Goal: Information Seeking & Learning: Find specific fact

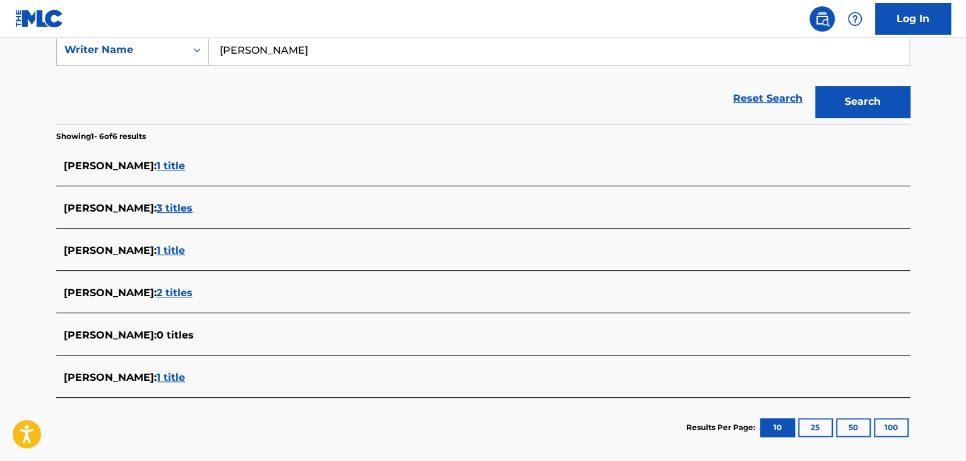
click at [185, 375] on span "1 title" at bounding box center [171, 377] width 28 height 12
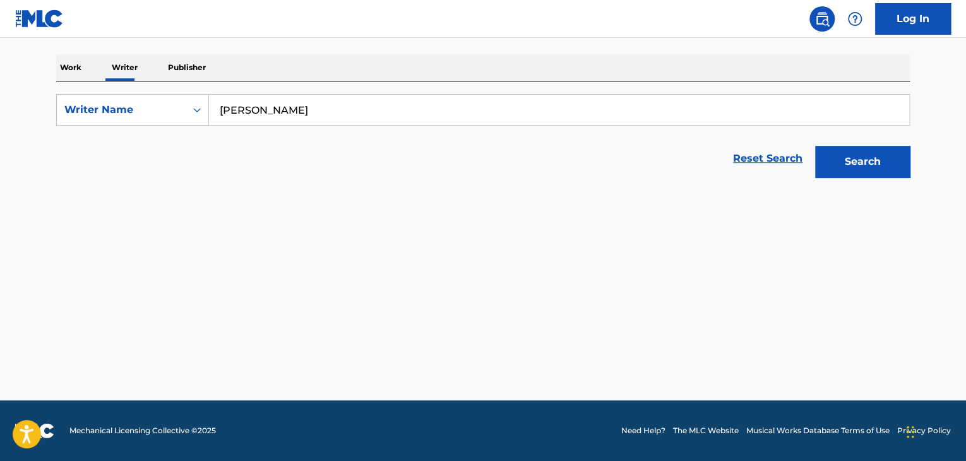
scroll to position [187, 0]
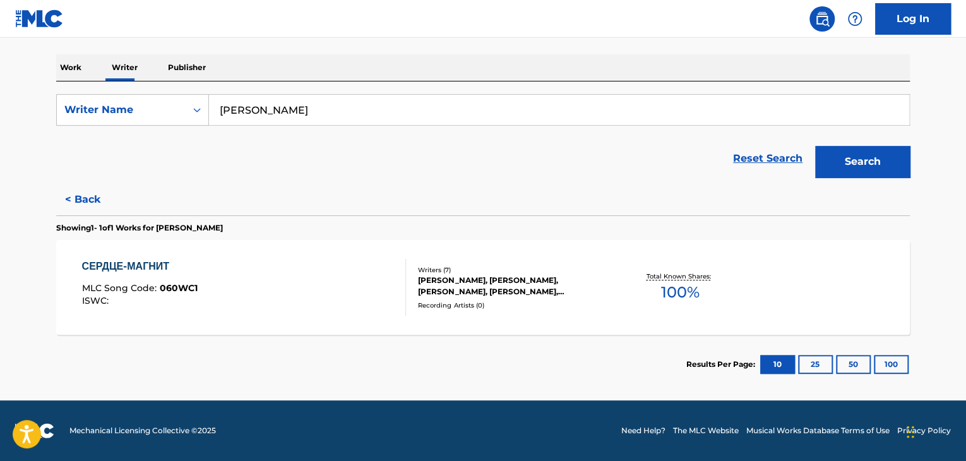
click at [314, 296] on div "СЕРДЦЕ-МАГНИТ MLC Song Code : 060WC1 ISWC :" at bounding box center [244, 287] width 325 height 57
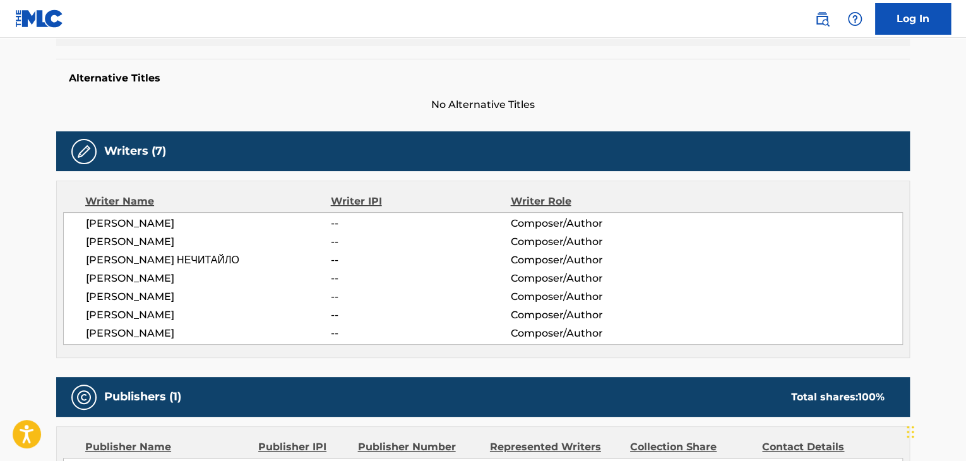
scroll to position [379, 0]
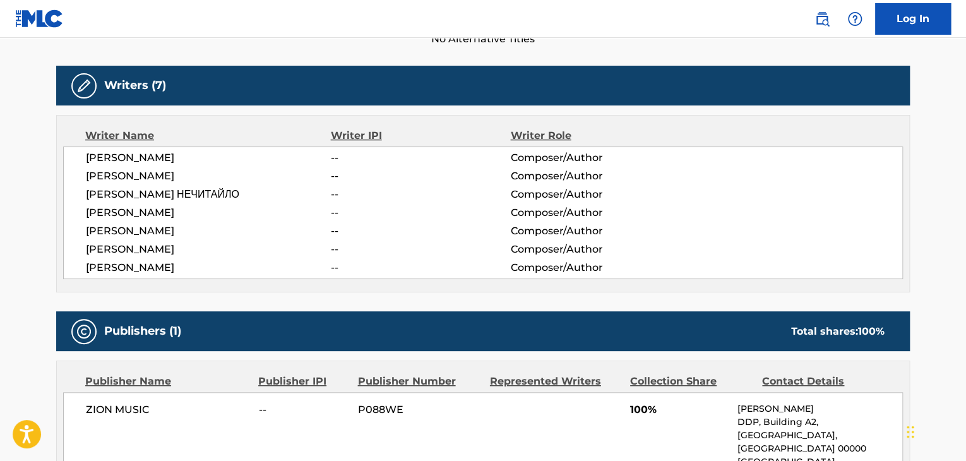
click at [124, 402] on span "ZION MUSIC" at bounding box center [168, 409] width 164 height 15
copy div "ZION MUSIC"
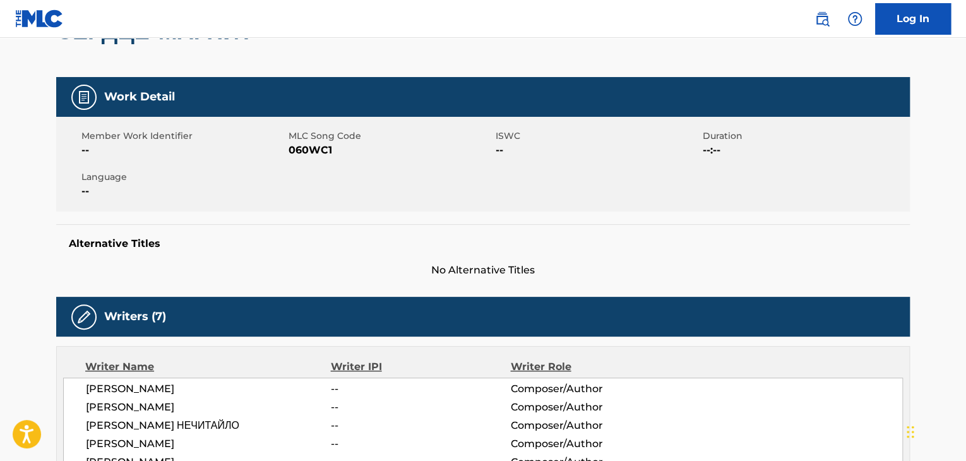
scroll to position [126, 0]
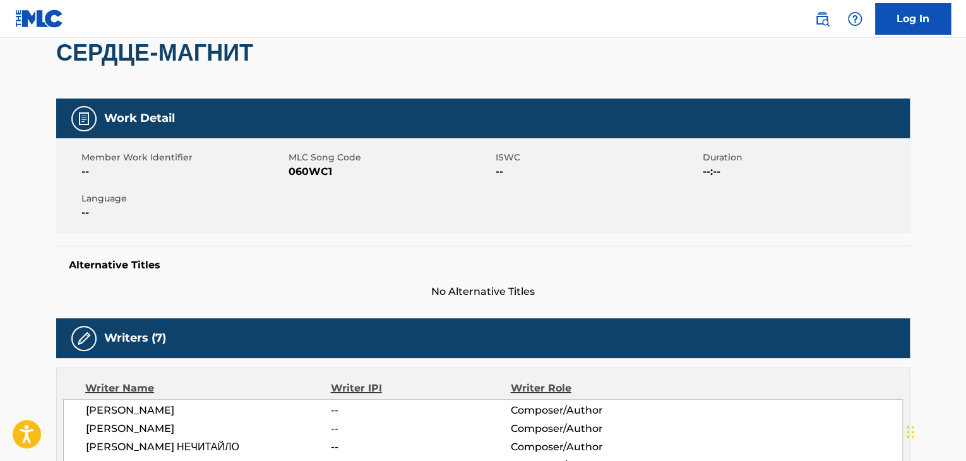
click at [308, 171] on span "060WC1" at bounding box center [391, 171] width 204 height 15
copy span "060WC1"
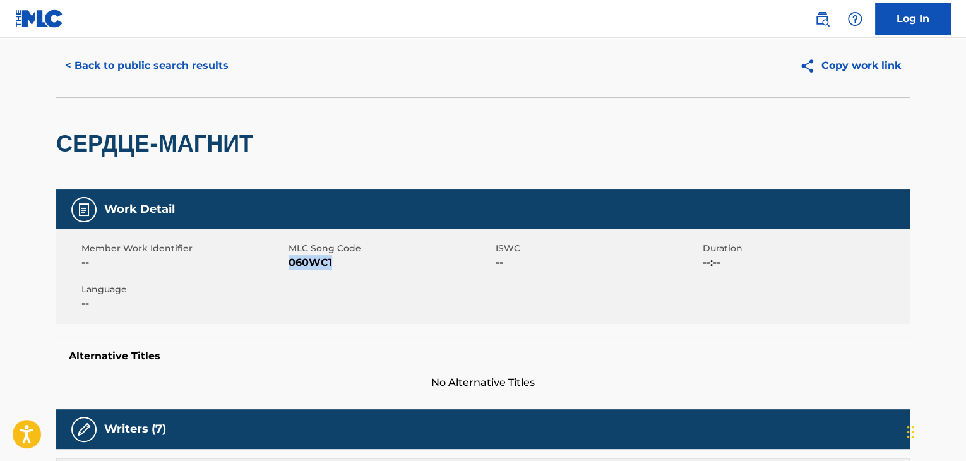
scroll to position [0, 0]
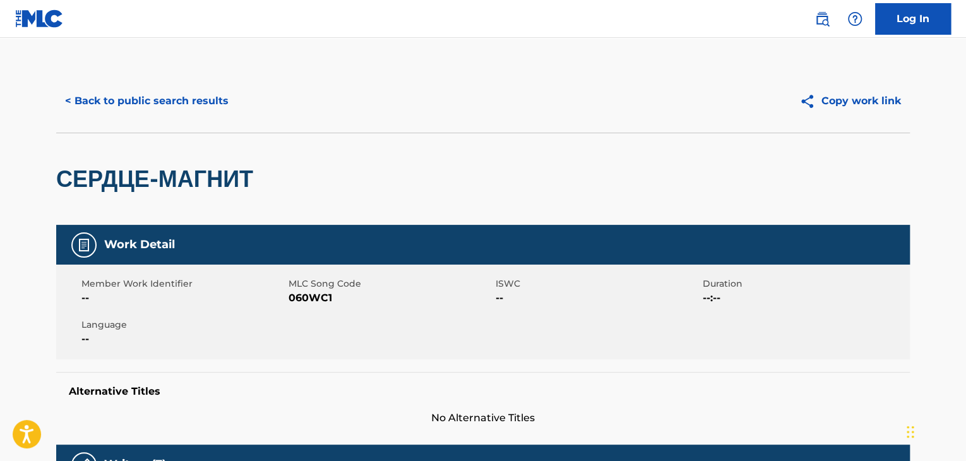
click at [150, 78] on div "< Back to public search results Copy work link" at bounding box center [483, 100] width 854 height 63
click at [157, 105] on button "< Back to public search results" at bounding box center [146, 101] width 181 height 32
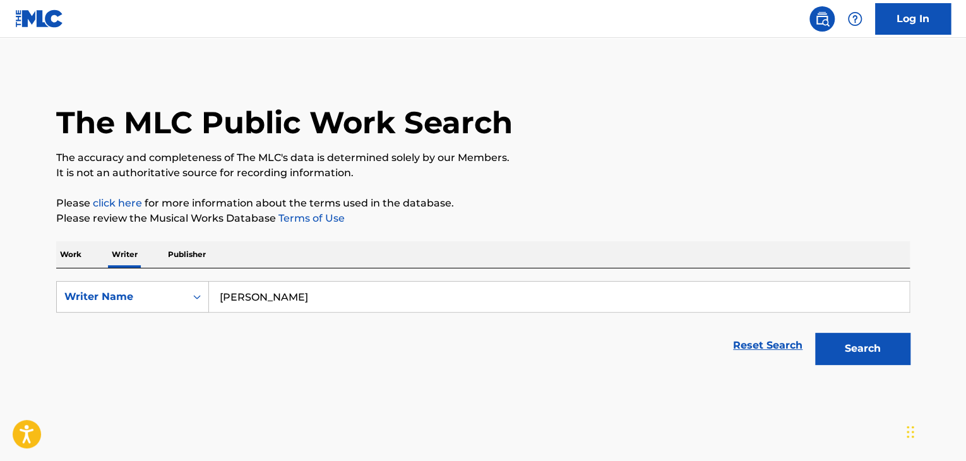
scroll to position [15, 0]
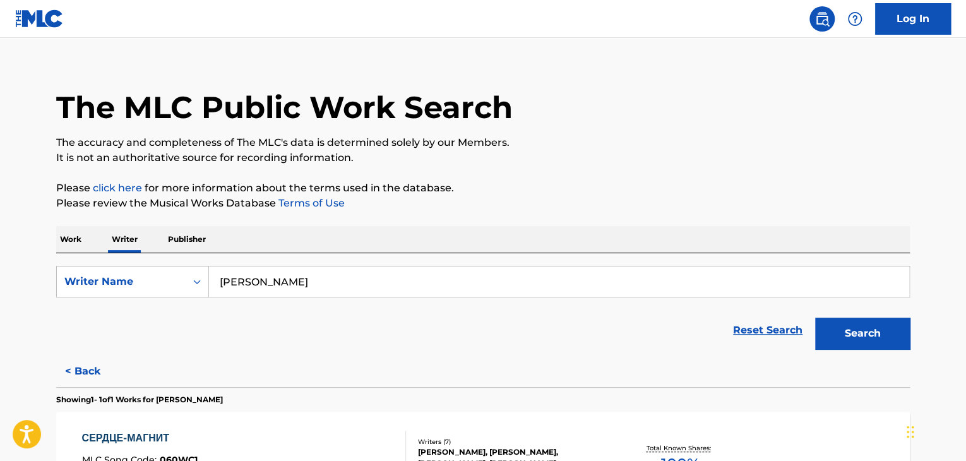
click at [69, 243] on p "Work" at bounding box center [70, 239] width 29 height 27
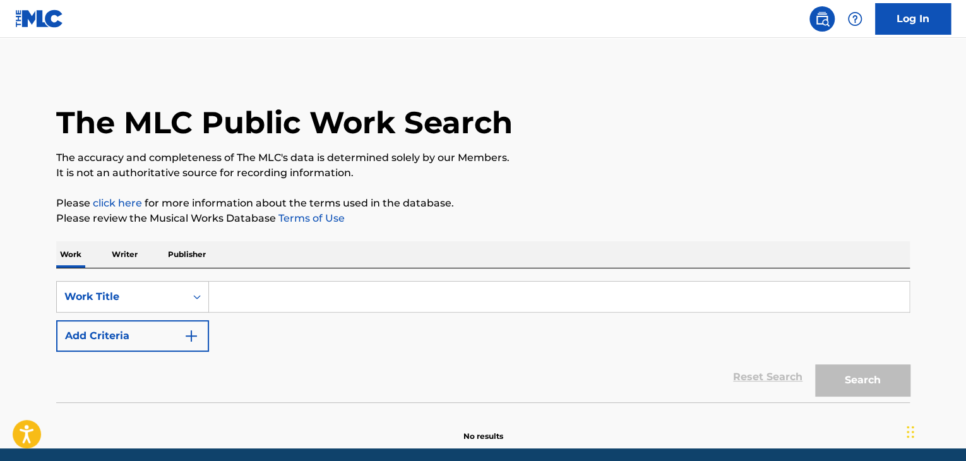
click at [249, 284] on input "Search Form" at bounding box center [559, 297] width 700 height 30
paste input "Кмон"
type input "Кмон"
click at [200, 338] on button "Add Criteria" at bounding box center [132, 336] width 153 height 32
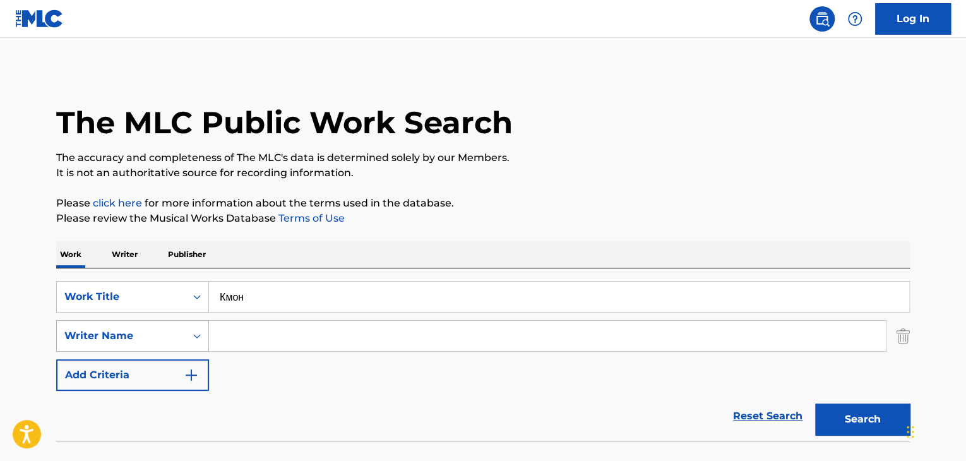
click at [184, 339] on div "Writer Name" at bounding box center [132, 336] width 153 height 32
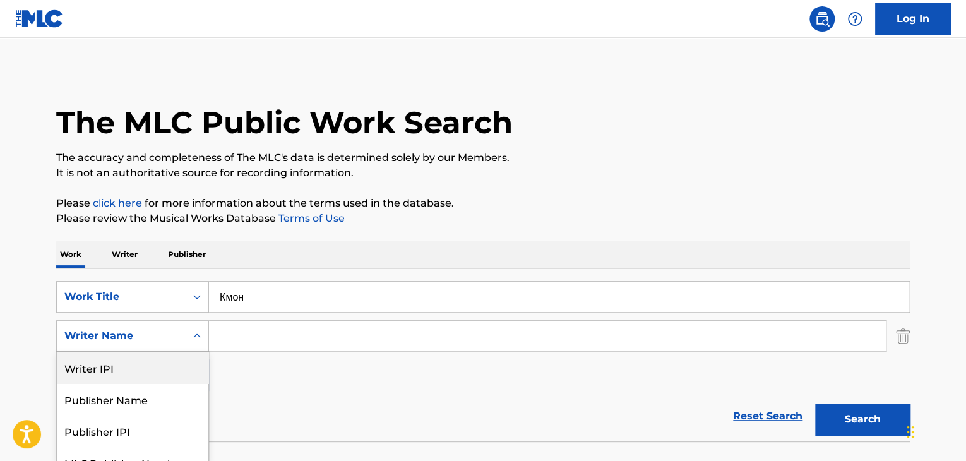
scroll to position [49, 0]
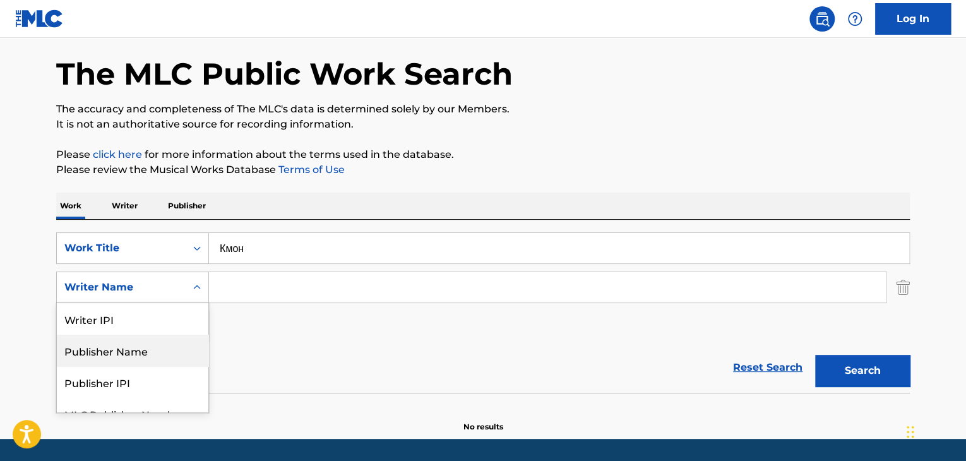
click at [239, 320] on div "SearchWithCriteria5935b61e-3a30-4c42-aded-138ad33f0cba Work Title Кмон SearchWi…" at bounding box center [483, 287] width 854 height 110
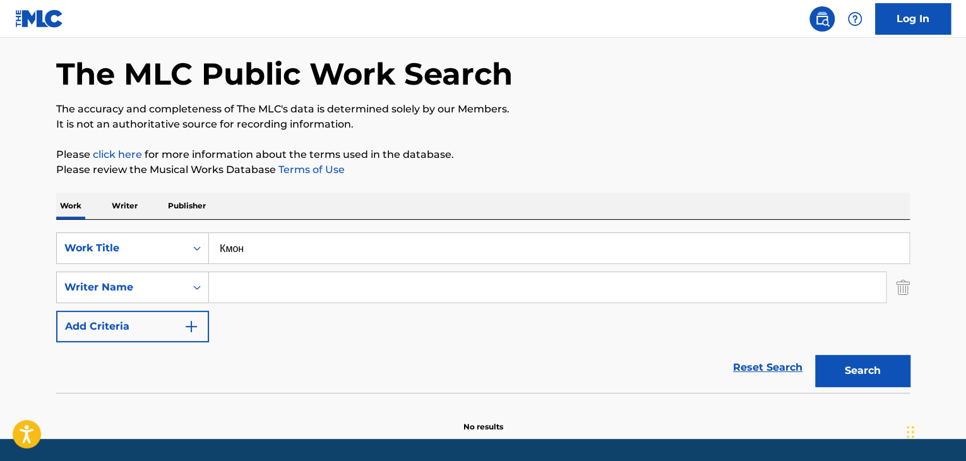
click at [232, 284] on input "Search Form" at bounding box center [547, 287] width 677 height 30
paste input "[PERSON_NAME]"
type input "[PERSON_NAME]"
click at [851, 359] on button "Search" at bounding box center [862, 371] width 95 height 32
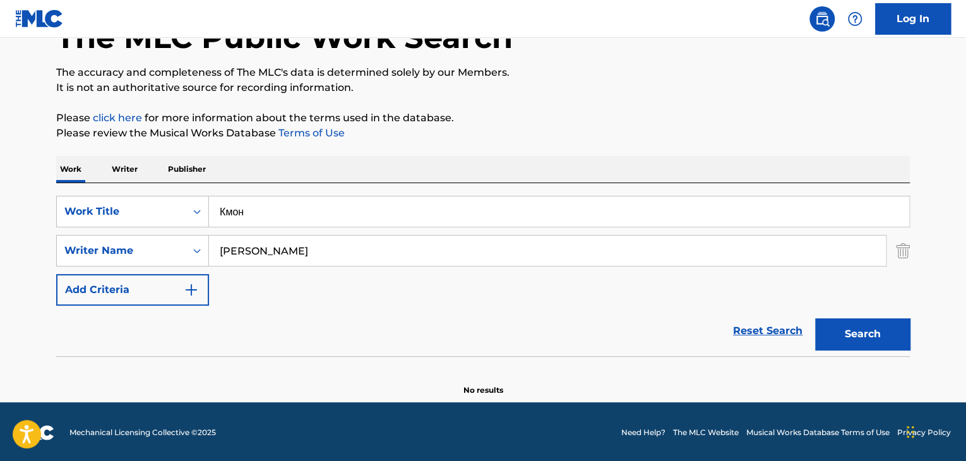
scroll to position [87, 0]
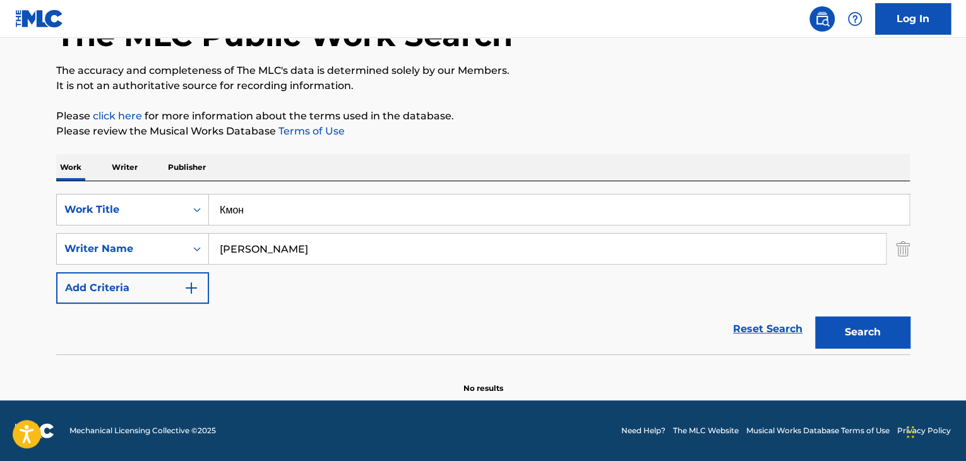
click at [138, 167] on p "Writer" at bounding box center [124, 167] width 33 height 27
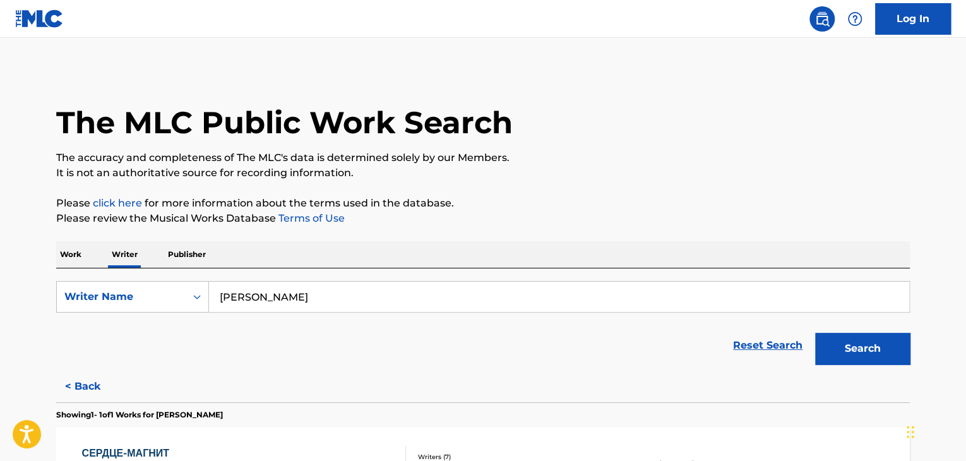
click at [337, 296] on input "[PERSON_NAME]" at bounding box center [559, 297] width 700 height 30
paste input "[PERSON_NAME]"
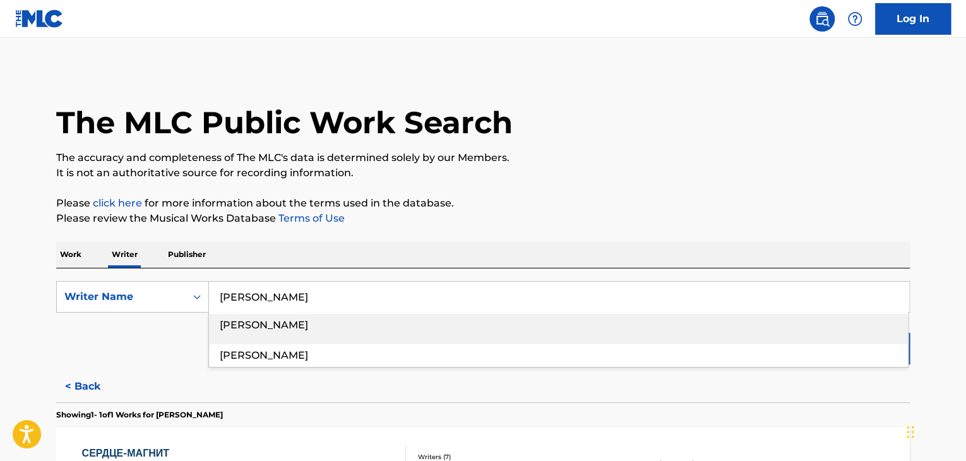
type input "[PERSON_NAME]"
click at [561, 225] on p "Please review the Musical Works Database Terms of Use" at bounding box center [483, 218] width 854 height 15
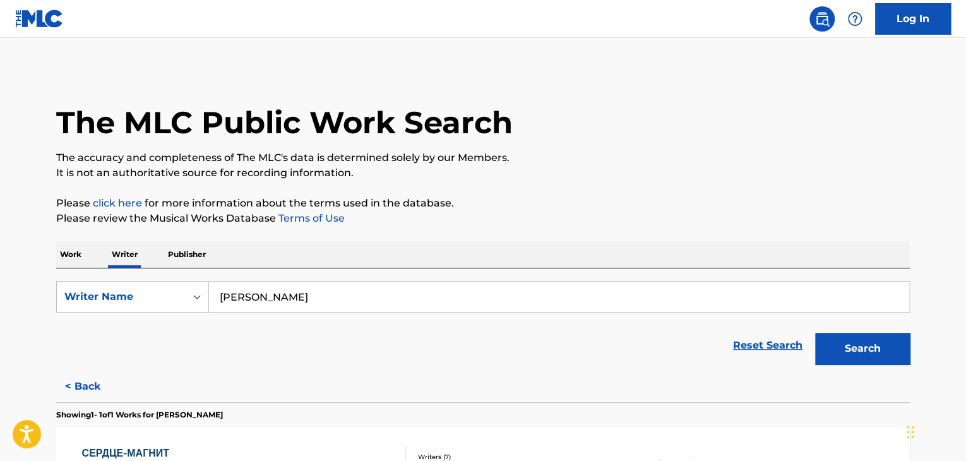
click at [827, 352] on button "Search" at bounding box center [862, 349] width 95 height 32
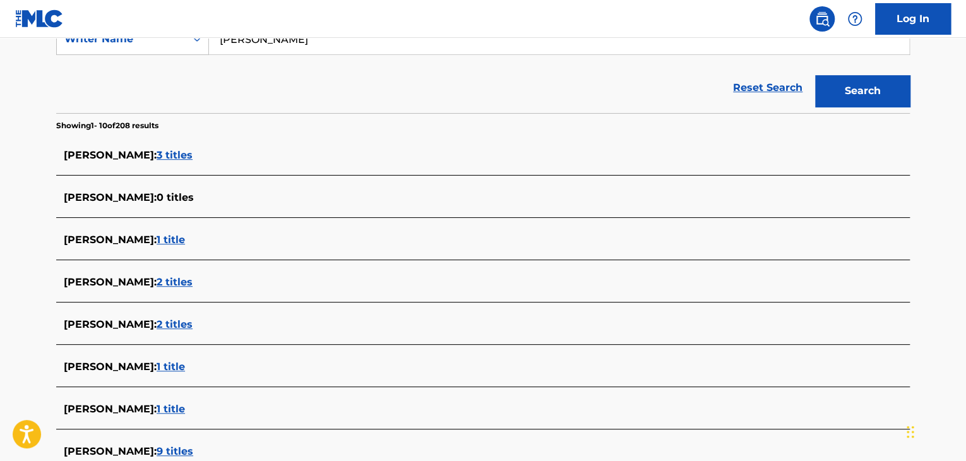
scroll to position [310, 0]
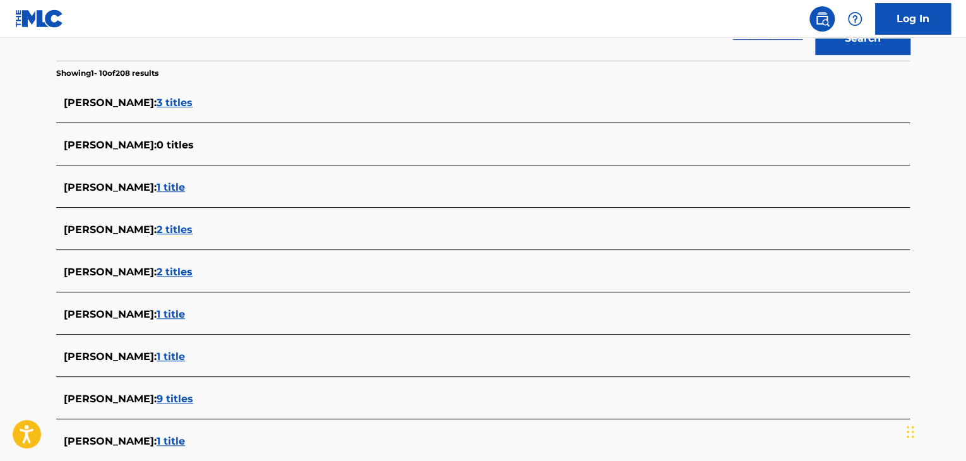
click at [179, 351] on span "1 title" at bounding box center [171, 357] width 28 height 12
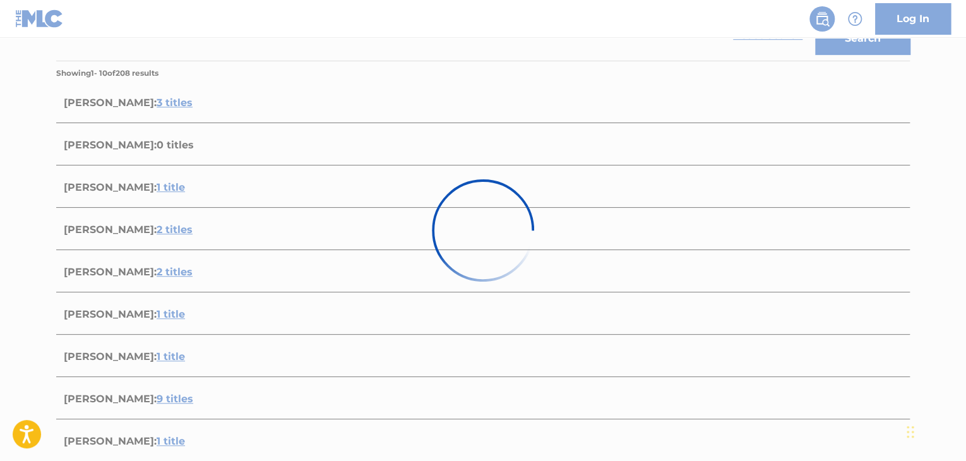
scroll to position [187, 0]
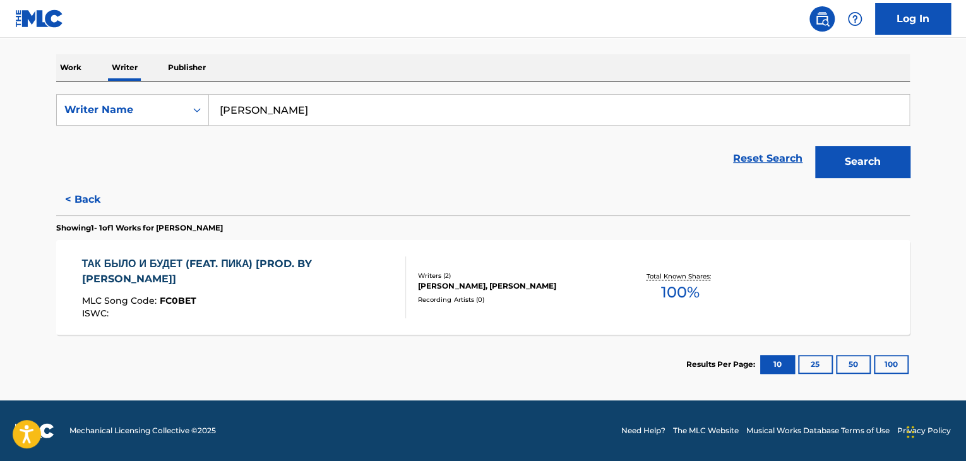
click at [338, 279] on div "ТАК БЫЛО И БУДЕТ (FEAT. ПИКА) [PROD. BY [PERSON_NAME]] MLC Song Code : FC0BET I…" at bounding box center [239, 287] width 314 height 62
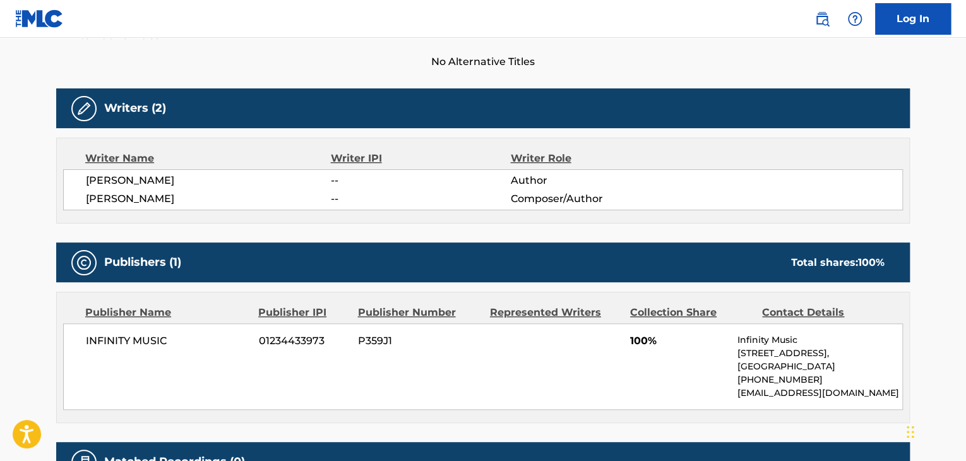
scroll to position [442, 0]
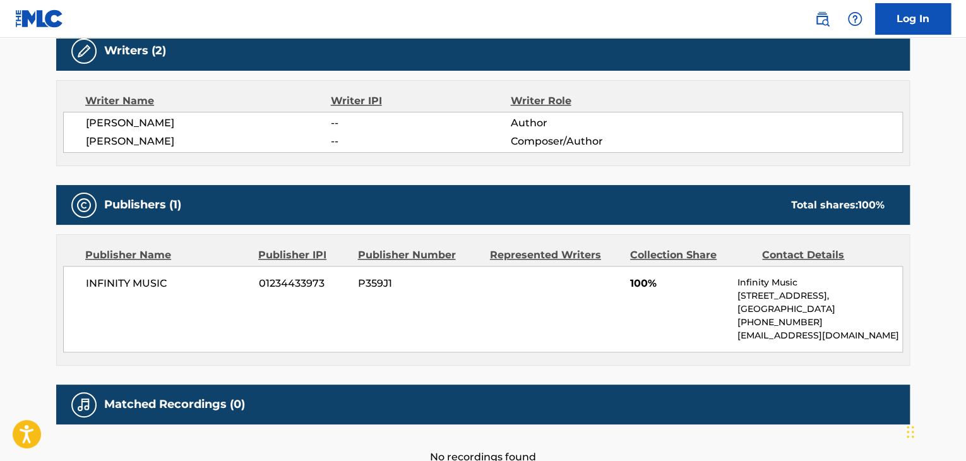
click at [121, 286] on span "INFINITY MUSIC" at bounding box center [168, 283] width 164 height 15
copy div "INFINITY MUSIC"
click at [311, 277] on span "01234433973" at bounding box center [304, 283] width 90 height 15
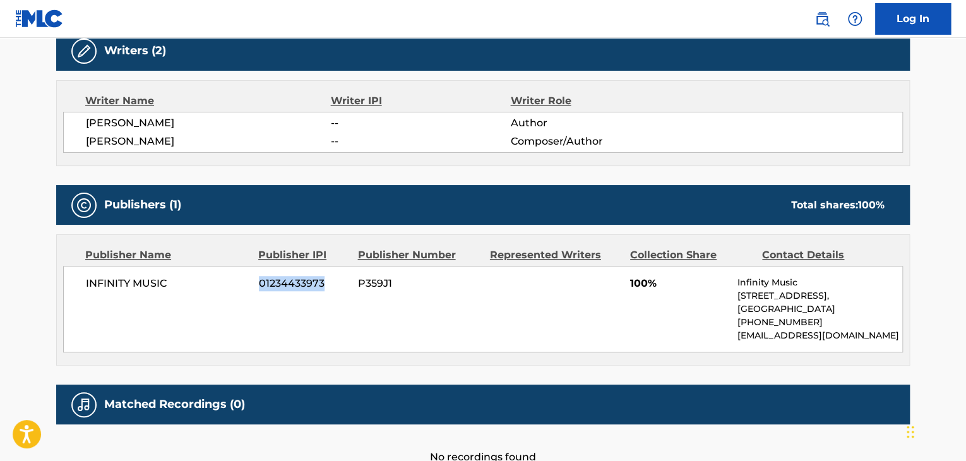
click at [311, 277] on span "01234433973" at bounding box center [304, 283] width 90 height 15
copy span "01234433973"
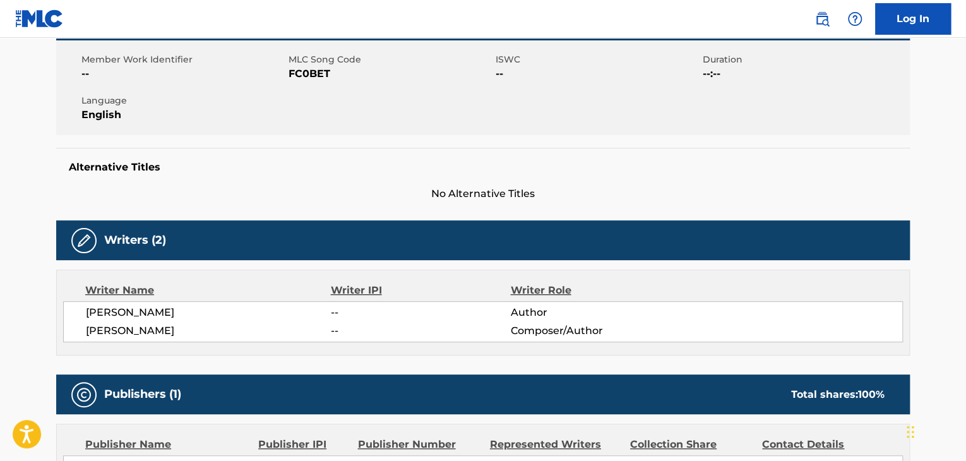
click at [310, 81] on div "Member Work Identifier -- MLC Song Code FC0BET ISWC -- Duration --:-- Language …" at bounding box center [483, 87] width 854 height 95
copy span "FC0BET"
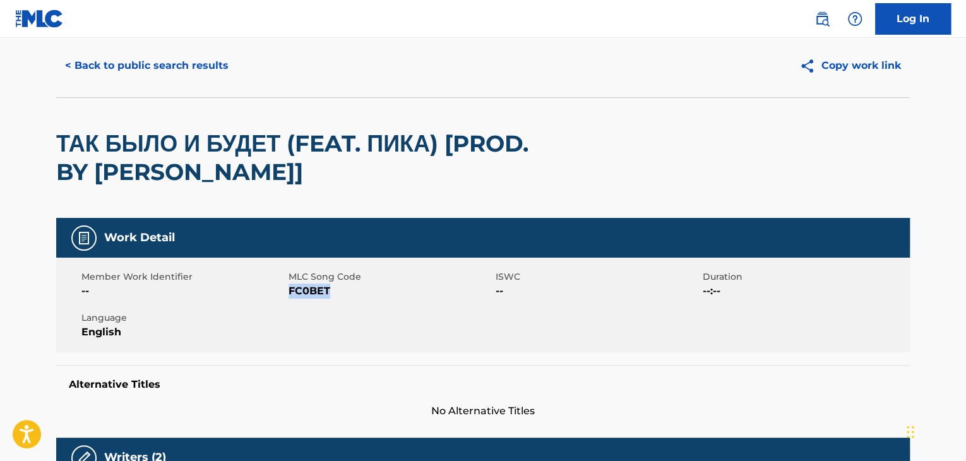
scroll to position [0, 0]
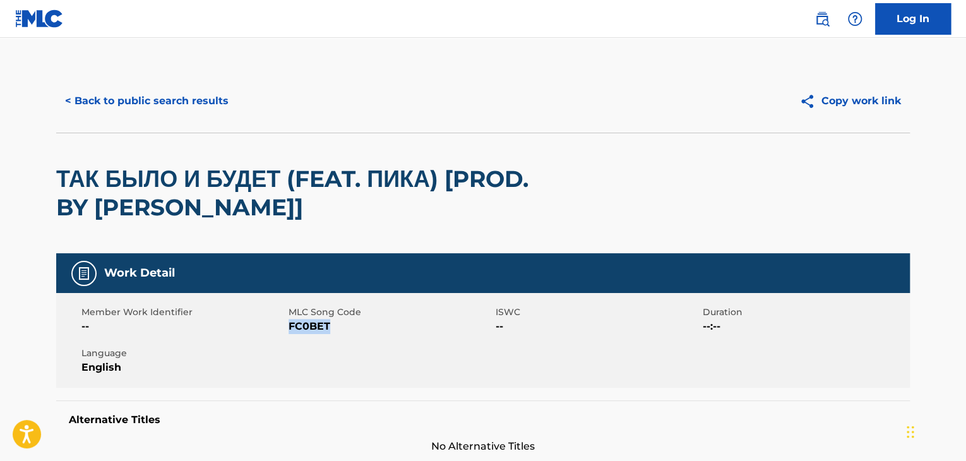
click at [184, 95] on button "< Back to public search results" at bounding box center [146, 101] width 181 height 32
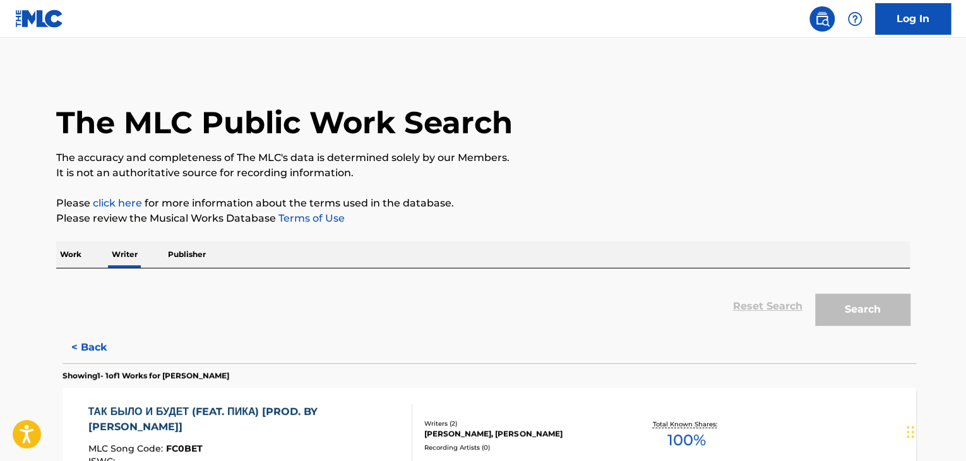
scroll to position [15, 0]
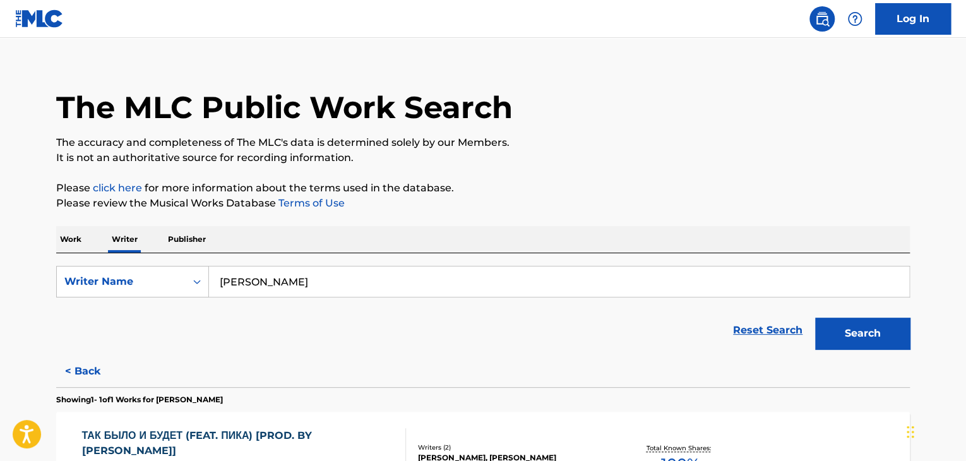
click at [76, 239] on p "Work" at bounding box center [70, 239] width 29 height 27
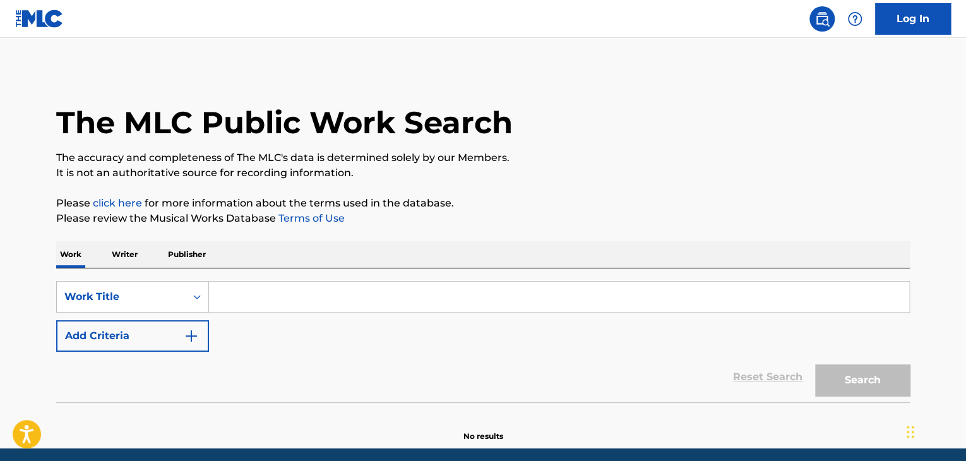
click at [244, 296] on input "Search Form" at bounding box center [559, 297] width 700 height 30
paste input "Художник"
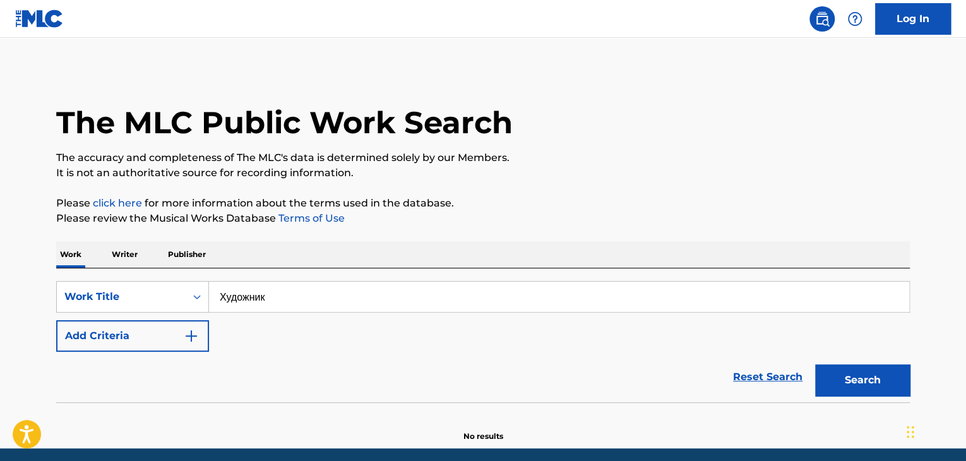
type input "Художник"
click at [294, 243] on div "Work Writer Publisher" at bounding box center [483, 254] width 854 height 27
click at [202, 335] on button "Add Criteria" at bounding box center [132, 336] width 153 height 32
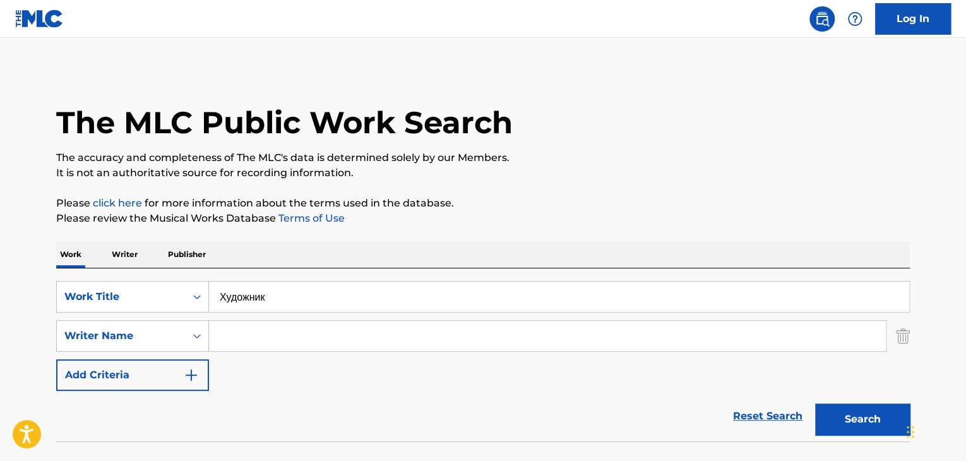
click at [233, 332] on input "Search Form" at bounding box center [547, 336] width 677 height 30
paste input "[PERSON_NAME]"
type input "[PERSON_NAME]"
click at [824, 428] on button "Search" at bounding box center [862, 420] width 95 height 32
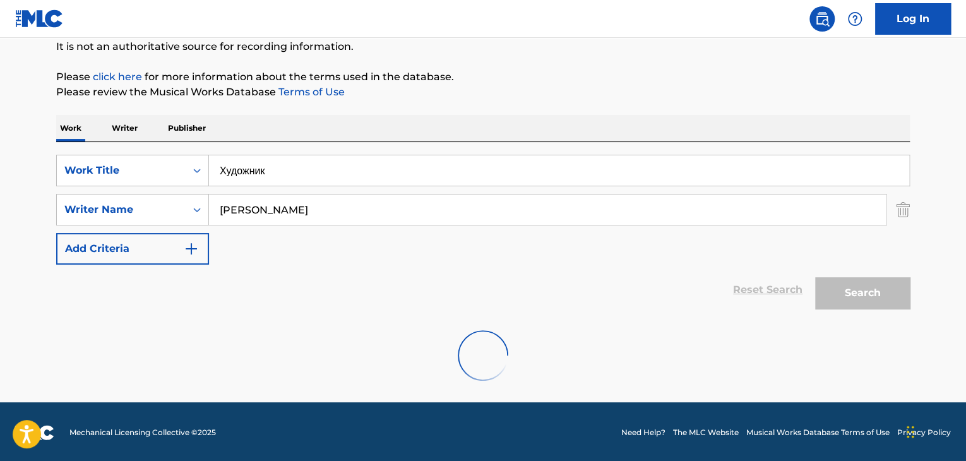
scroll to position [87, 0]
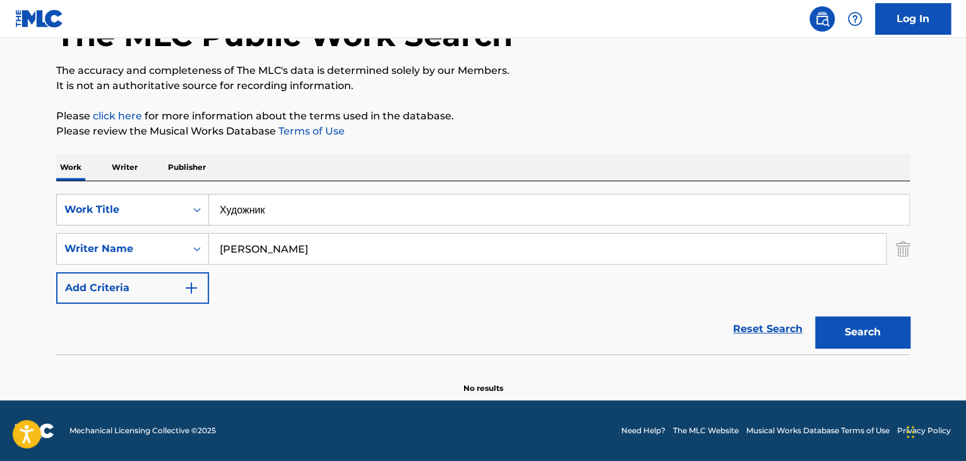
click at [128, 164] on p "Writer" at bounding box center [124, 167] width 33 height 27
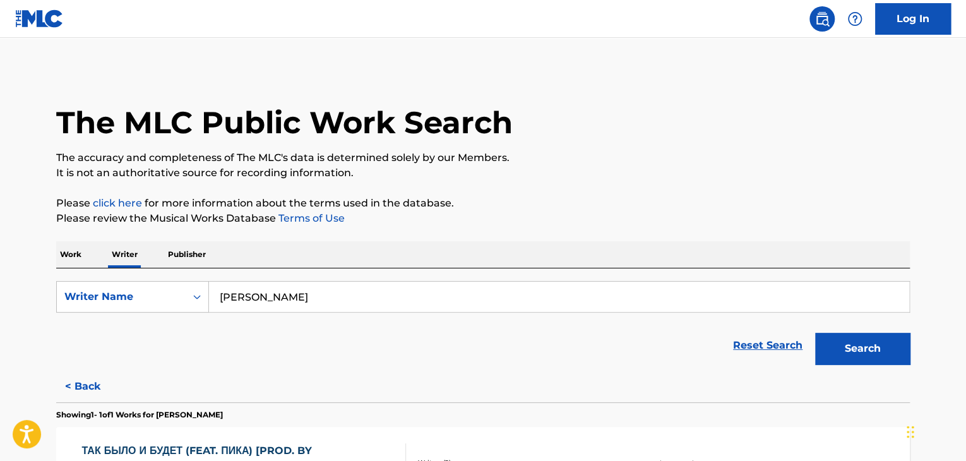
click at [263, 282] on input "[PERSON_NAME]" at bounding box center [559, 297] width 700 height 30
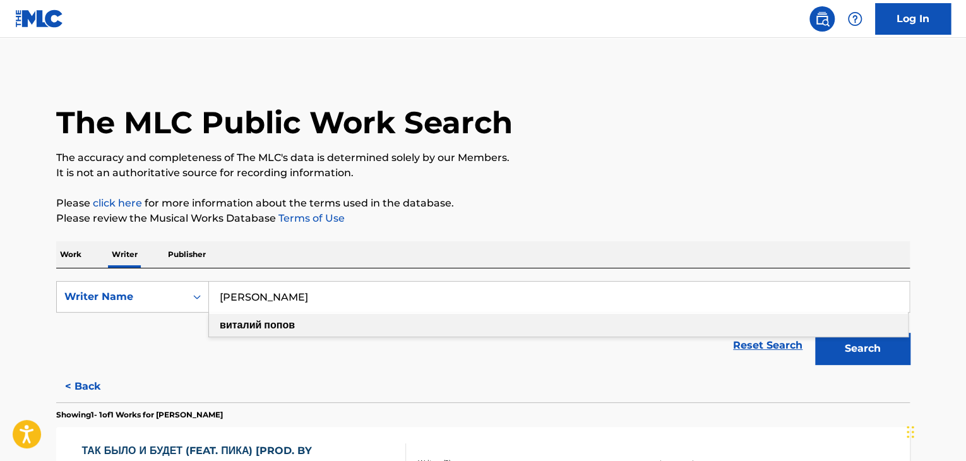
paste input "окорин [PERSON_NAME]"
type input "[PERSON_NAME]"
click at [849, 354] on button "Search" at bounding box center [862, 349] width 95 height 32
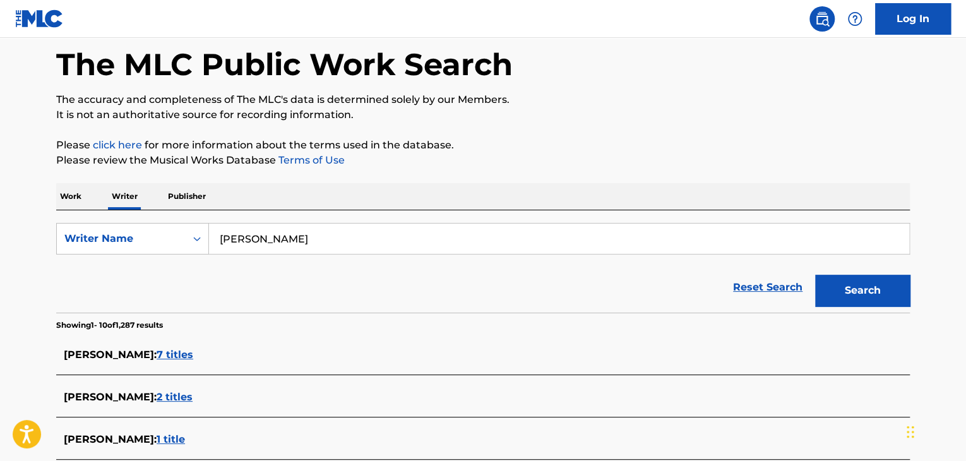
scroll to position [126, 0]
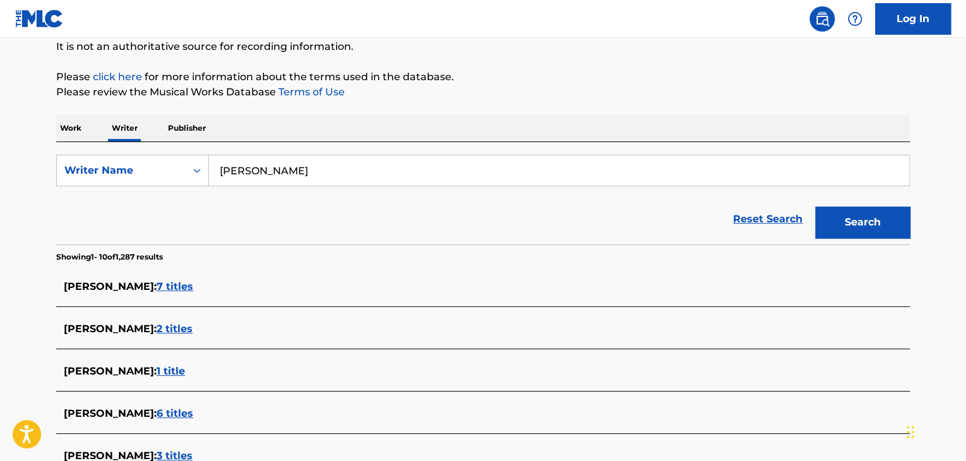
click at [193, 284] on span "7 titles" at bounding box center [175, 286] width 37 height 12
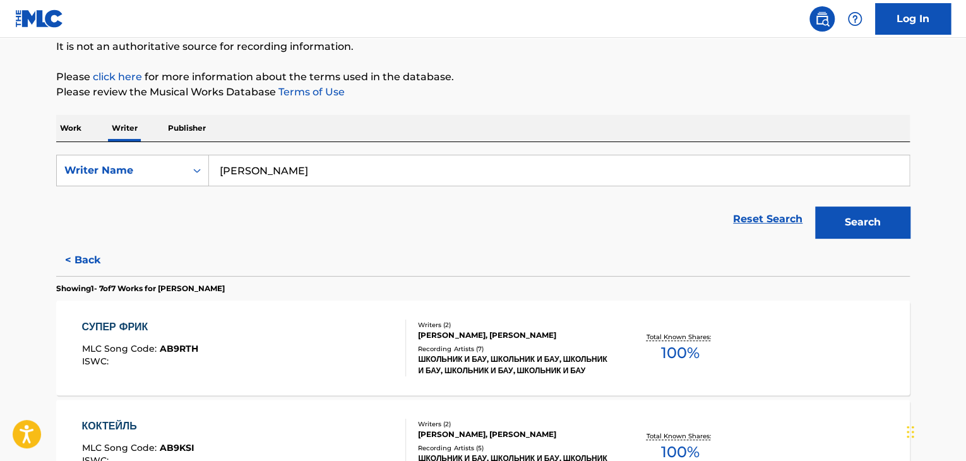
click at [356, 329] on div "СУПЕР ФРИК MLC Song Code : AB9RTH ISWC :" at bounding box center [244, 348] width 325 height 57
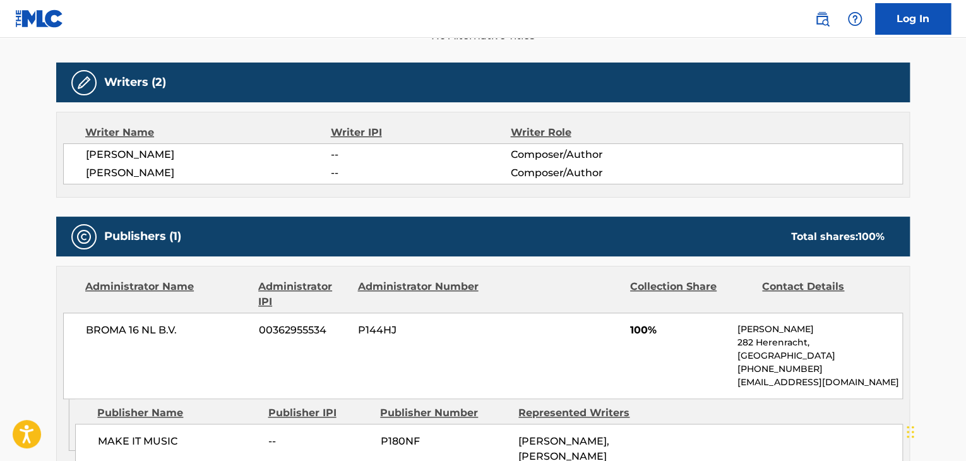
scroll to position [442, 0]
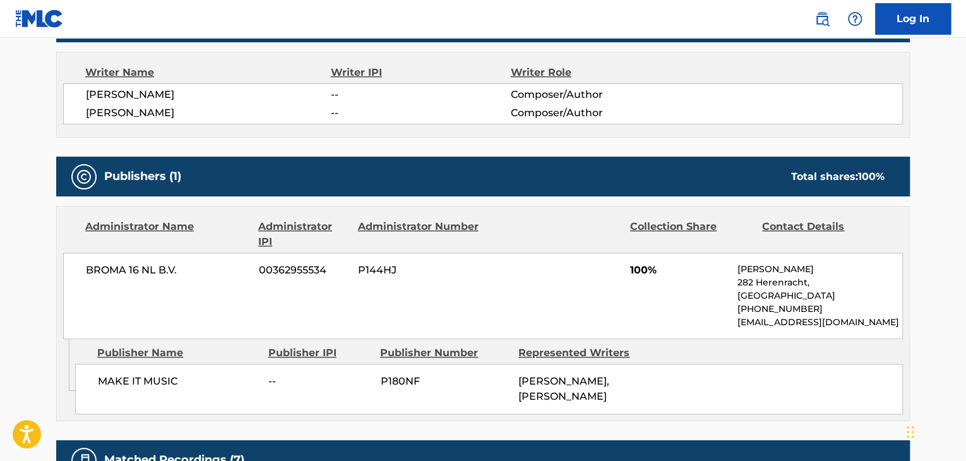
click at [135, 277] on div "BROMA 16 NL B.V. 00362955534 P144HJ 100% [PERSON_NAME][STREET_ADDRESS] [PHONE_N…" at bounding box center [483, 296] width 840 height 87
click at [134, 276] on span "BROMA 16 NL B.V." at bounding box center [168, 270] width 164 height 15
copy div "BROMA 16 NL B.V."
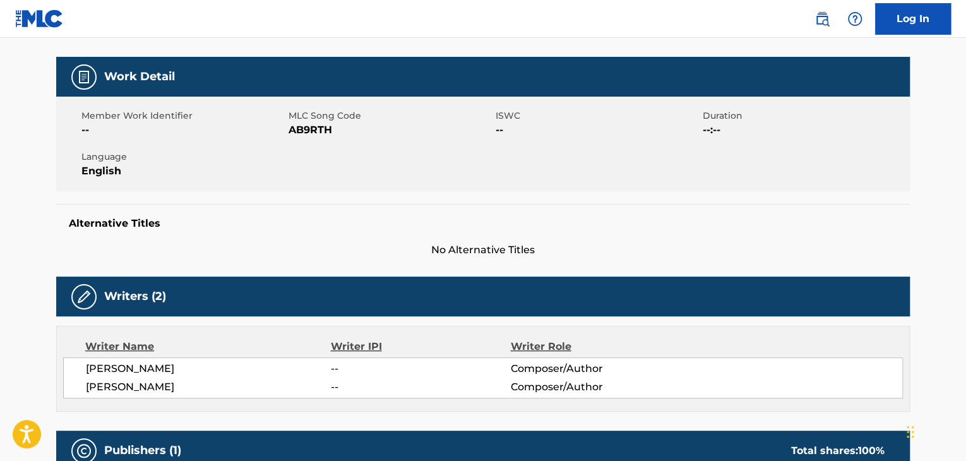
scroll to position [63, 0]
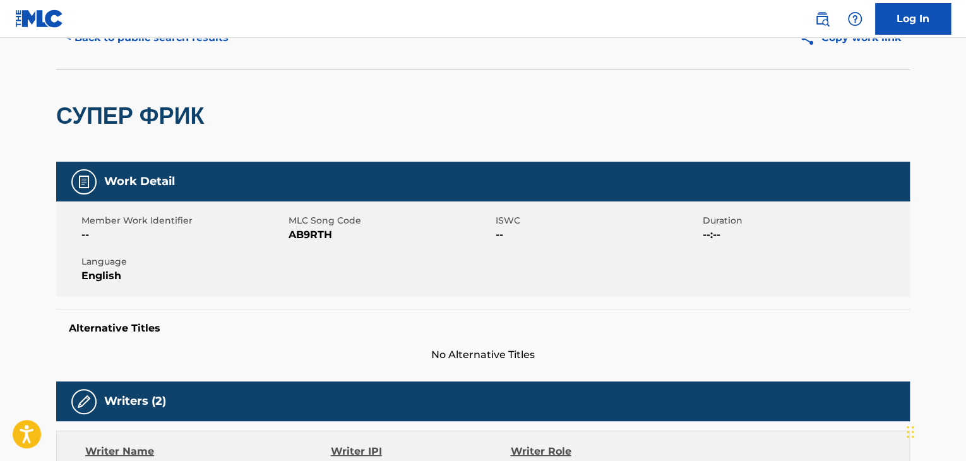
click at [314, 227] on span "AB9RTH" at bounding box center [391, 234] width 204 height 15
copy span "AB9RTH"
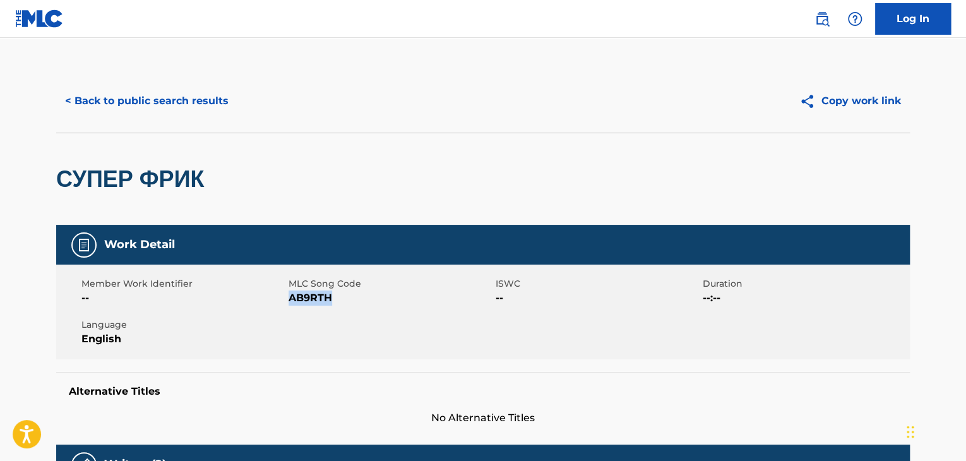
click at [179, 97] on button "< Back to public search results" at bounding box center [146, 101] width 181 height 32
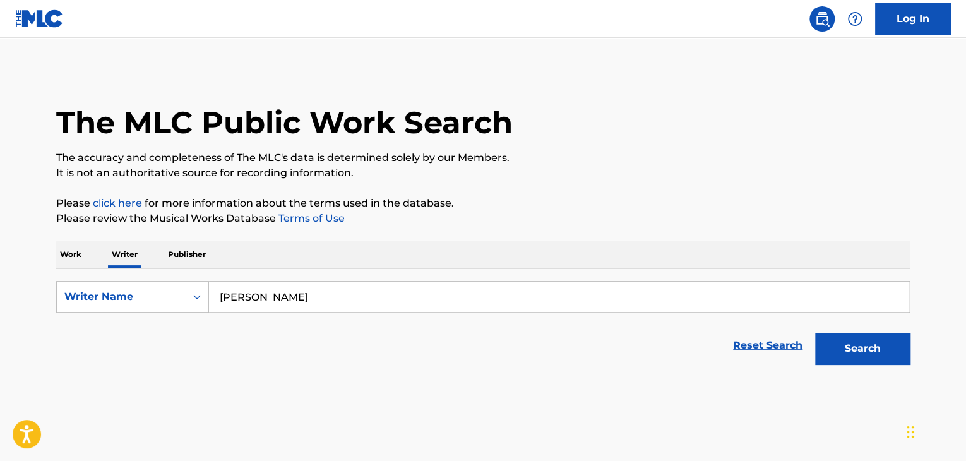
scroll to position [15, 0]
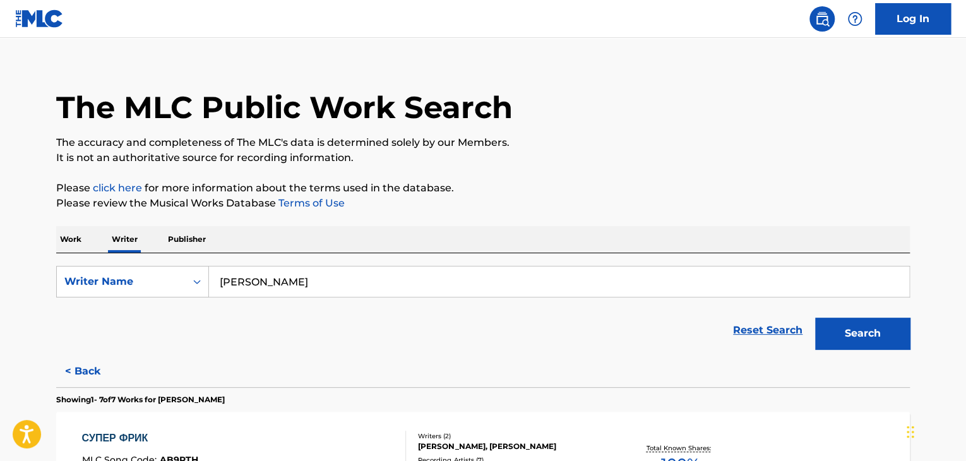
click at [341, 291] on input "[PERSON_NAME]" at bounding box center [559, 282] width 700 height 30
paste input "[PERSON_NAME]"
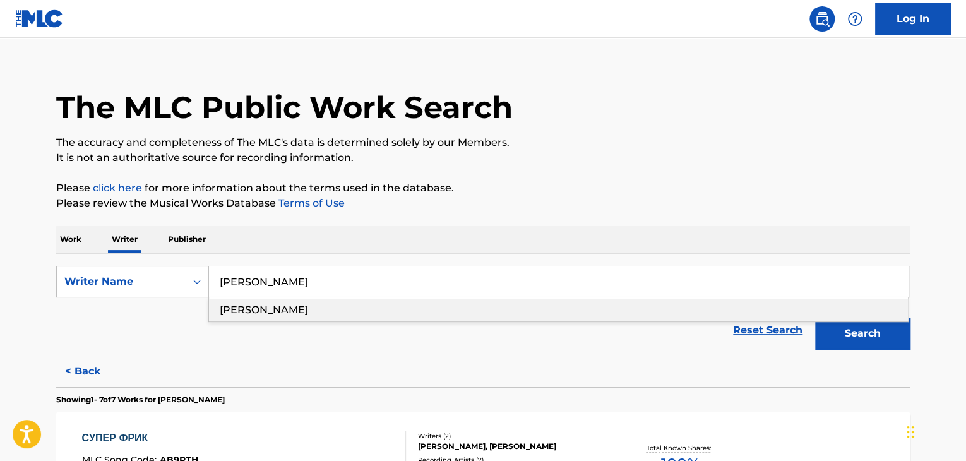
type input "[PERSON_NAME]"
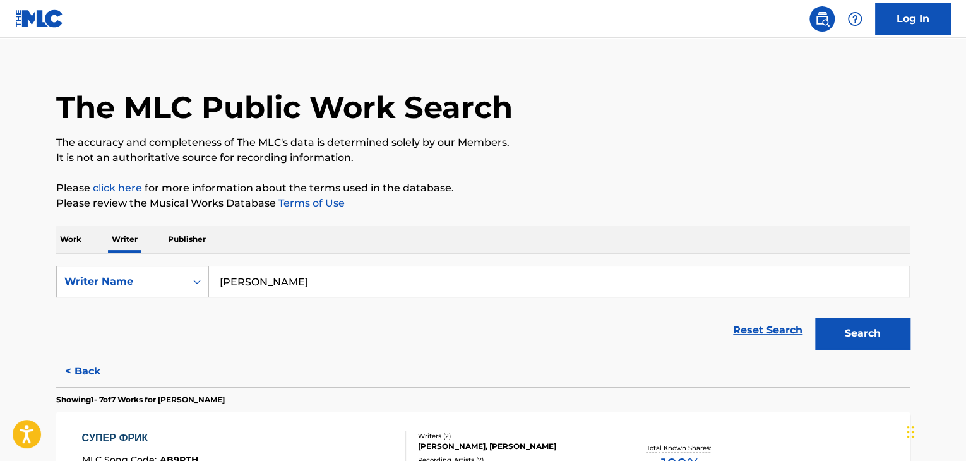
click at [824, 330] on button "Search" at bounding box center [862, 334] width 95 height 32
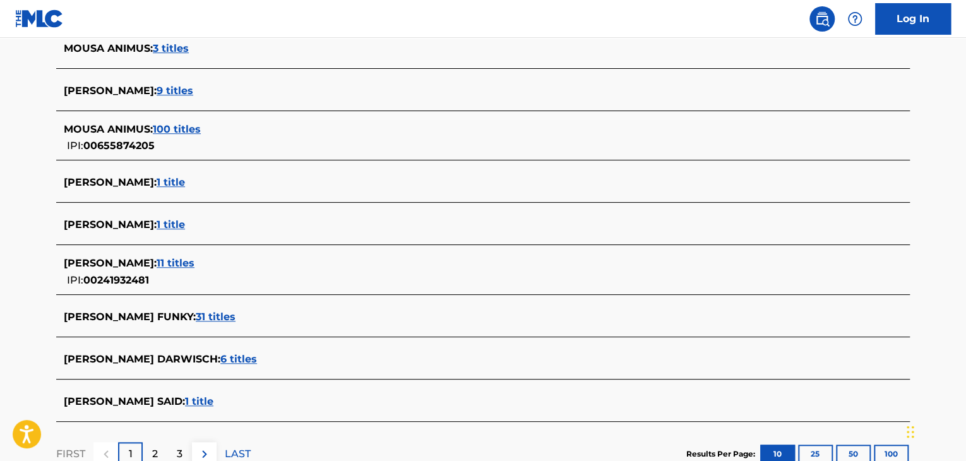
scroll to position [436, 0]
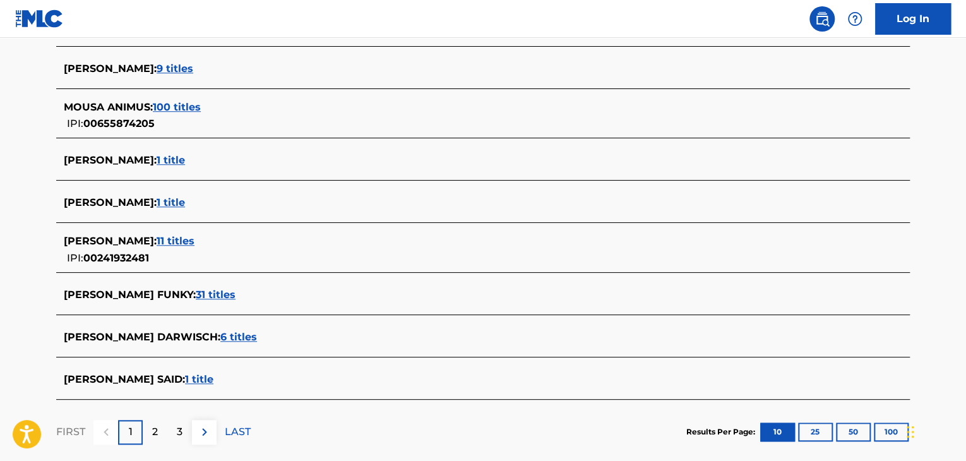
click at [185, 380] on span "1 title" at bounding box center [199, 379] width 28 height 12
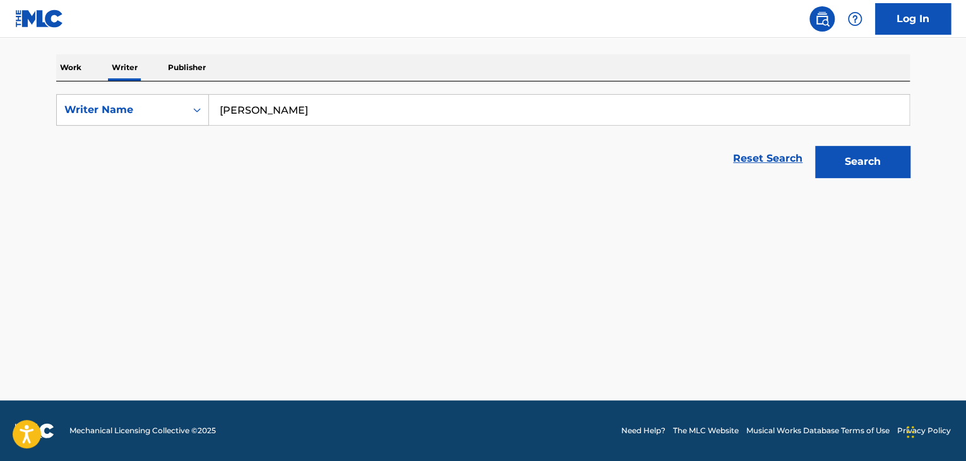
scroll to position [187, 0]
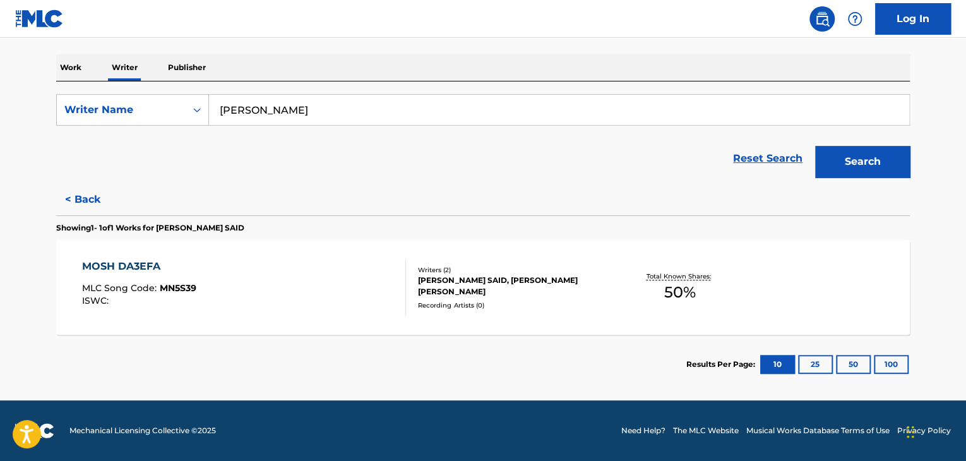
click at [318, 269] on div "MOSH DA3EFA MLC Song Code : MN5S39 ISWC :" at bounding box center [244, 287] width 325 height 57
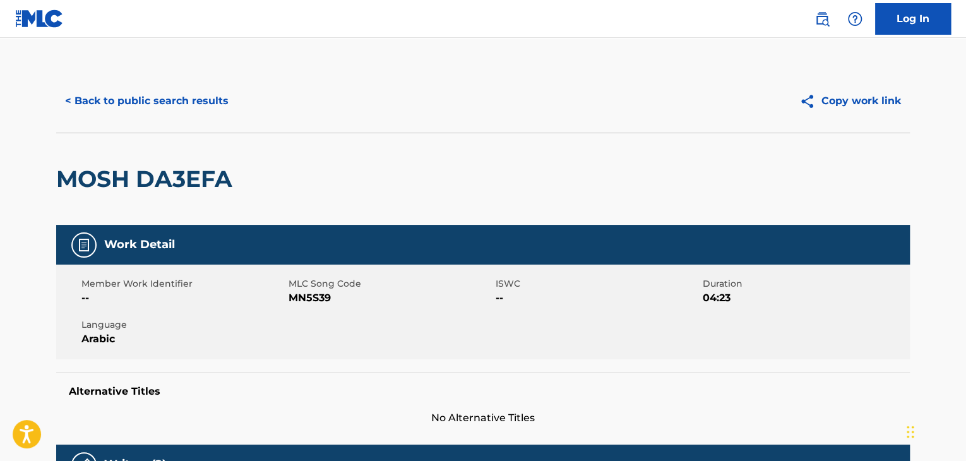
click at [141, 98] on button "< Back to public search results" at bounding box center [146, 101] width 181 height 32
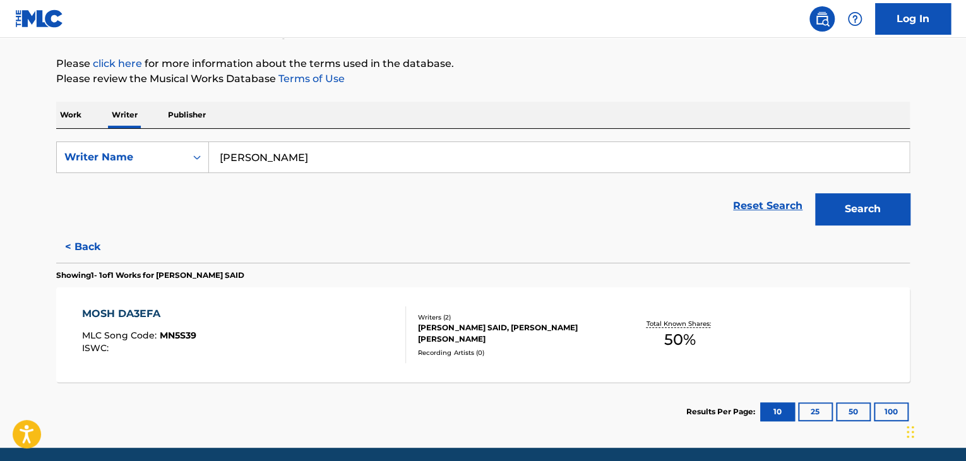
scroll to position [187, 0]
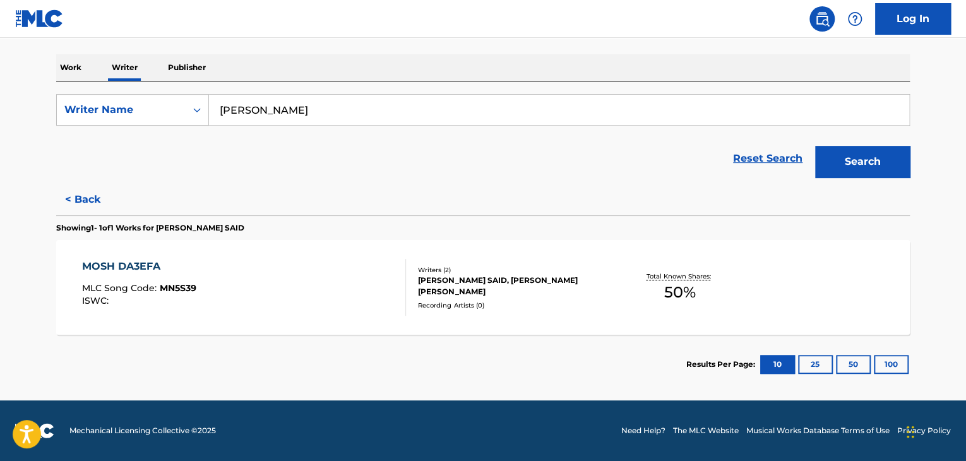
click at [93, 191] on button "< Back" at bounding box center [94, 200] width 76 height 32
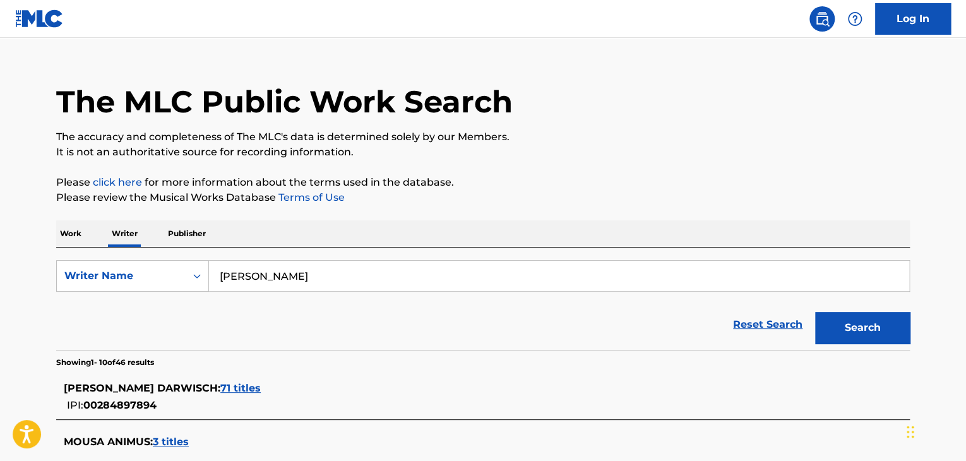
scroll to position [0, 0]
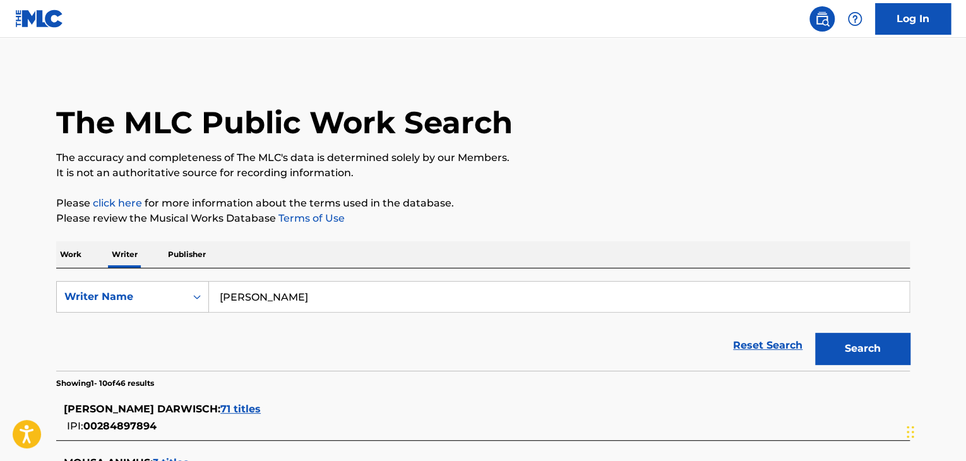
click at [87, 247] on div "Work Writer Publisher" at bounding box center [483, 254] width 854 height 27
click at [61, 249] on p "Work" at bounding box center [70, 254] width 29 height 27
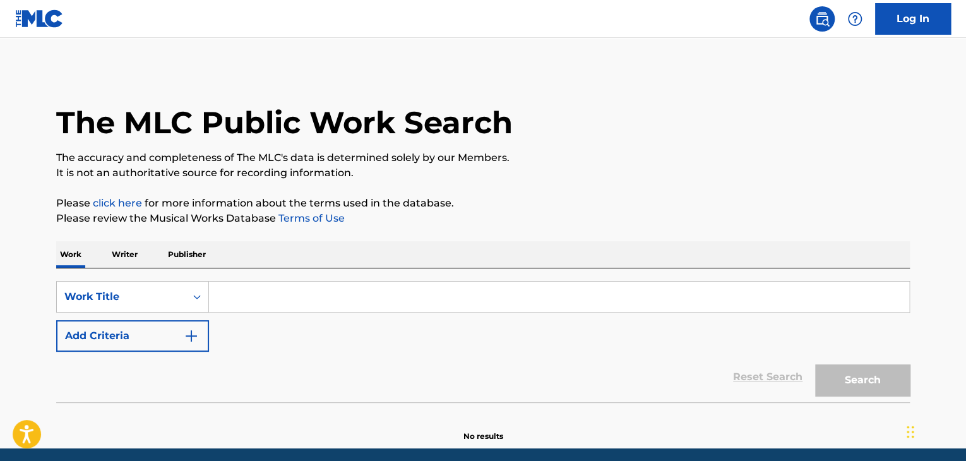
click at [274, 294] on input "Search Form" at bounding box center [559, 297] width 700 height 30
paste input "Sepenggal Sadar"
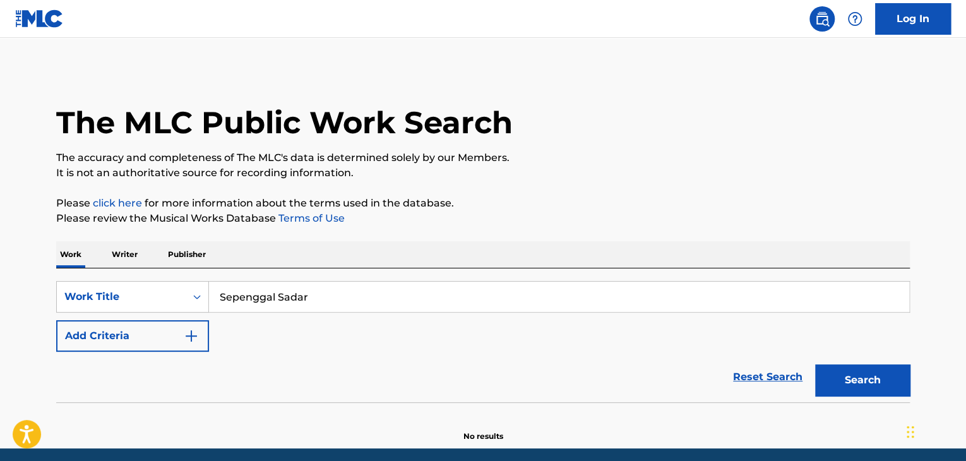
type input "Sepenggal Sadar"
click at [167, 348] on button "Add Criteria" at bounding box center [132, 336] width 153 height 32
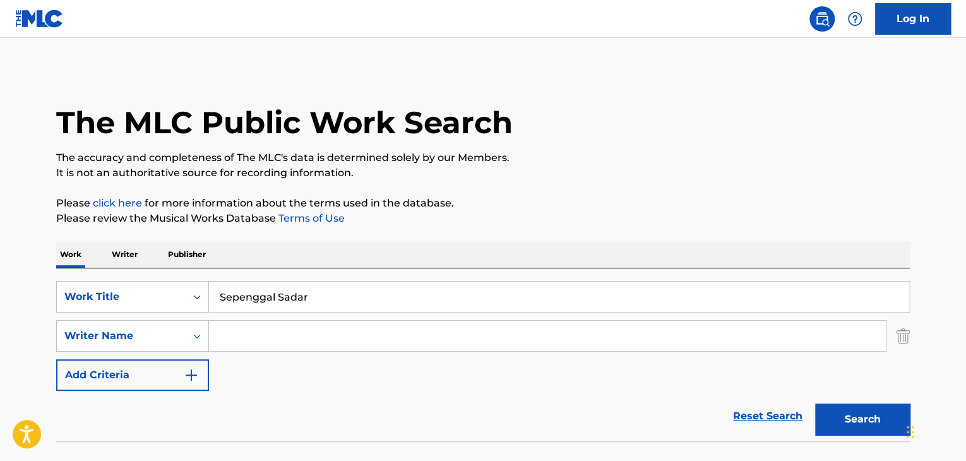
click at [253, 335] on input "Search Form" at bounding box center [547, 336] width 677 height 30
paste input "[PERSON_NAME]"
type input "[PERSON_NAME]"
drag, startPoint x: 290, startPoint y: 320, endPoint x: 569, endPoint y: 205, distance: 301.9
click at [563, 205] on p "Please click here for more information about the terms used in the database." at bounding box center [483, 203] width 854 height 15
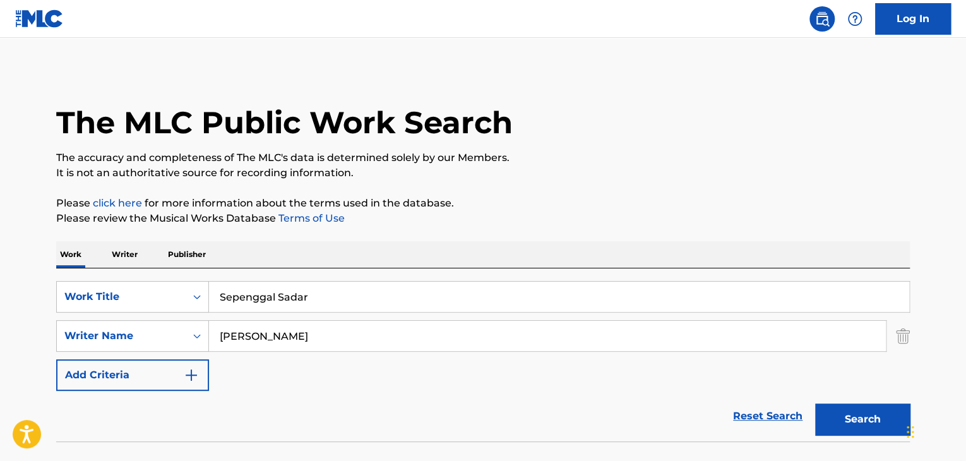
click at [879, 421] on button "Search" at bounding box center [862, 420] width 95 height 32
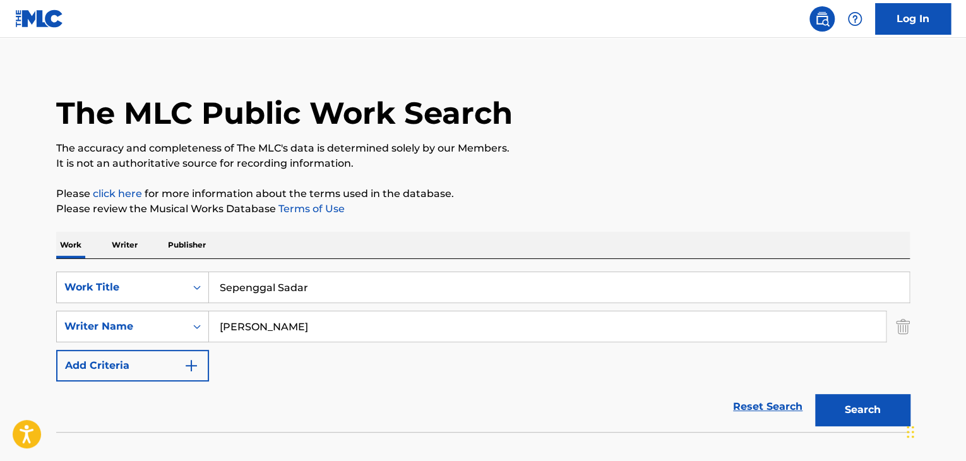
scroll to position [87, 0]
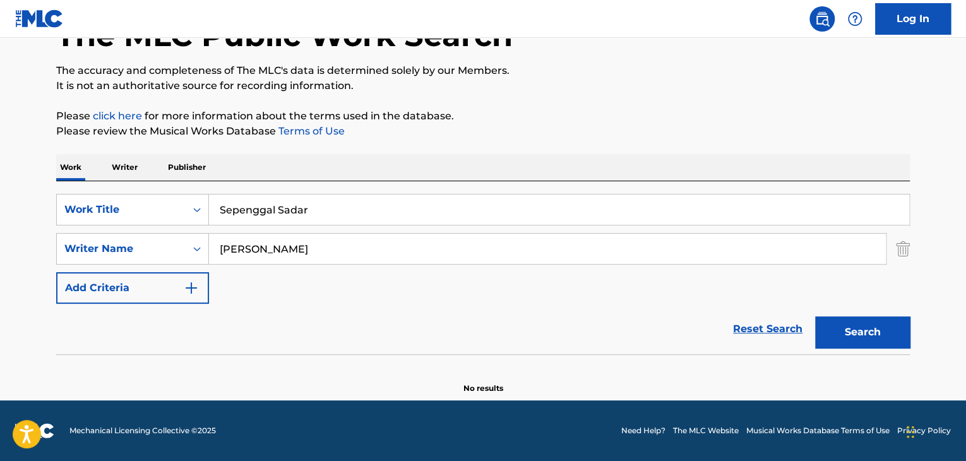
click at [124, 172] on p "Writer" at bounding box center [124, 167] width 33 height 27
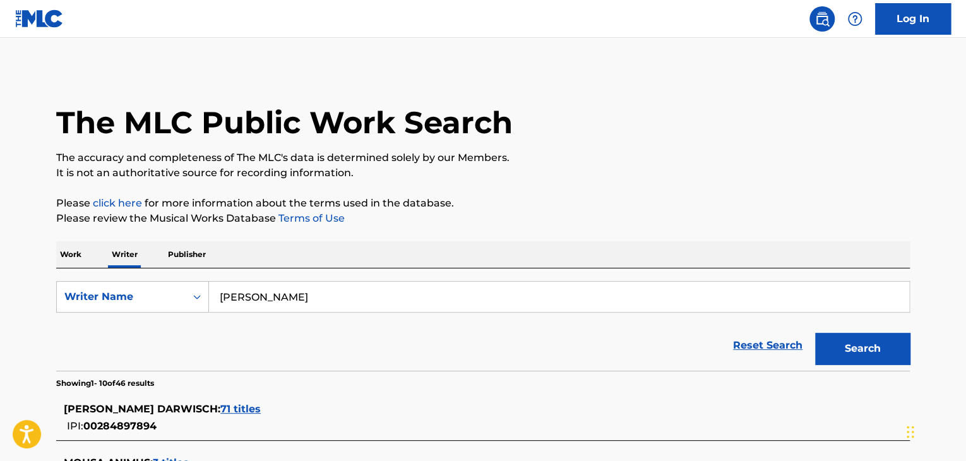
click at [344, 315] on form "SearchWithCriteria3051cf69-5e4c-409b-bcb0-4d1ff7feaca0 Writer Name [PERSON_NAME…" at bounding box center [483, 326] width 854 height 90
click at [335, 289] on input "[PERSON_NAME]" at bounding box center [559, 297] width 700 height 30
paste input "[PERSON_NAME]"
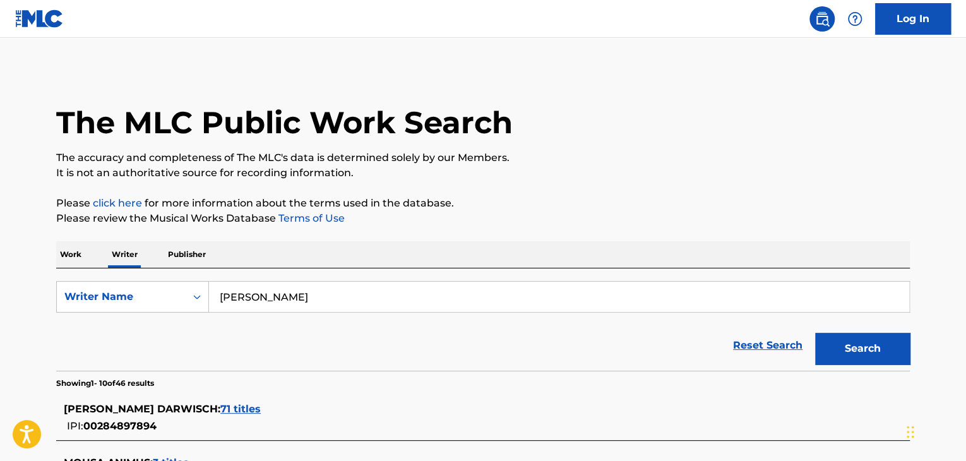
click at [553, 222] on p "Please review the Musical Works Database Terms of Use" at bounding box center [483, 218] width 854 height 15
click at [854, 348] on button "Search" at bounding box center [862, 349] width 95 height 32
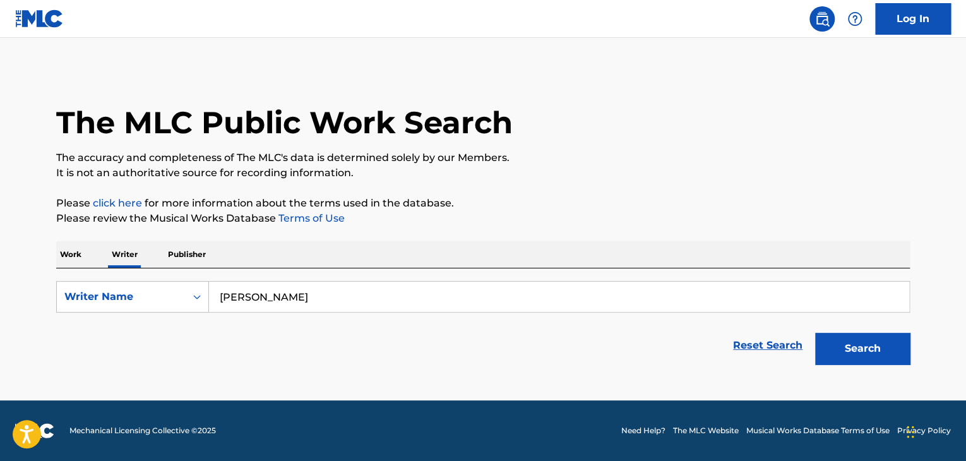
click at [346, 279] on div "SearchWithCriteria3051cf69-5e4c-409b-bcb0-4d1ff7feaca0 Writer Name [PERSON_NAME…" at bounding box center [483, 319] width 854 height 102
click at [340, 285] on input "[PERSON_NAME]" at bounding box center [559, 297] width 700 height 30
paste input "[PERSON_NAME]"
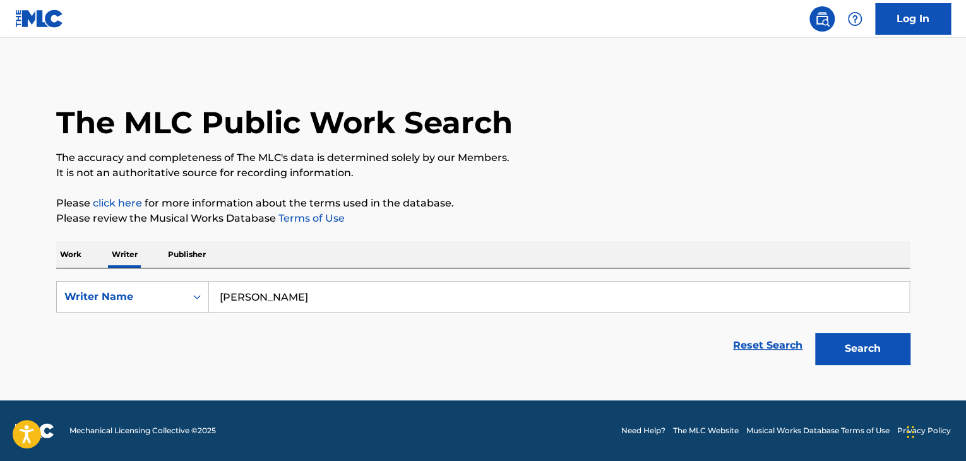
click at [844, 345] on button "Search" at bounding box center [862, 349] width 95 height 32
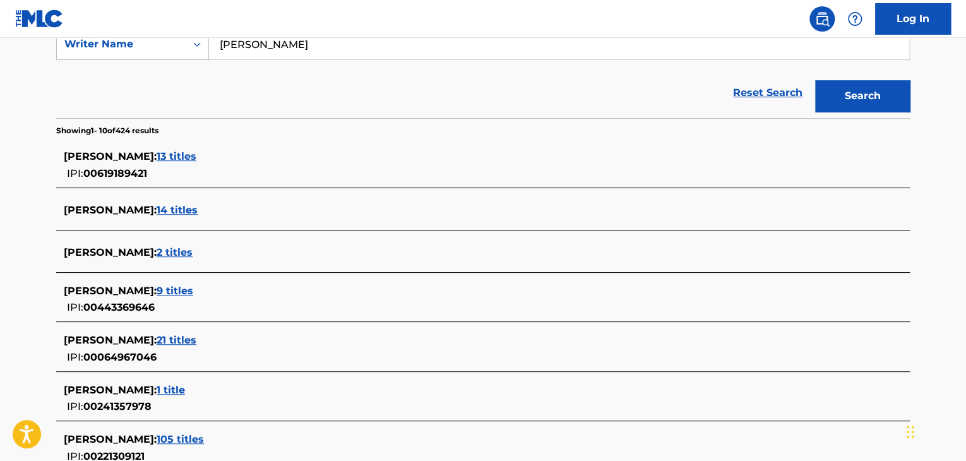
scroll to position [189, 0]
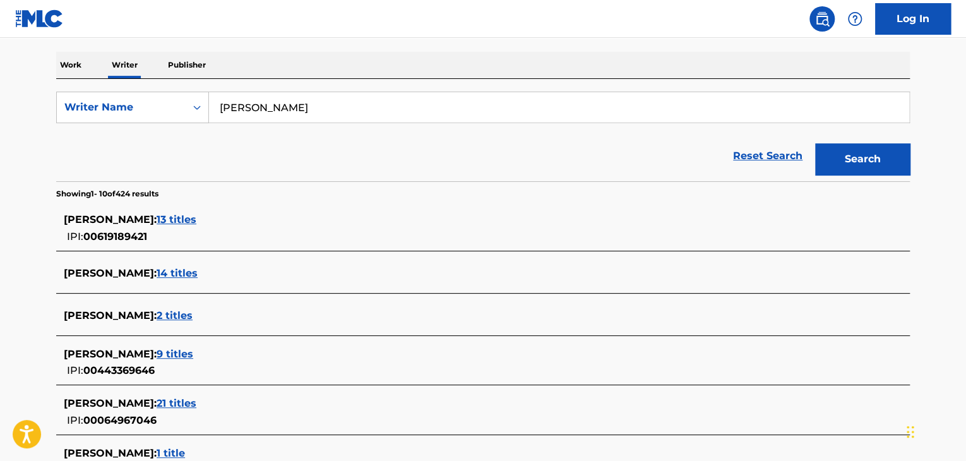
drag, startPoint x: 253, startPoint y: 109, endPoint x: 310, endPoint y: 104, distance: 57.1
click at [310, 104] on input "[PERSON_NAME]" at bounding box center [559, 107] width 700 height 30
type input "[PERSON_NAME]"
click at [815, 143] on button "Search" at bounding box center [862, 159] width 95 height 32
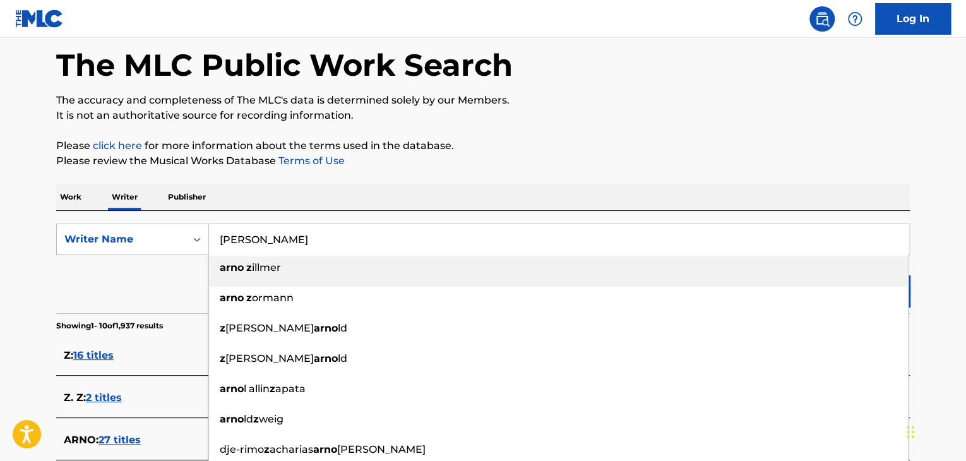
click at [263, 196] on div "Work Writer Publisher" at bounding box center [483, 197] width 854 height 27
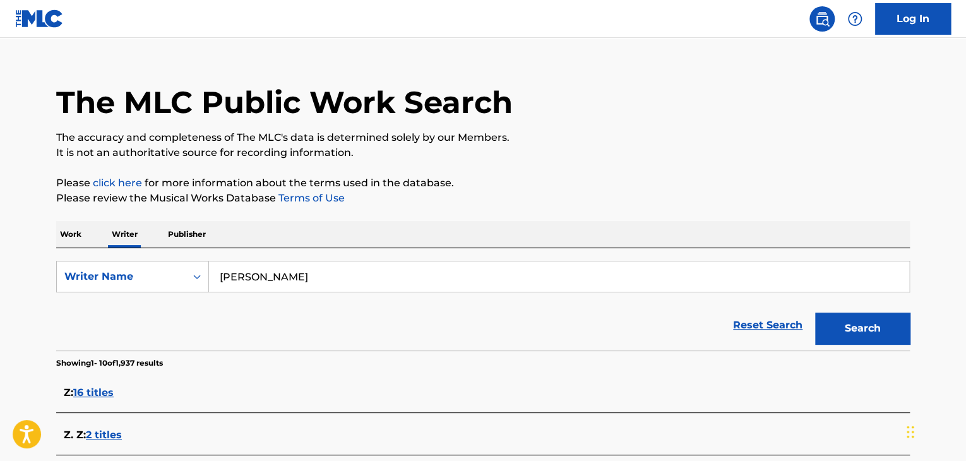
scroll to position [0, 0]
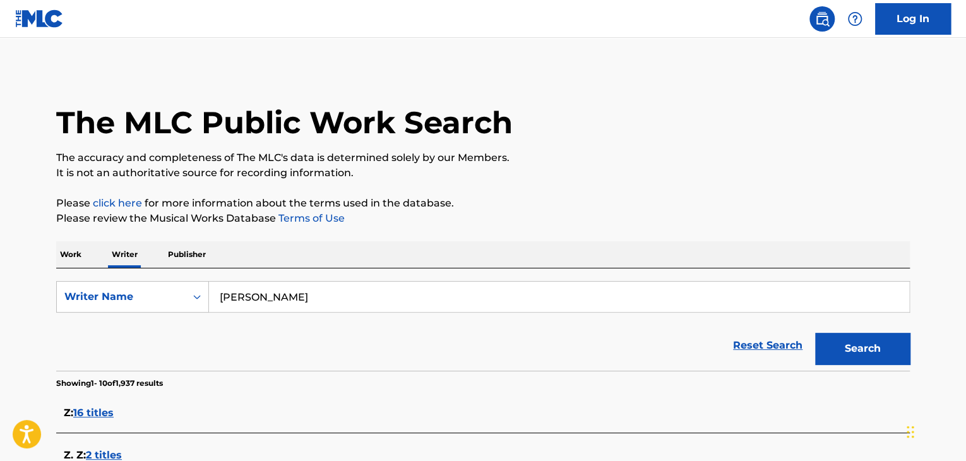
click at [81, 251] on p "Work" at bounding box center [70, 254] width 29 height 27
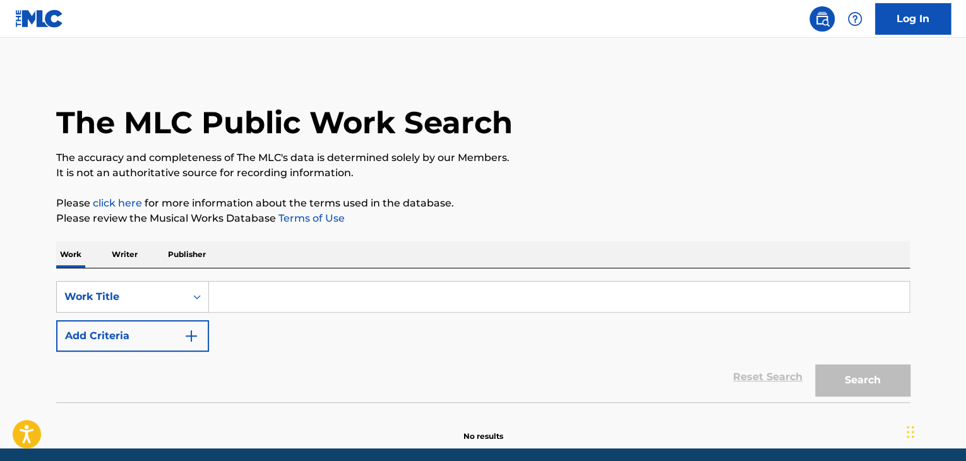
click at [234, 296] on input "Search Form" at bounding box center [559, 297] width 700 height 30
paste input "[PERSON_NAME]"
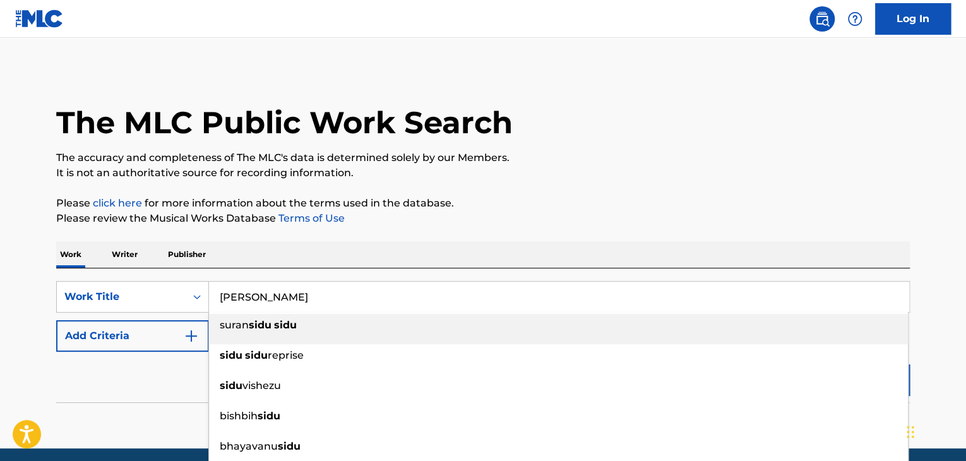
type input "[PERSON_NAME]"
click at [174, 334] on button "Add Criteria" at bounding box center [132, 336] width 153 height 32
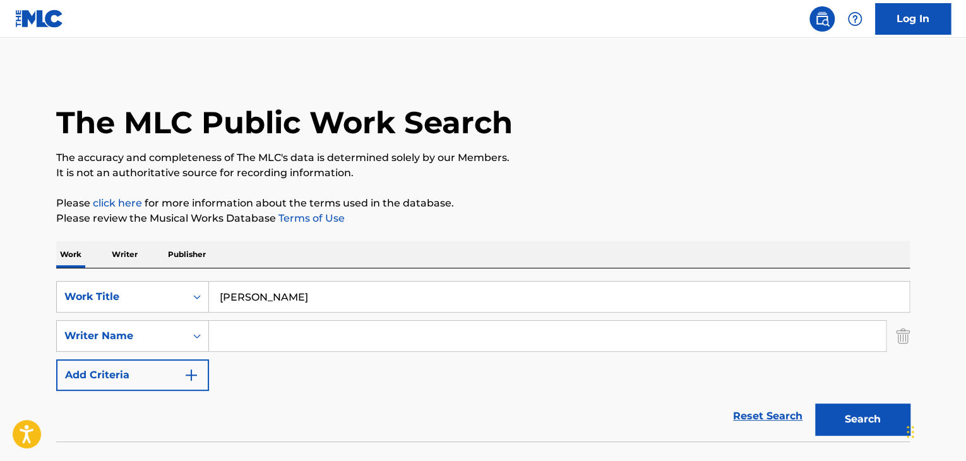
drag, startPoint x: 174, startPoint y: 334, endPoint x: 256, endPoint y: 337, distance: 81.5
click at [255, 337] on input "Search Form" at bounding box center [547, 336] width 677 height 30
paste input "[PERSON_NAME]"
click at [841, 419] on button "Search" at bounding box center [862, 420] width 95 height 32
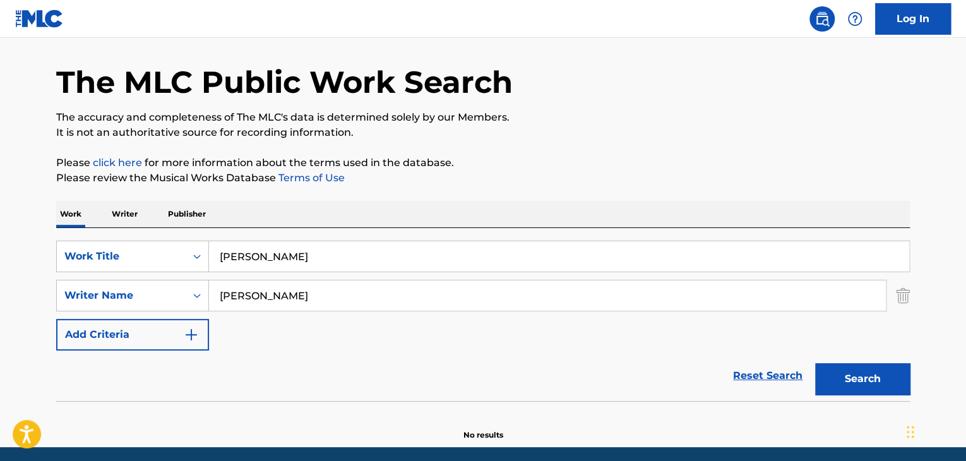
scroll to position [87, 0]
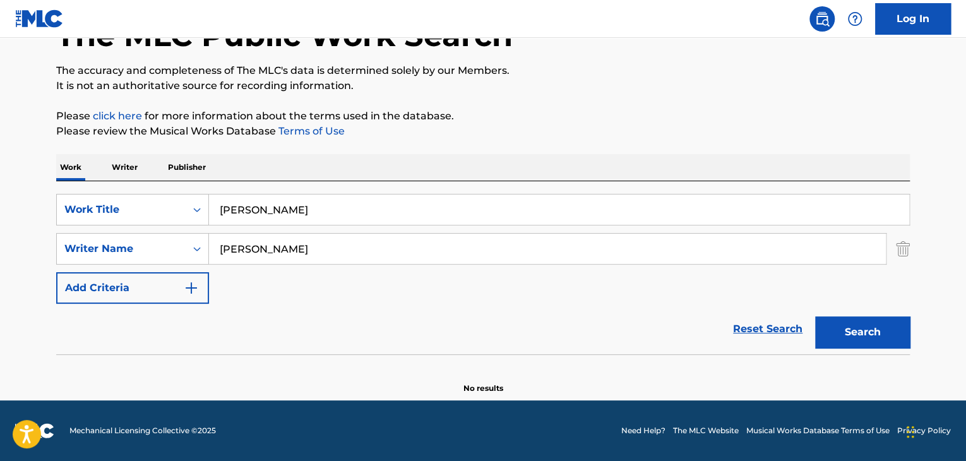
click at [256, 256] on input "[PERSON_NAME]" at bounding box center [547, 249] width 677 height 30
paste input "[PERSON_NAME]"
type input "[PERSON_NAME]"
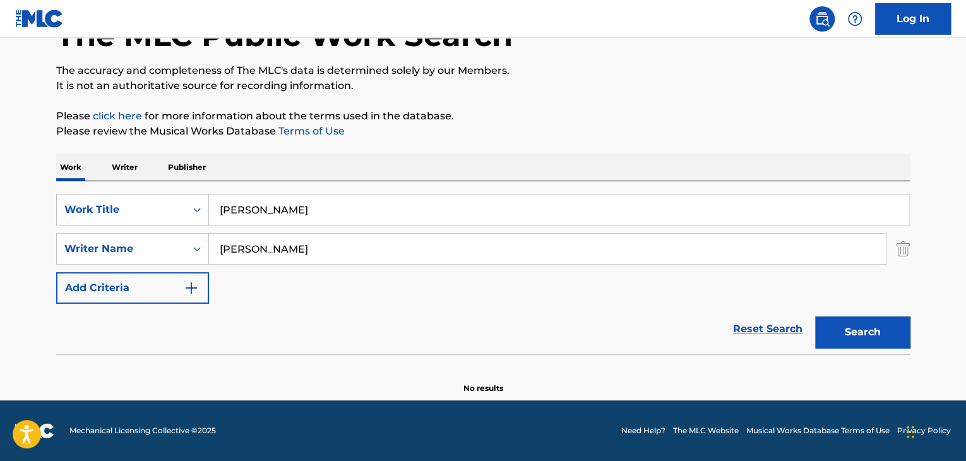
click at [603, 121] on p "Please click here for more information about the terms used in the database." at bounding box center [483, 116] width 854 height 15
click at [865, 334] on button "Search" at bounding box center [862, 332] width 95 height 32
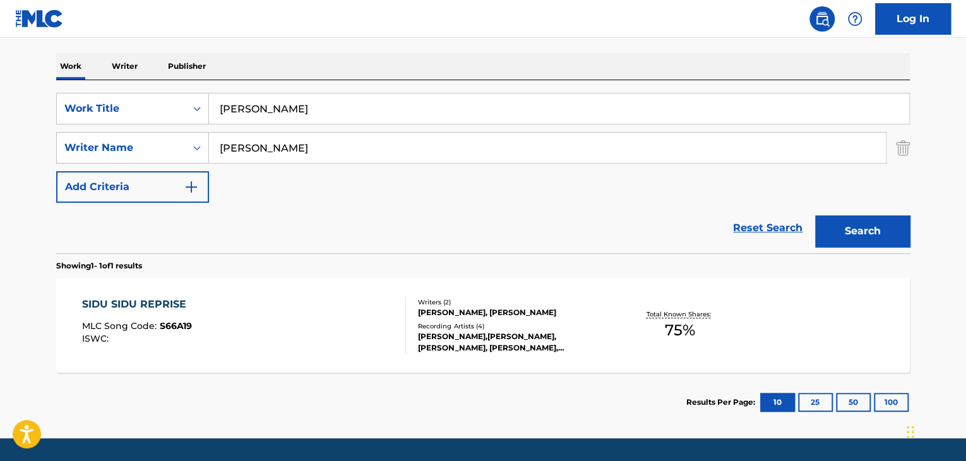
scroll to position [226, 0]
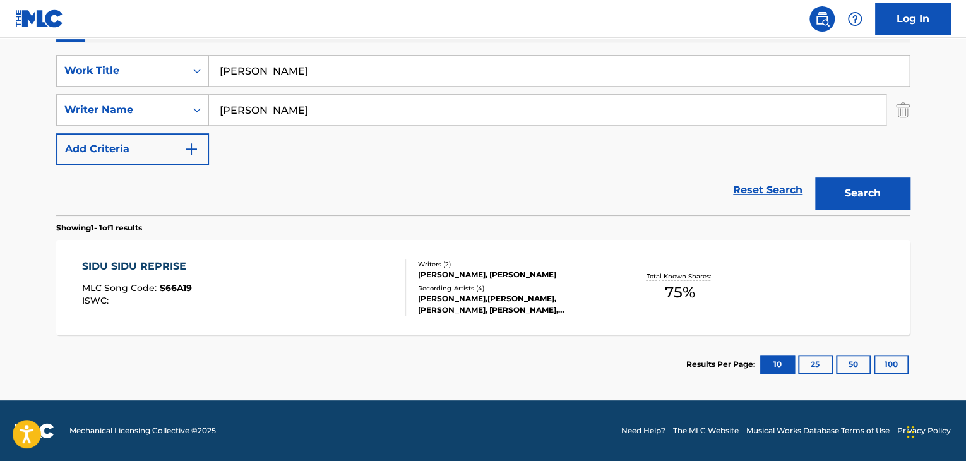
click at [352, 276] on div "SIDU SIDU REPRISE MLC Song Code : S66A19 ISWC :" at bounding box center [244, 287] width 325 height 57
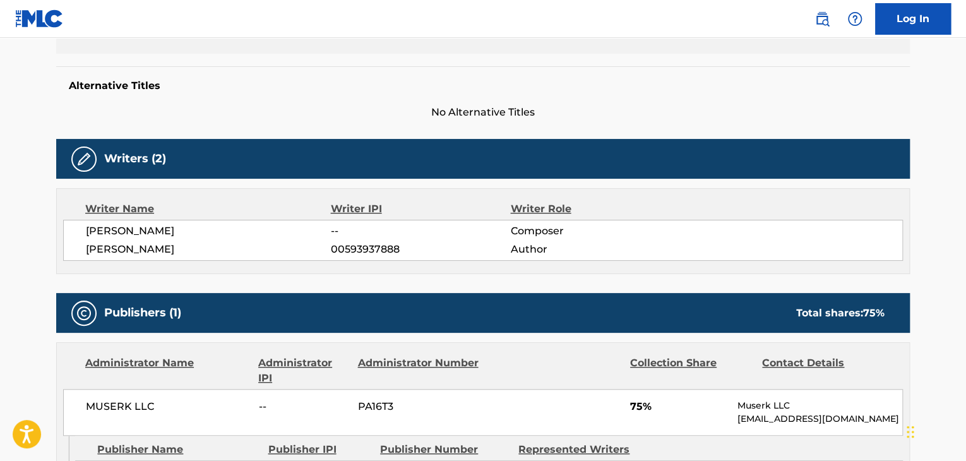
scroll to position [379, 0]
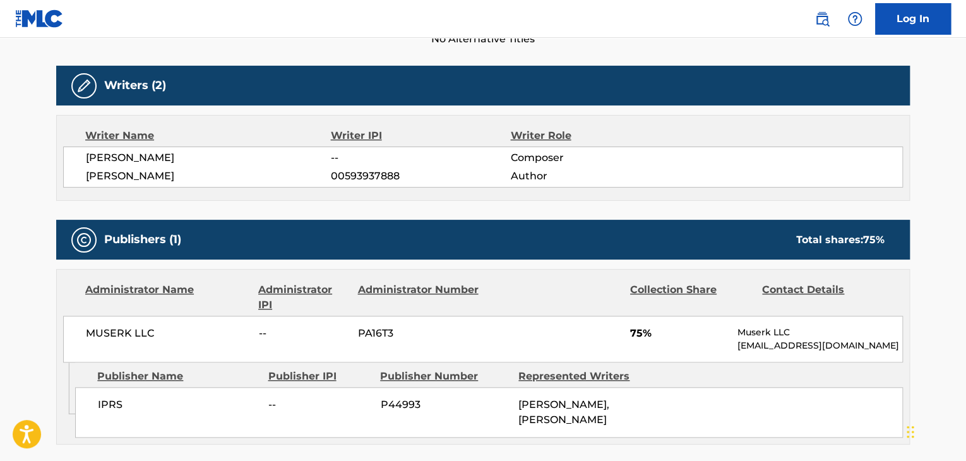
click at [169, 160] on span "[PERSON_NAME]" at bounding box center [208, 157] width 245 height 15
copy div "[PERSON_NAME]"
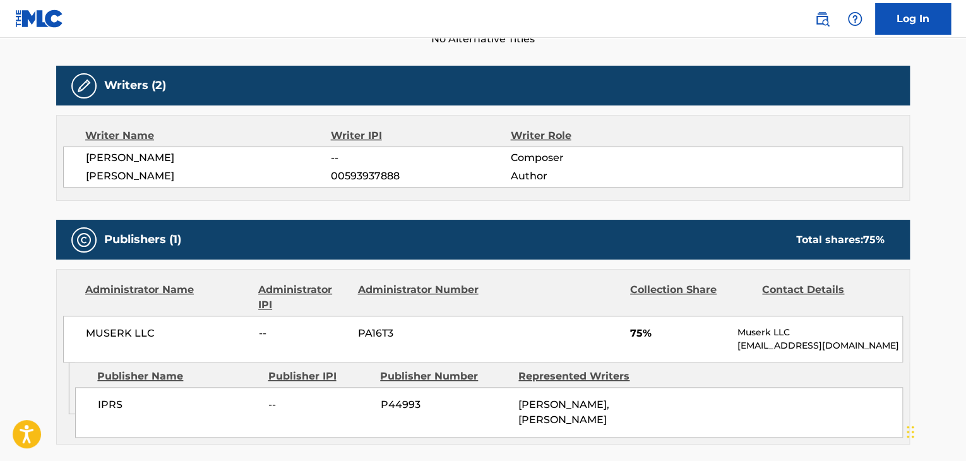
click at [107, 329] on span "MUSERK LLC" at bounding box center [168, 333] width 164 height 15
copy div "MUSERK LLC"
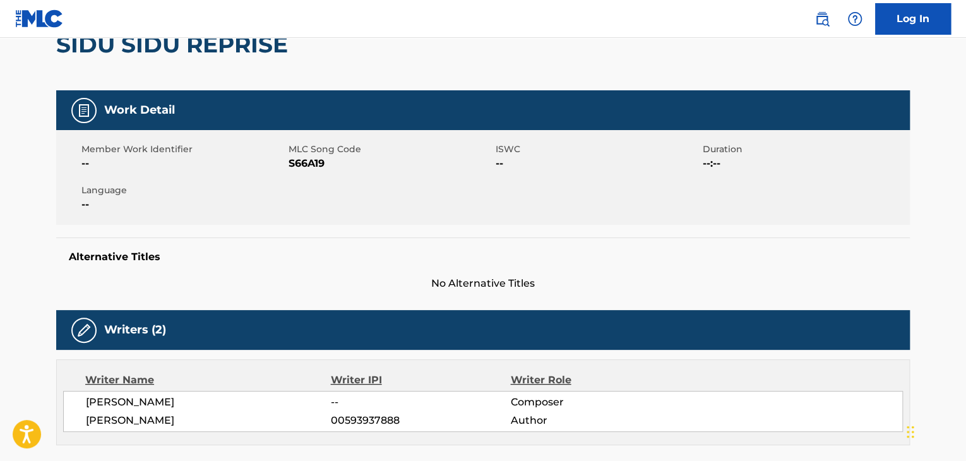
scroll to position [63, 0]
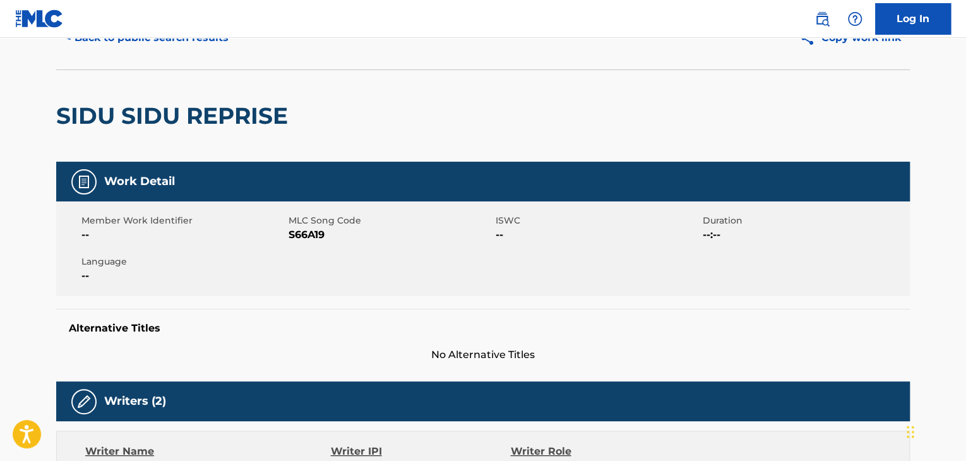
click at [300, 241] on span "S66A19" at bounding box center [391, 234] width 204 height 15
copy span "S66A19"
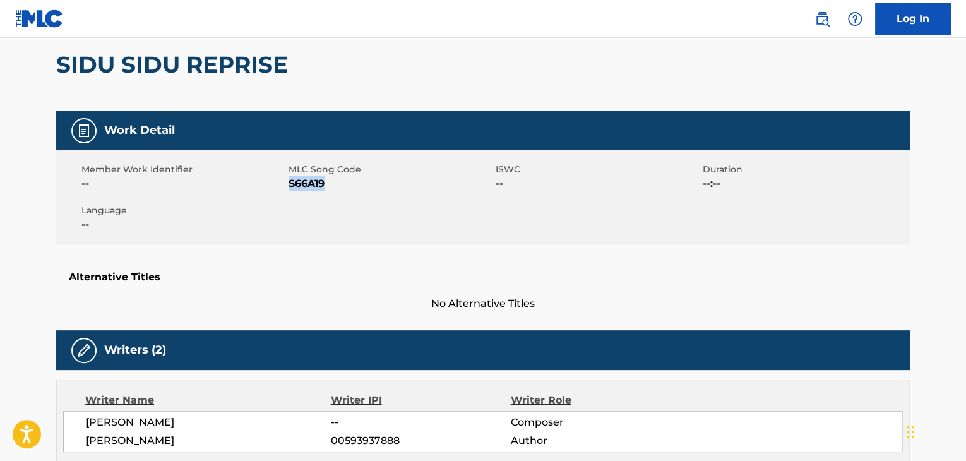
scroll to position [0, 0]
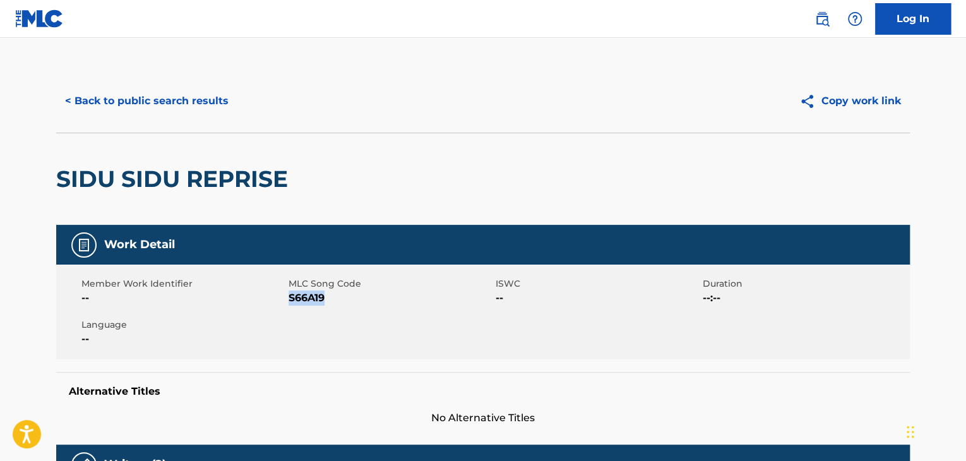
click at [160, 109] on button "< Back to public search results" at bounding box center [146, 101] width 181 height 32
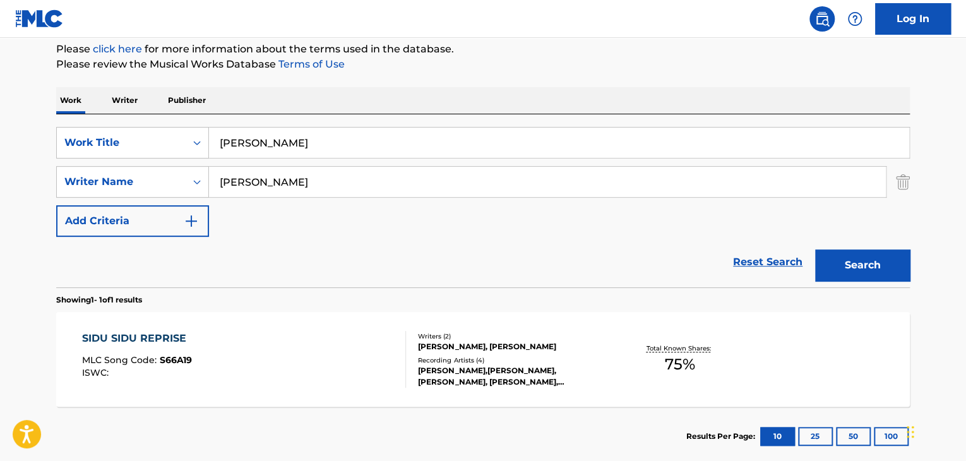
click at [246, 139] on input "[PERSON_NAME]" at bounding box center [559, 143] width 700 height 30
click at [247, 138] on input "[PERSON_NAME]" at bounding box center [559, 143] width 700 height 30
paste input "Morning Shade"
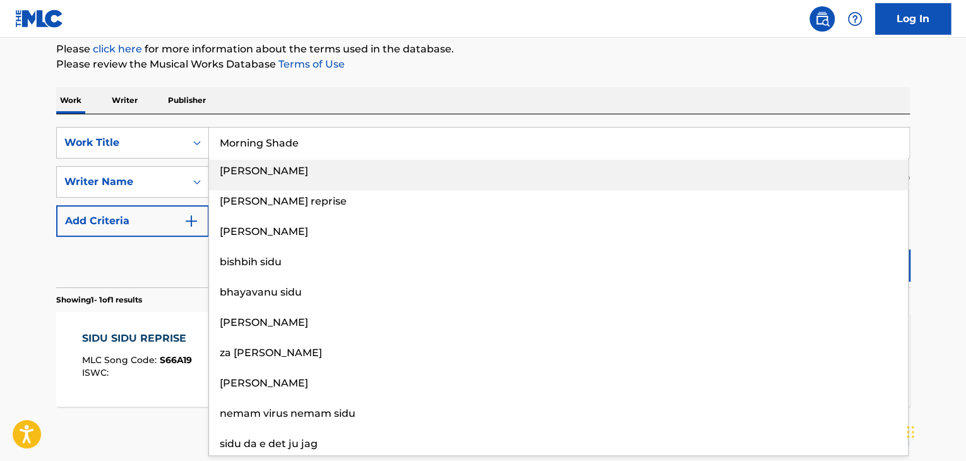
type input "Morning Shade"
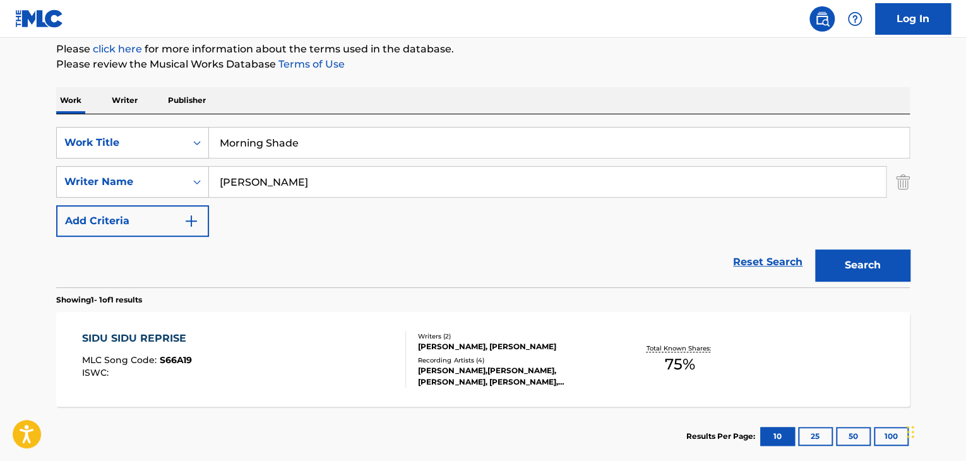
click at [353, 108] on div "Work Writer Publisher" at bounding box center [483, 100] width 854 height 27
click at [292, 201] on div "SearchWithCriteria5935b61e-3a30-4c42-aded-138ad33f0cba Work Title Morning Shade…" at bounding box center [483, 182] width 854 height 110
click at [273, 180] on input "[PERSON_NAME]" at bounding box center [547, 182] width 677 height 30
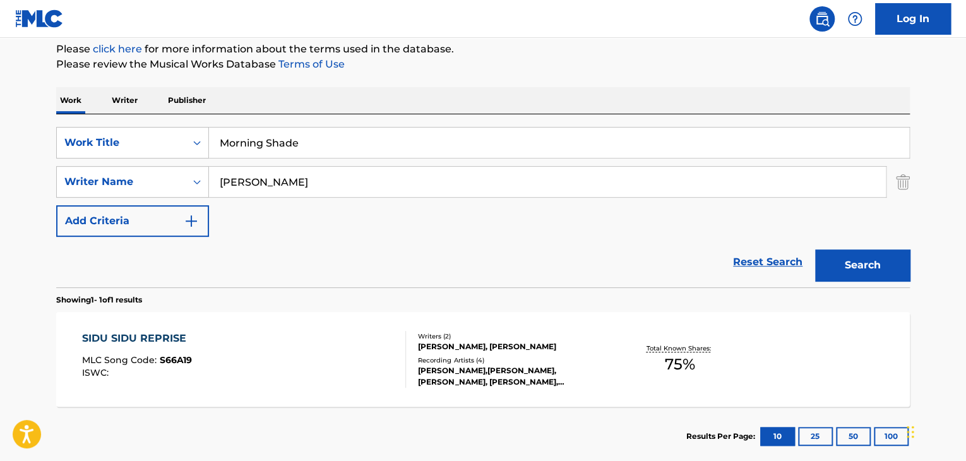
paste input "[PERSON_NAME]"
type input "[PERSON_NAME]"
click at [832, 266] on button "Search" at bounding box center [862, 265] width 95 height 32
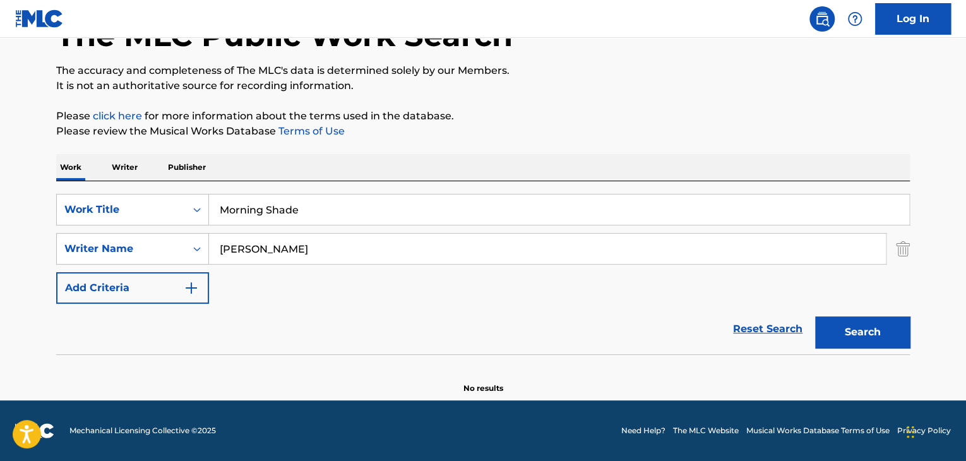
scroll to position [87, 0]
click at [126, 164] on p "Writer" at bounding box center [124, 167] width 33 height 27
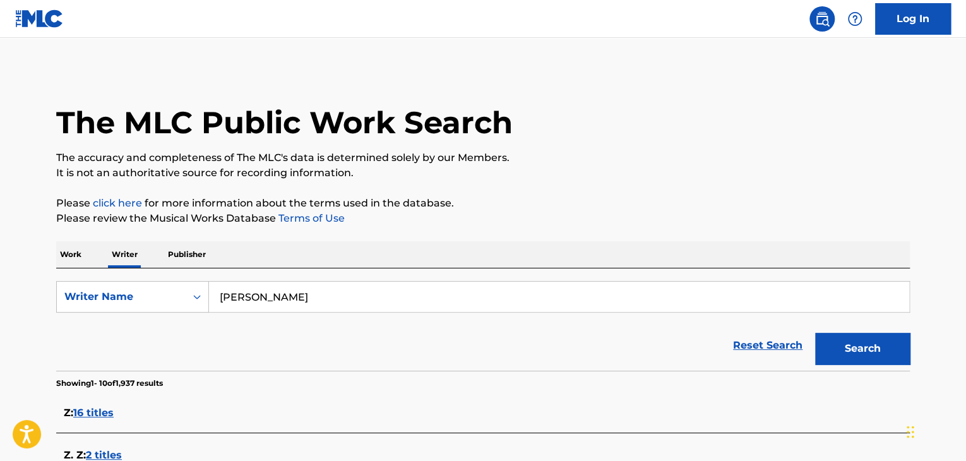
click at [306, 272] on div "SearchWithCriteria3051cf69-5e4c-409b-bcb0-4d1ff7feaca0 Writer Name [PERSON_NAME…" at bounding box center [483, 319] width 854 height 102
click at [286, 298] on input "[PERSON_NAME]" at bounding box center [559, 297] width 700 height 30
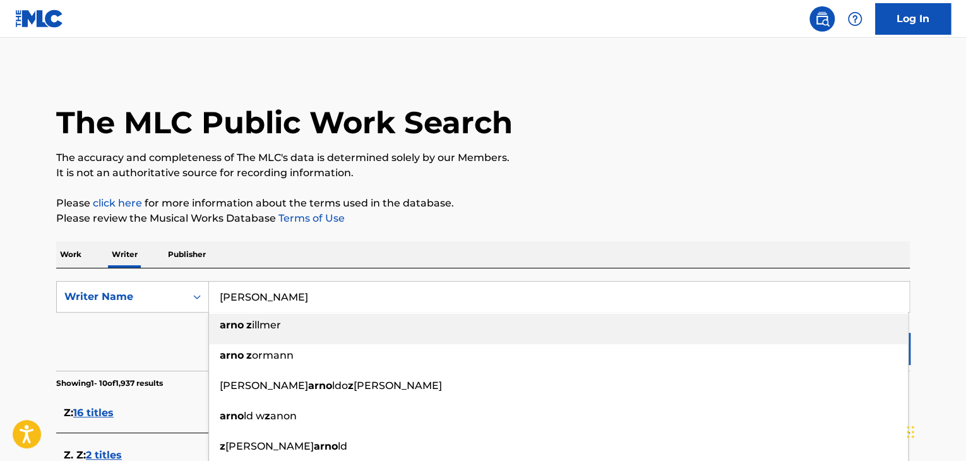
click at [286, 298] on input "[PERSON_NAME]" at bounding box center [559, 297] width 700 height 30
paste input "[PERSON_NAME]"
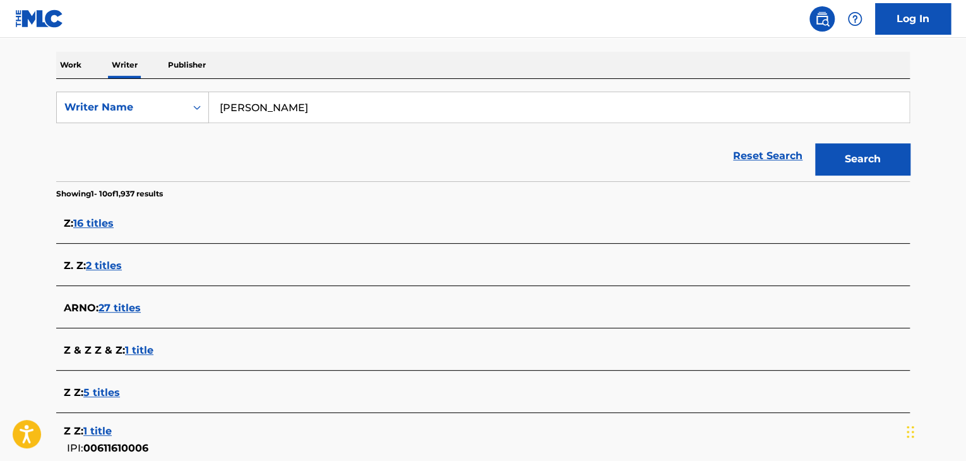
click at [842, 162] on button "Search" at bounding box center [862, 159] width 95 height 32
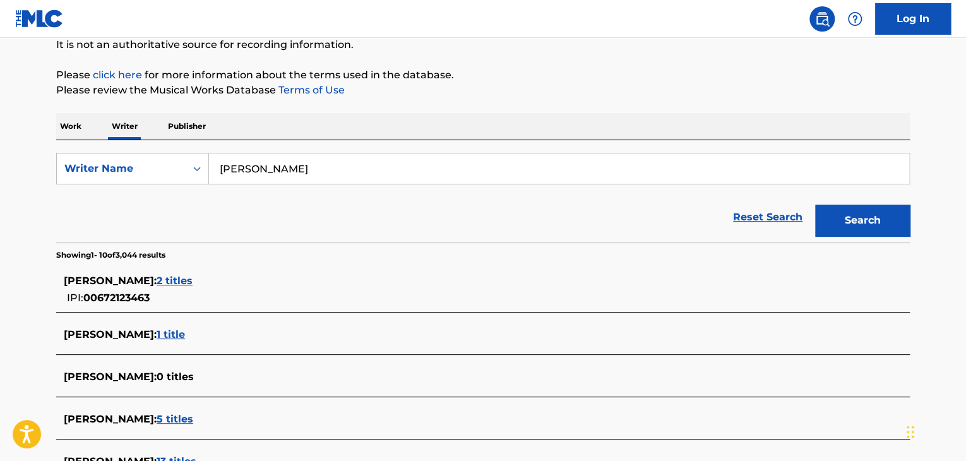
scroll to position [126, 0]
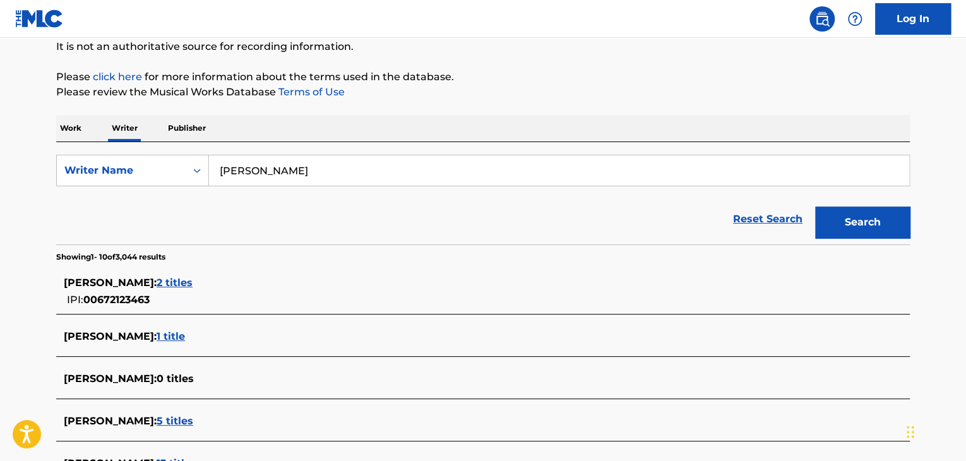
click at [296, 165] on input "[PERSON_NAME]" at bounding box center [559, 170] width 700 height 30
paste input "Morning Shade"
click at [276, 172] on input "Morning Shade" at bounding box center [559, 170] width 700 height 30
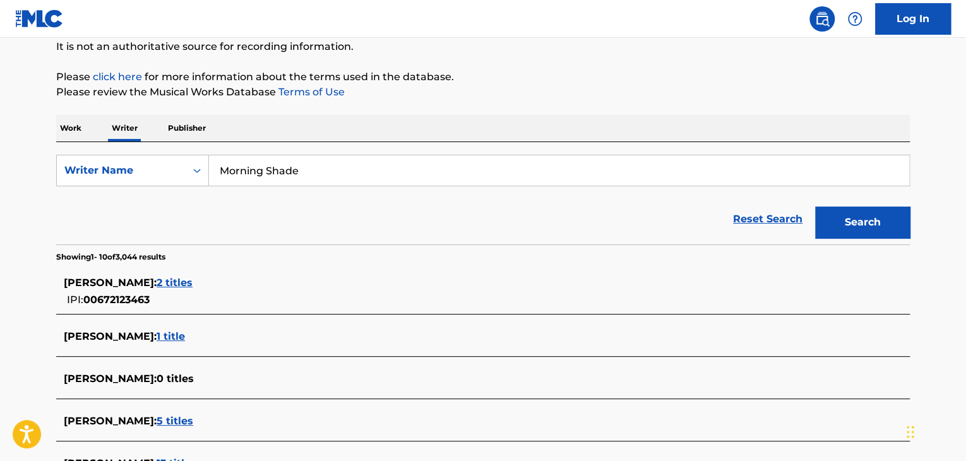
click at [276, 172] on input "Morning Shade" at bounding box center [559, 170] width 700 height 30
paste input "[PERSON_NAME]"
click at [861, 215] on button "Search" at bounding box center [862, 223] width 95 height 32
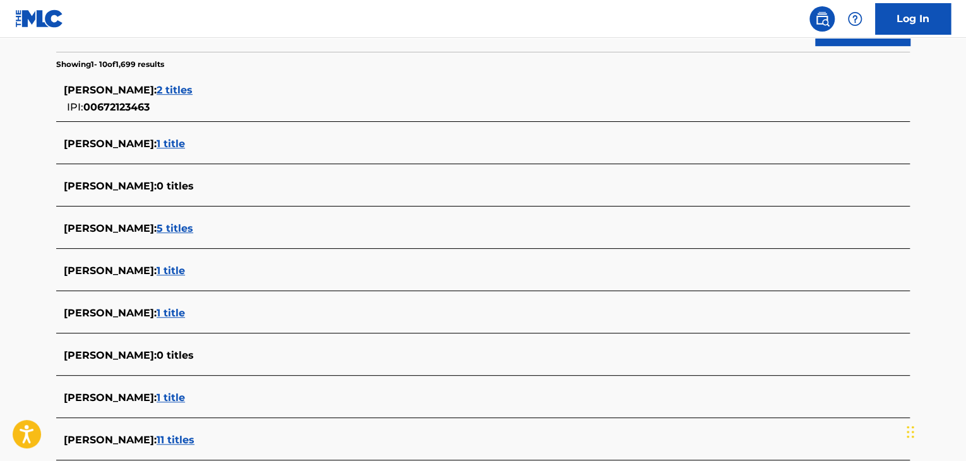
scroll to position [239, 0]
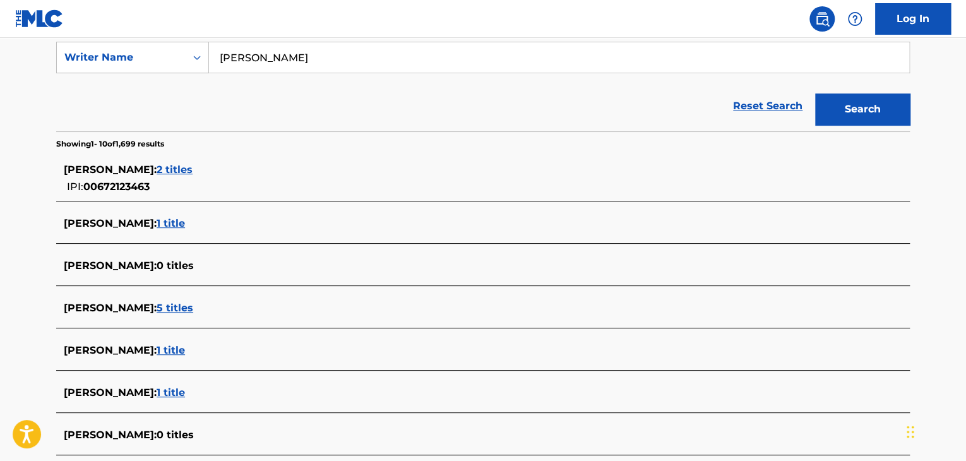
click at [276, 71] on input "[PERSON_NAME]" at bounding box center [559, 57] width 700 height 30
paste input "Camero"
click at [563, 111] on div "Reset Search Search" at bounding box center [483, 106] width 854 height 51
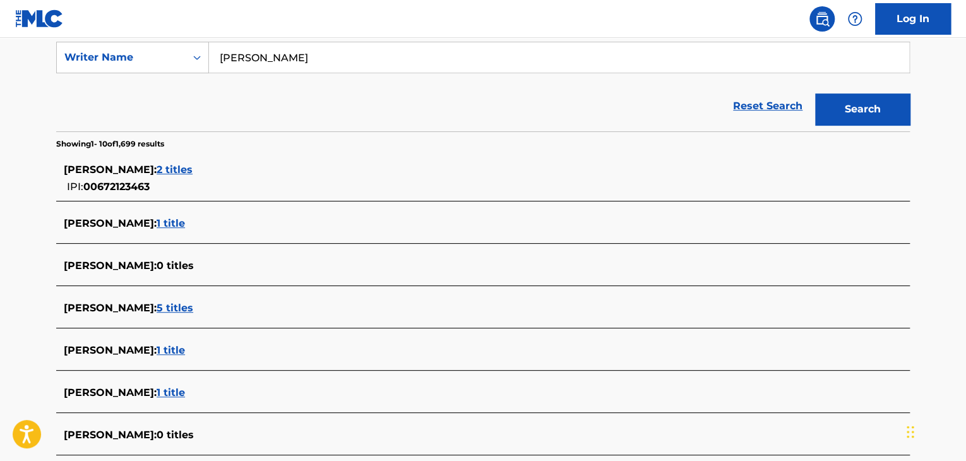
click at [904, 112] on button "Search" at bounding box center [862, 109] width 95 height 32
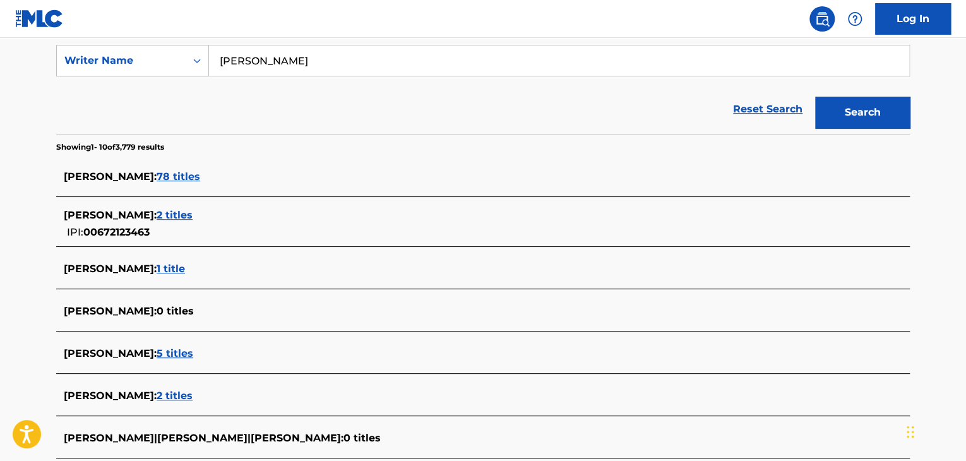
scroll to position [113, 0]
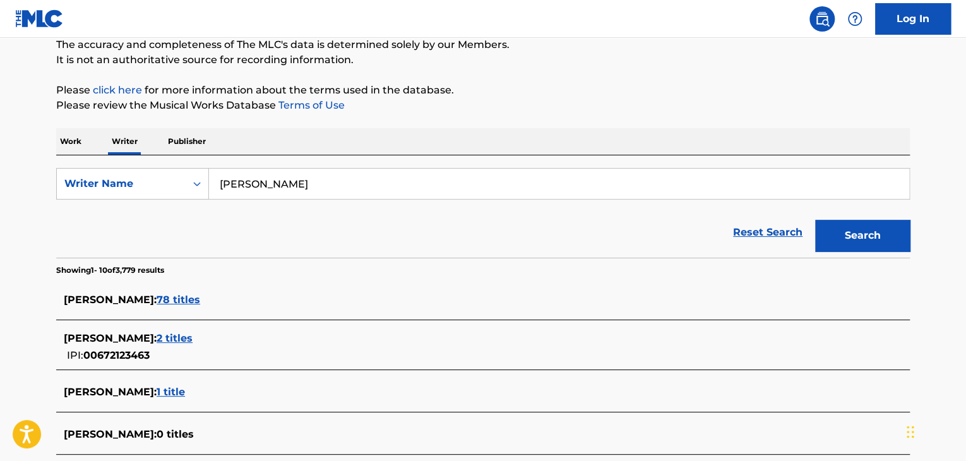
click at [331, 167] on div "SearchWithCriteria3051cf69-5e4c-409b-bcb0-4d1ff7feaca0 Writer Name [PERSON_NAME…" at bounding box center [483, 206] width 854 height 102
click at [331, 185] on input "[PERSON_NAME]" at bounding box center [559, 184] width 700 height 30
paste input "Mas"
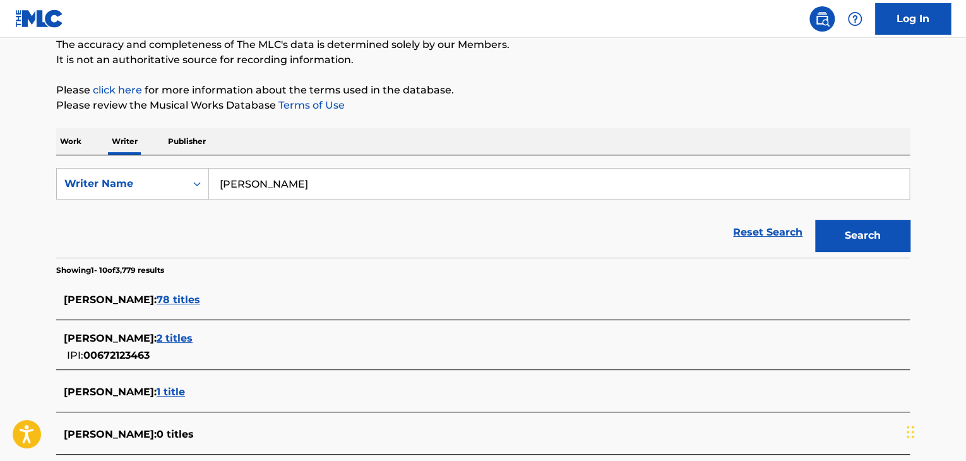
type input "[PERSON_NAME]"
click at [531, 226] on div "Reset Search Search" at bounding box center [483, 232] width 854 height 51
click at [835, 235] on button "Search" at bounding box center [862, 236] width 95 height 32
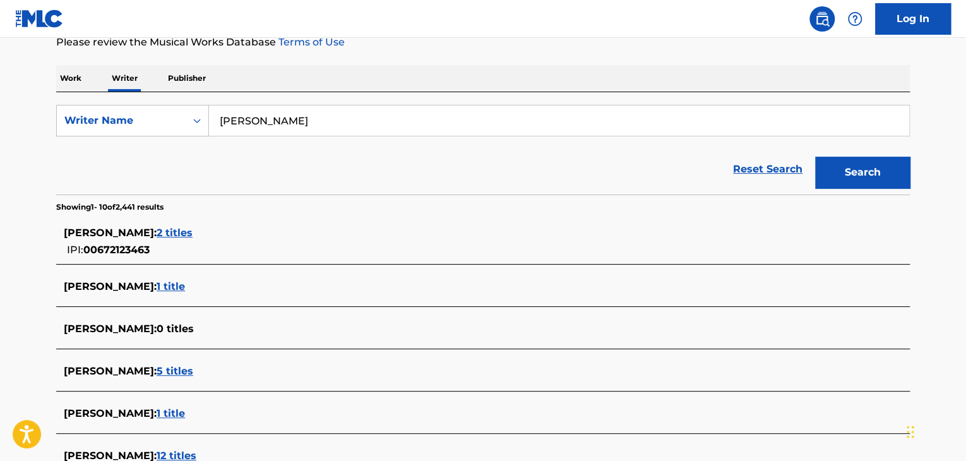
scroll to position [0, 0]
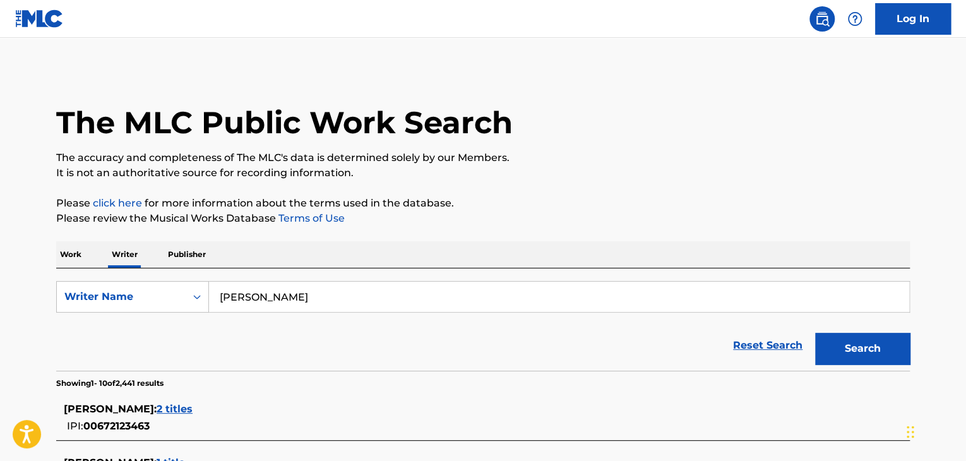
click at [63, 261] on p "Work" at bounding box center [70, 254] width 29 height 27
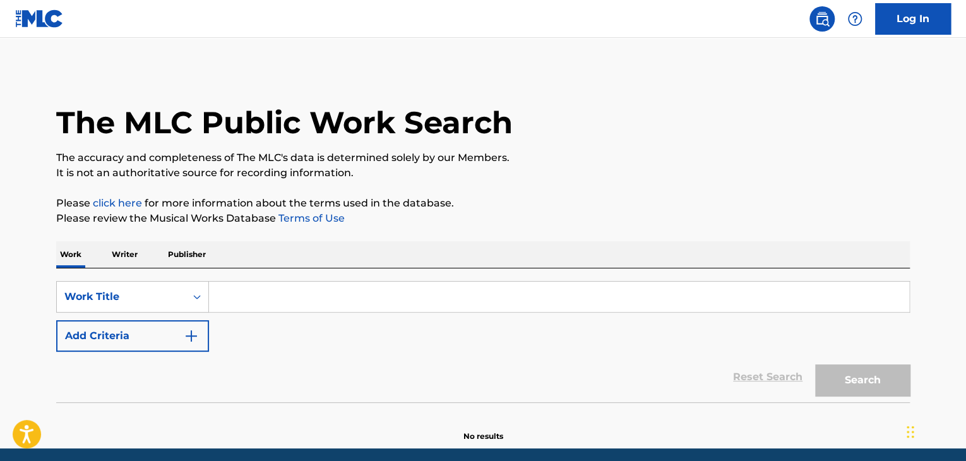
click at [246, 305] on input "Search Form" at bounding box center [559, 297] width 700 height 30
paste input "wyd"
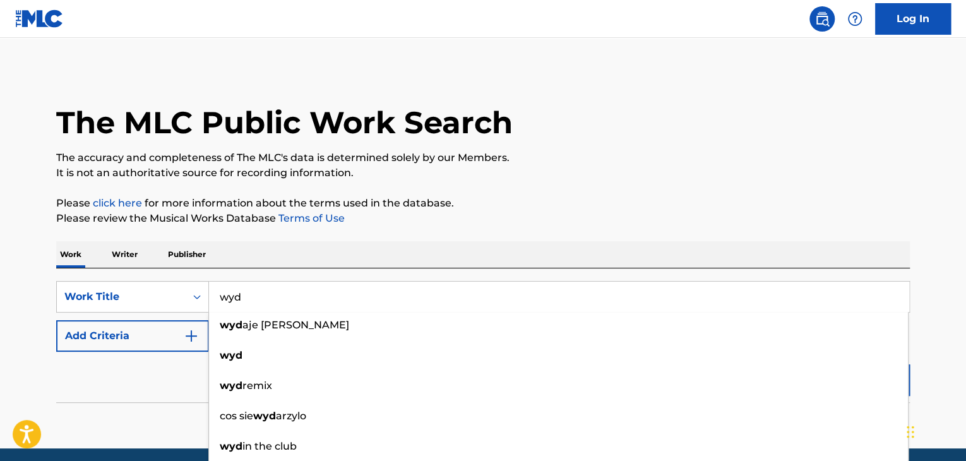
type input "wyd"
click at [184, 336] on img "Search Form" at bounding box center [191, 335] width 15 height 15
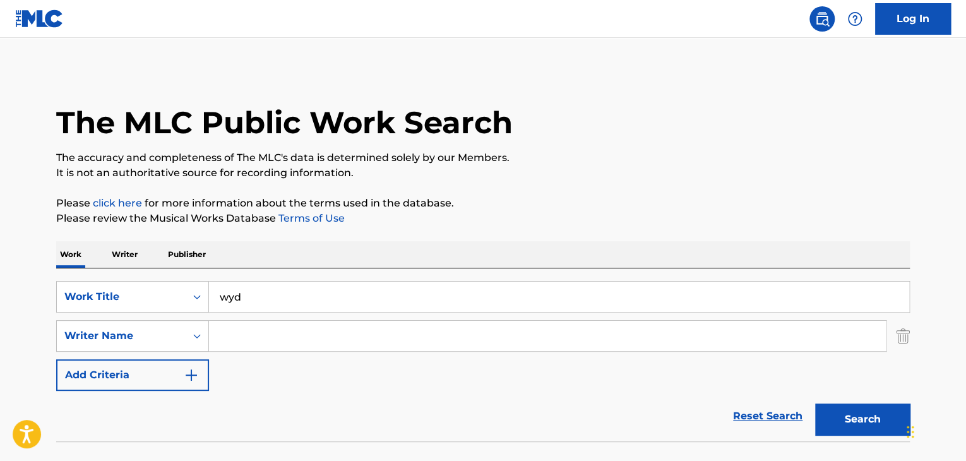
click at [256, 336] on input "Search Form" at bounding box center [547, 336] width 677 height 30
paste input "[PERSON_NAME]"
type input "[PERSON_NAME]"
click at [834, 412] on button "Search" at bounding box center [862, 420] width 95 height 32
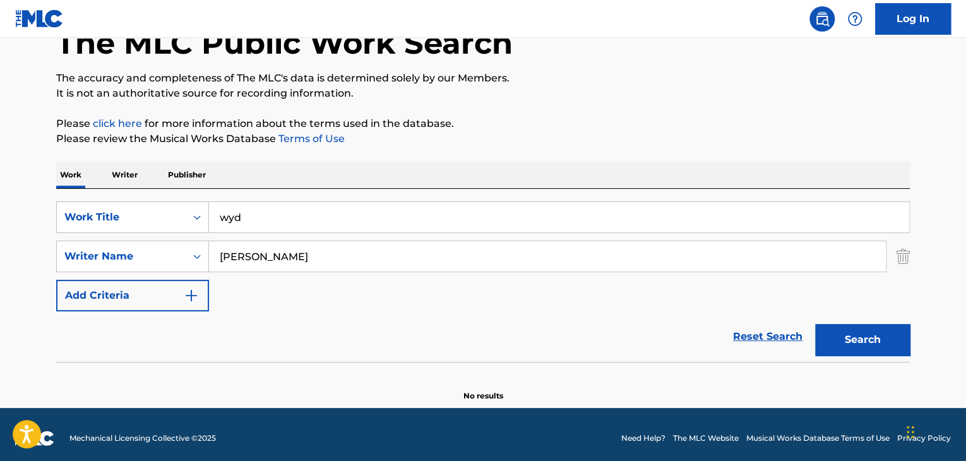
scroll to position [87, 0]
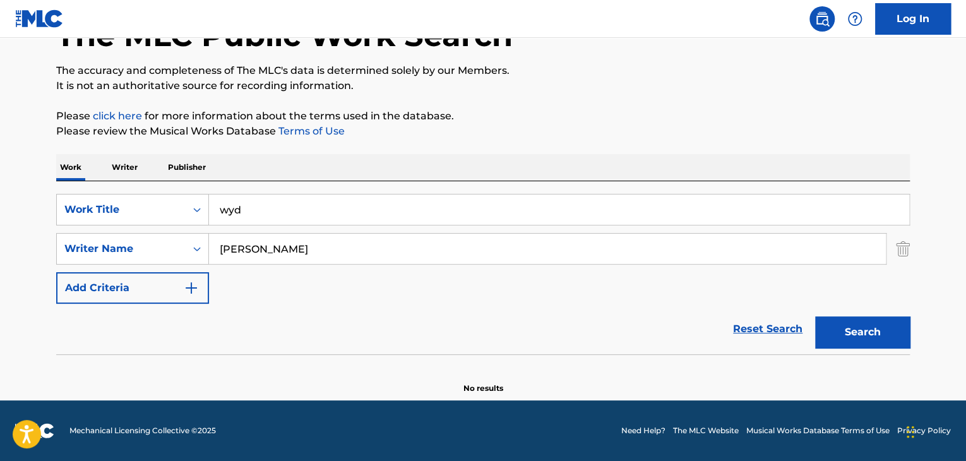
click at [123, 171] on p "Writer" at bounding box center [124, 167] width 33 height 27
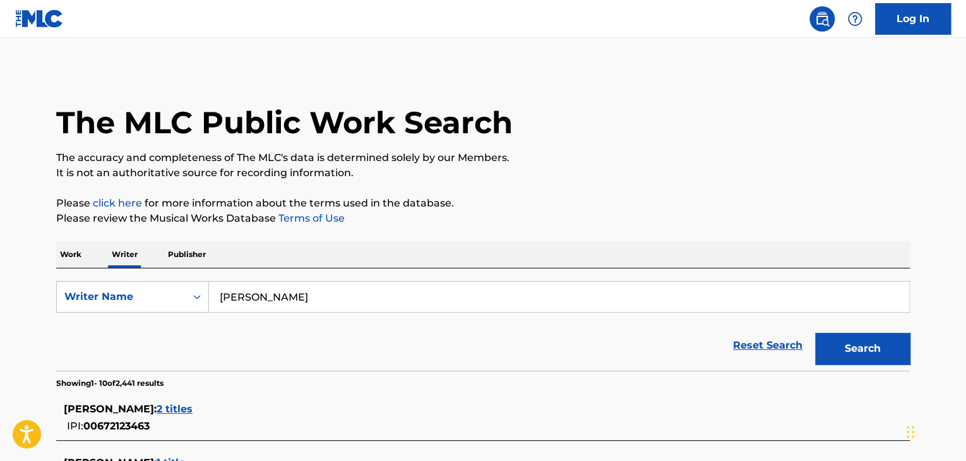
click at [300, 303] on input "[PERSON_NAME]" at bounding box center [559, 297] width 700 height 30
paste input "[PERSON_NAME]"
type input "[PERSON_NAME]"
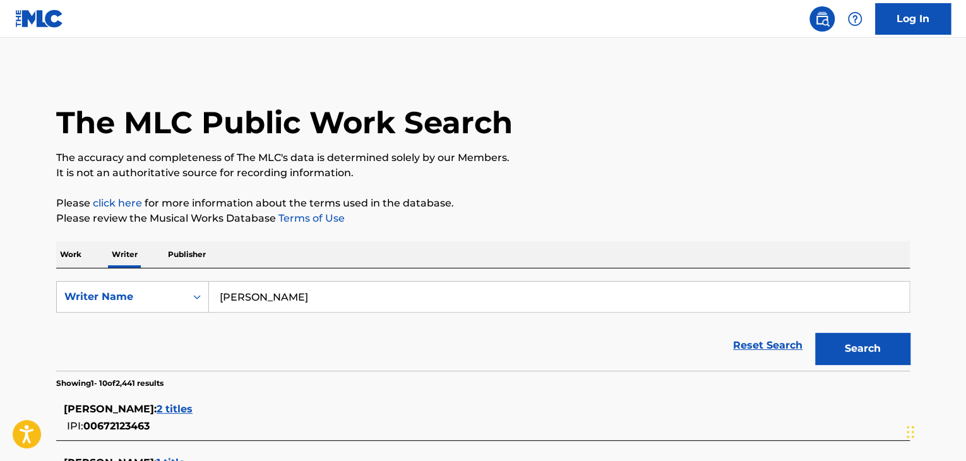
click at [485, 241] on div "Work Writer Publisher" at bounding box center [483, 254] width 854 height 27
click at [863, 343] on button "Search" at bounding box center [862, 349] width 95 height 32
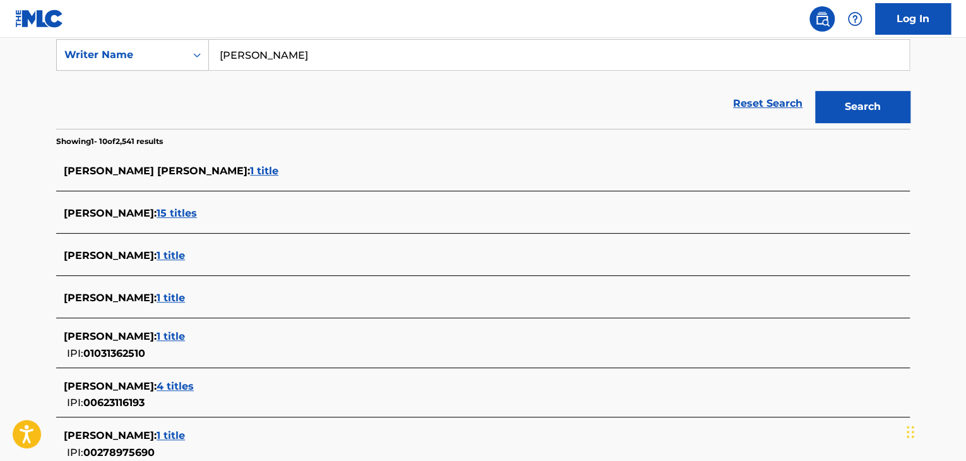
scroll to position [247, 0]
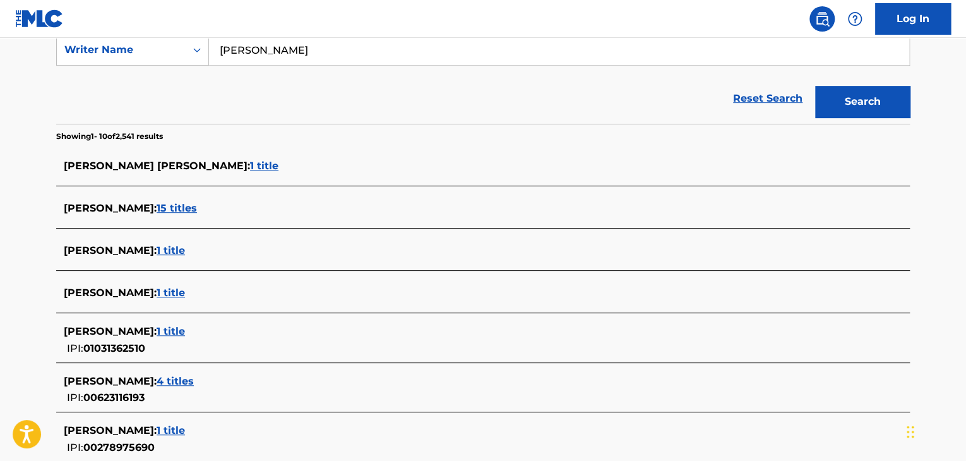
click at [157, 251] on span "1 title" at bounding box center [171, 250] width 28 height 12
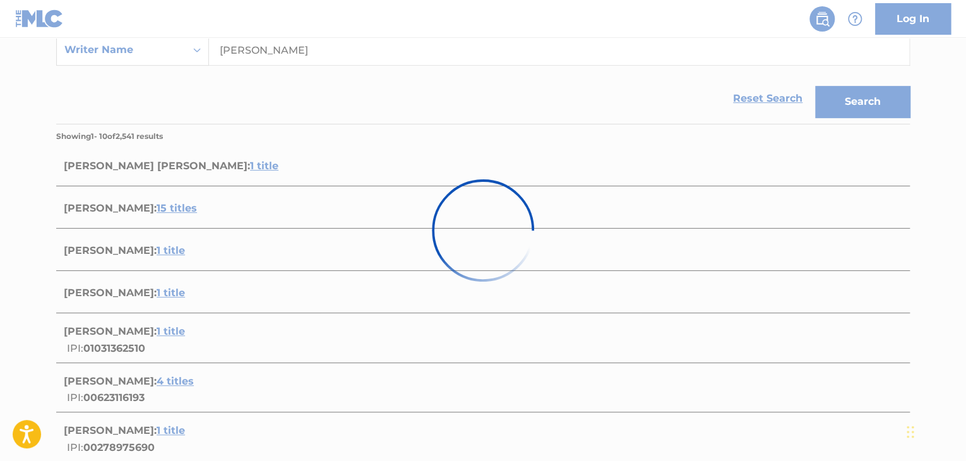
scroll to position [187, 0]
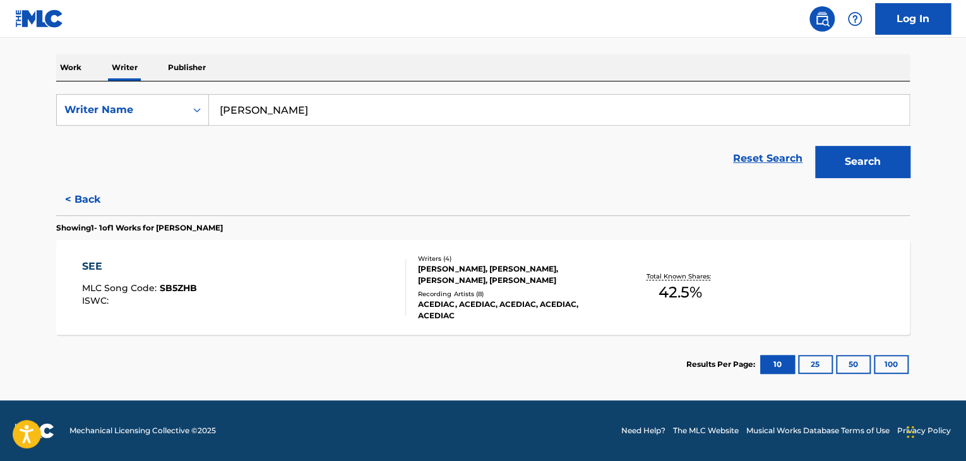
click at [326, 282] on div "SEE MLC Song Code : SB5ZHB ISWC :" at bounding box center [244, 287] width 325 height 57
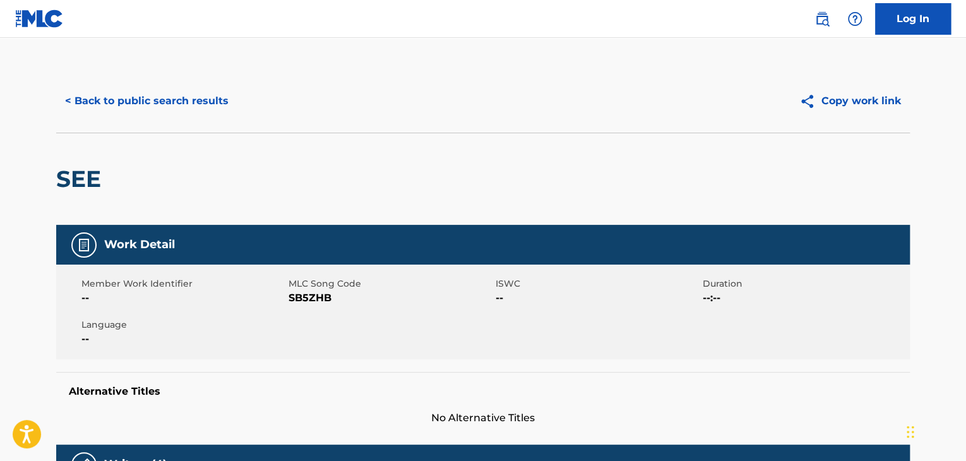
click at [154, 97] on button "< Back to public search results" at bounding box center [146, 101] width 181 height 32
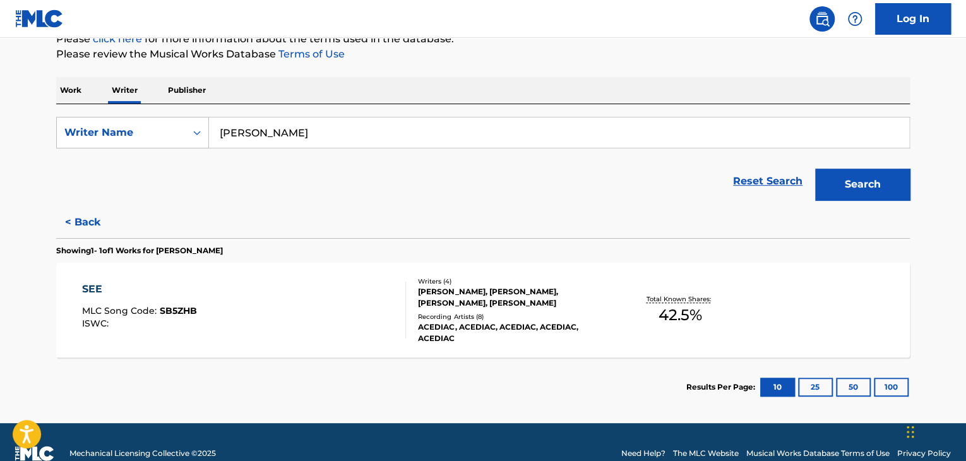
scroll to position [187, 0]
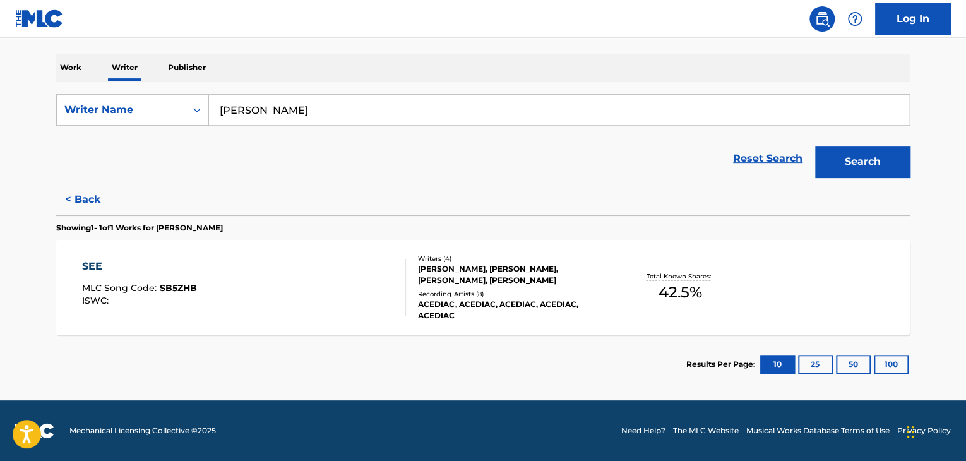
click at [90, 199] on button "< Back" at bounding box center [94, 200] width 76 height 32
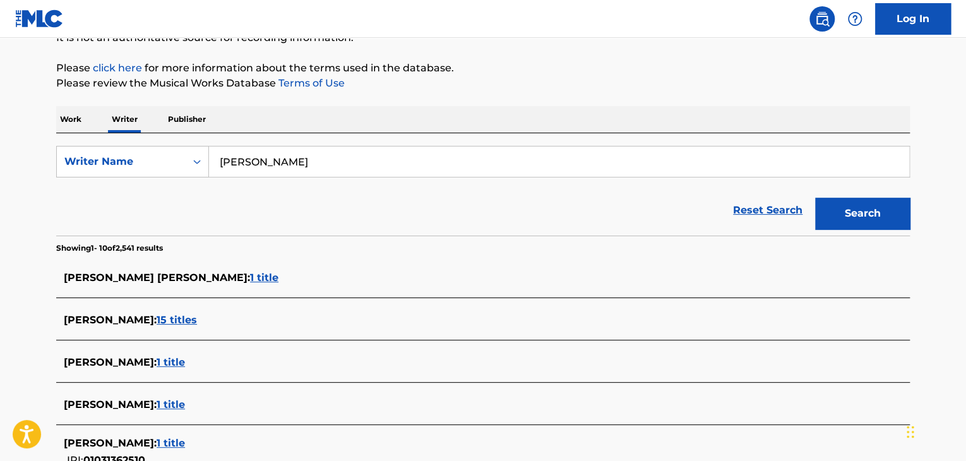
scroll to position [61, 0]
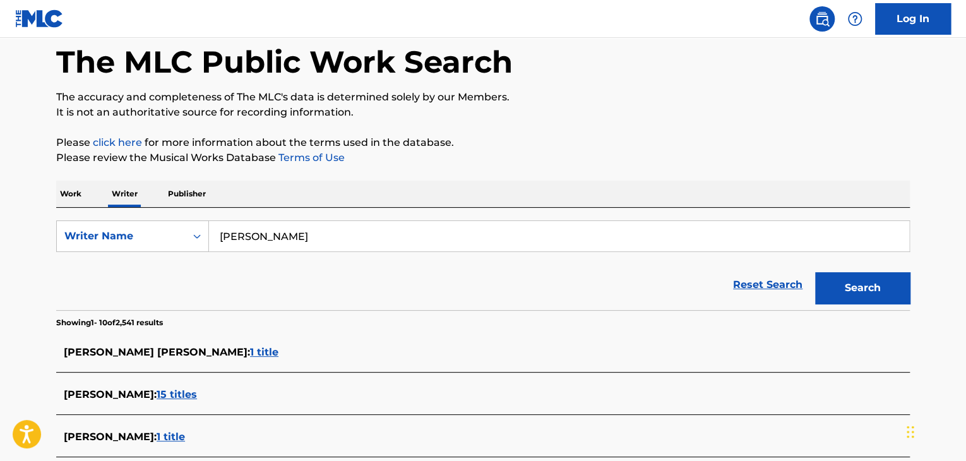
click at [278, 239] on input "[PERSON_NAME]" at bounding box center [559, 236] width 700 height 30
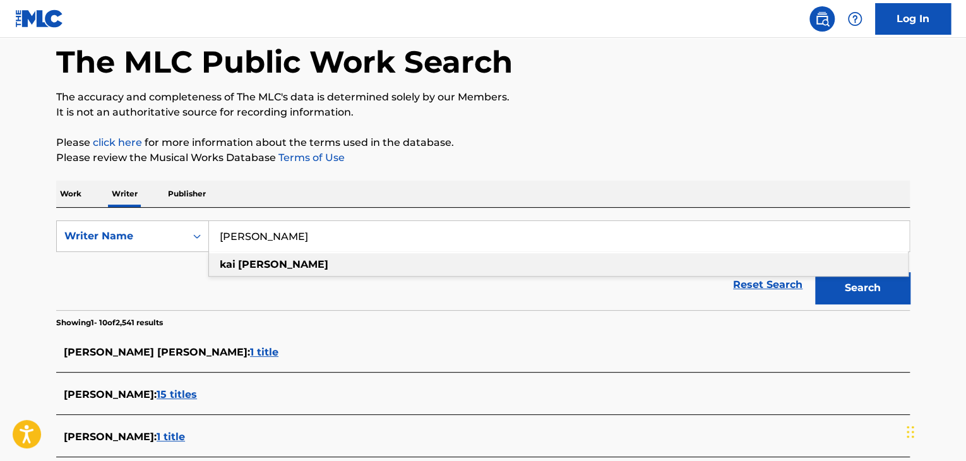
paste input "chiabiee"
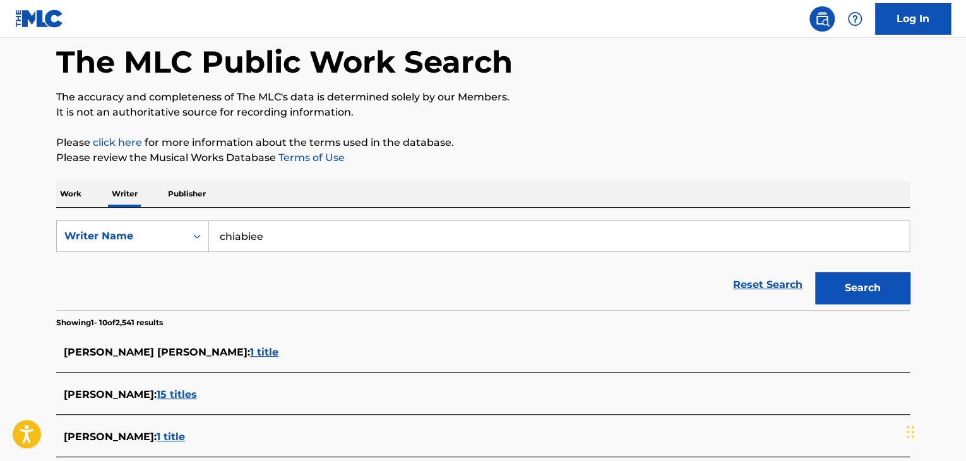
type input "chiabiee"
click at [838, 282] on button "Search" at bounding box center [862, 288] width 95 height 32
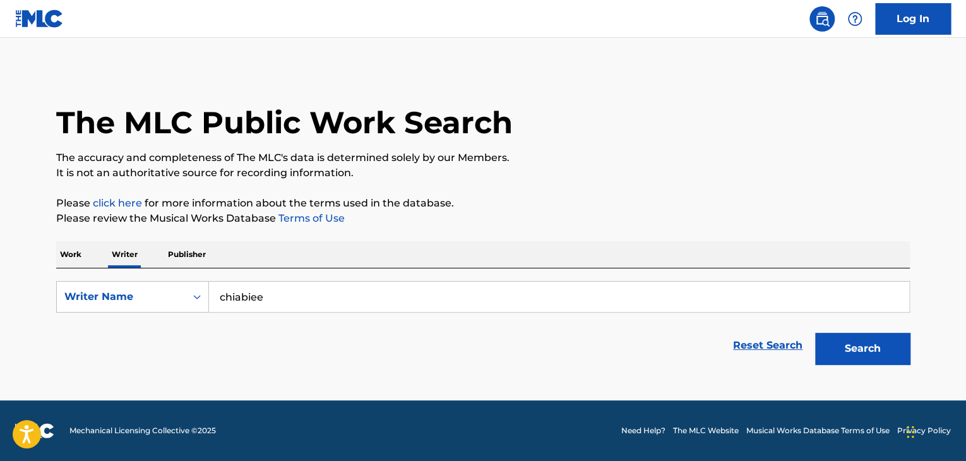
scroll to position [0, 0]
click at [836, 347] on button "Search" at bounding box center [862, 349] width 95 height 32
click at [857, 345] on button "Search" at bounding box center [862, 349] width 95 height 32
click at [62, 252] on p "Work" at bounding box center [70, 254] width 29 height 27
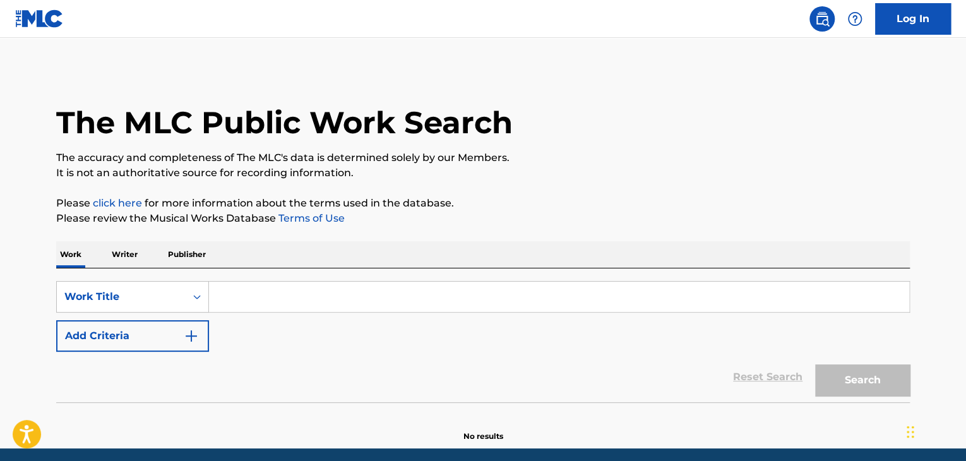
click at [225, 301] on input "Search Form" at bounding box center [559, 297] width 700 height 30
paste input "Pantomime"
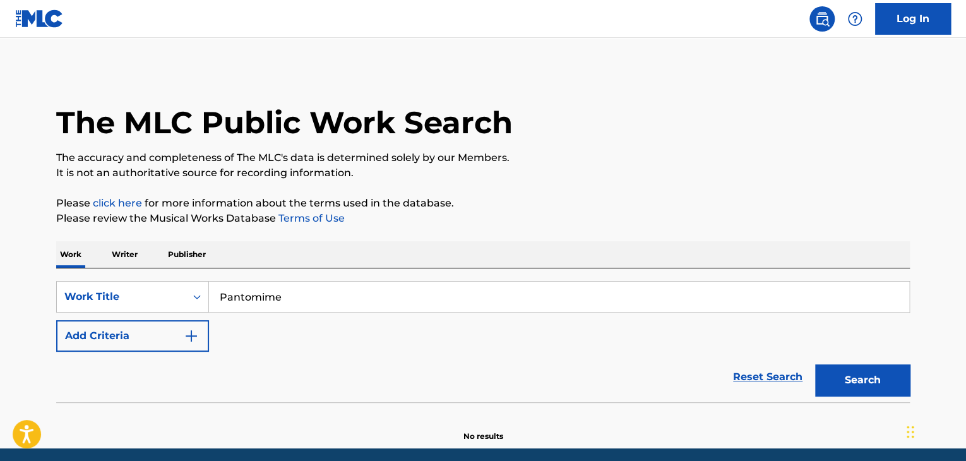
type input "Pantomime"
click at [169, 329] on button "Add Criteria" at bounding box center [132, 336] width 153 height 32
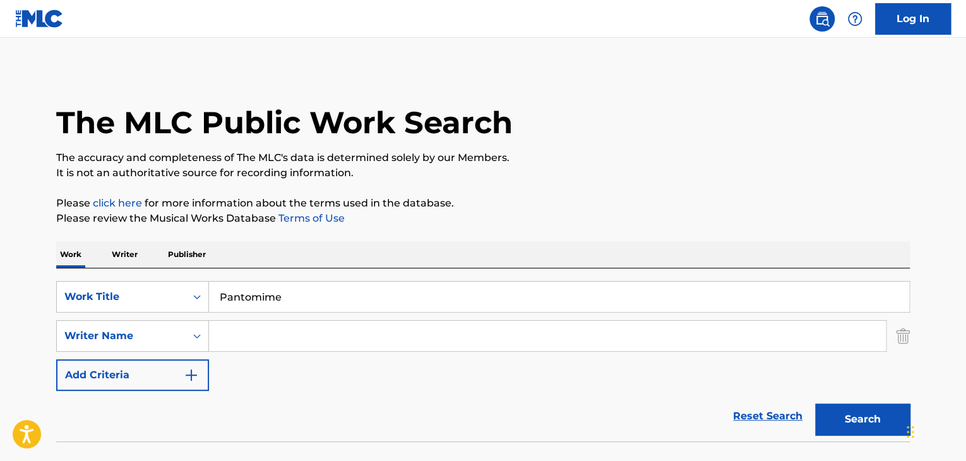
click at [269, 333] on input "Search Form" at bounding box center [547, 336] width 677 height 30
paste input "[PERSON_NAME]"
type input "[PERSON_NAME]"
click at [838, 410] on button "Search" at bounding box center [862, 420] width 95 height 32
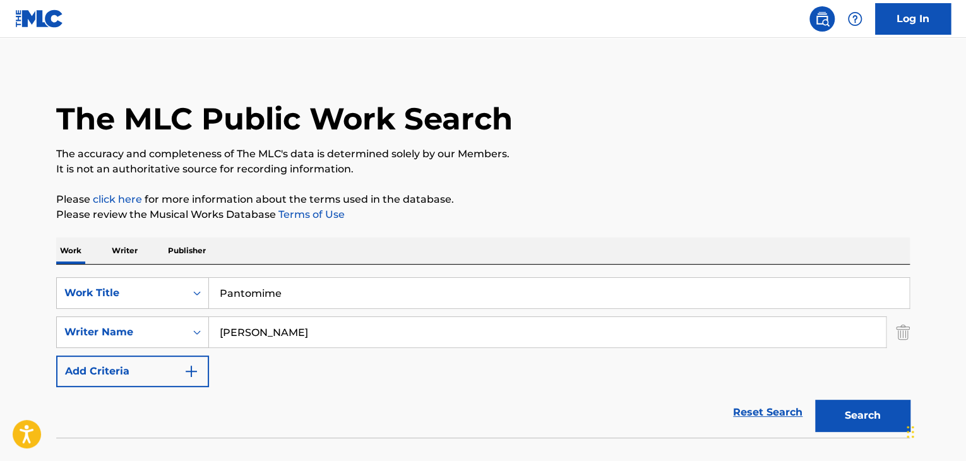
scroll to position [87, 0]
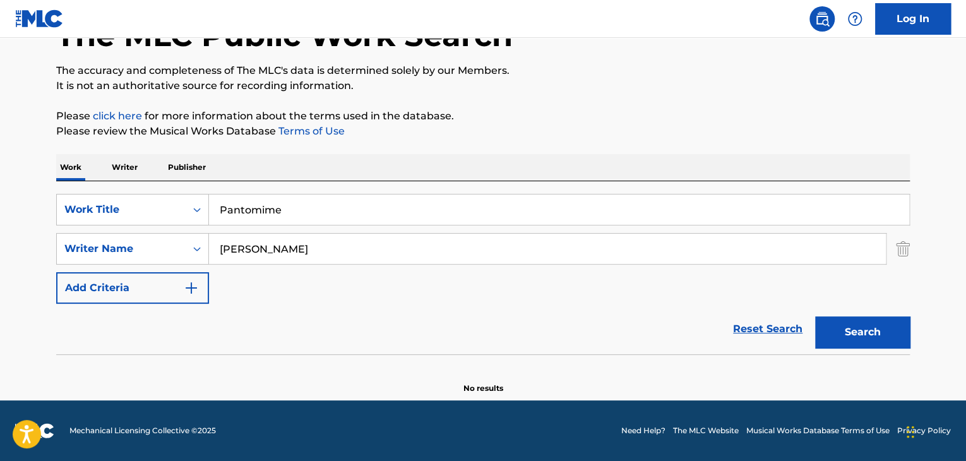
click at [128, 172] on p "Writer" at bounding box center [124, 167] width 33 height 27
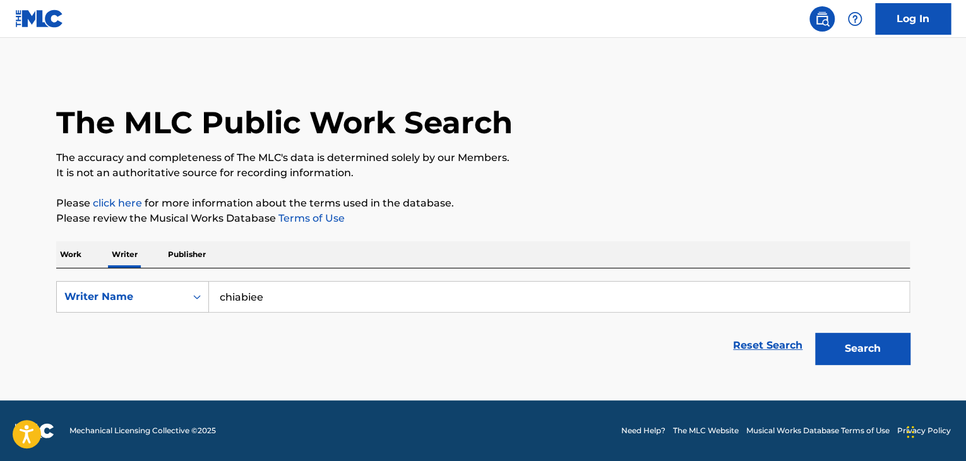
click at [316, 301] on input "chiabiee" at bounding box center [559, 297] width 700 height 30
paste input "[PERSON_NAME]"
type input "[PERSON_NAME]"
click at [446, 228] on div "The MLC Public Work Search The accuracy and completeness of The MLC's data is d…" at bounding box center [483, 219] width 884 height 301
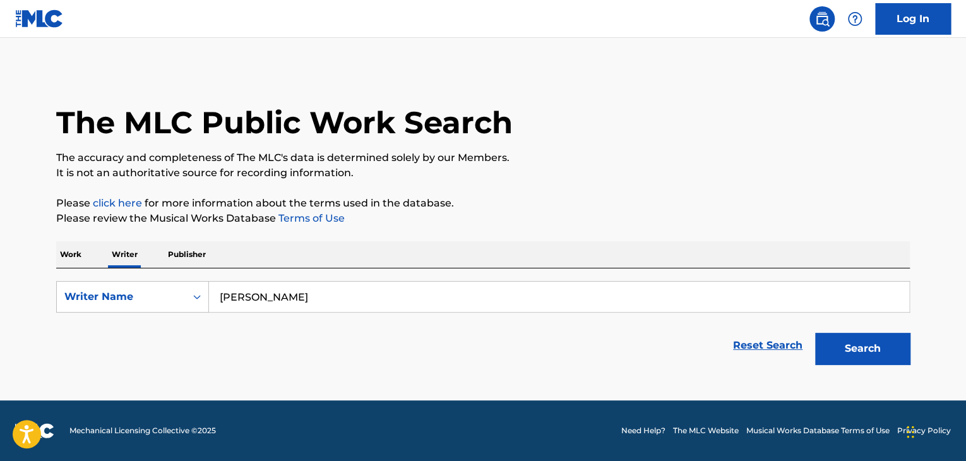
click at [856, 354] on button "Search" at bounding box center [862, 349] width 95 height 32
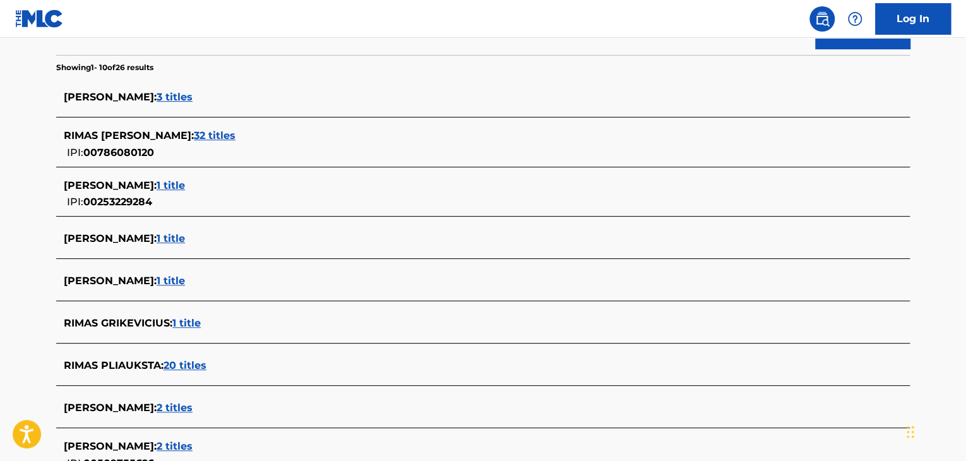
scroll to position [253, 0]
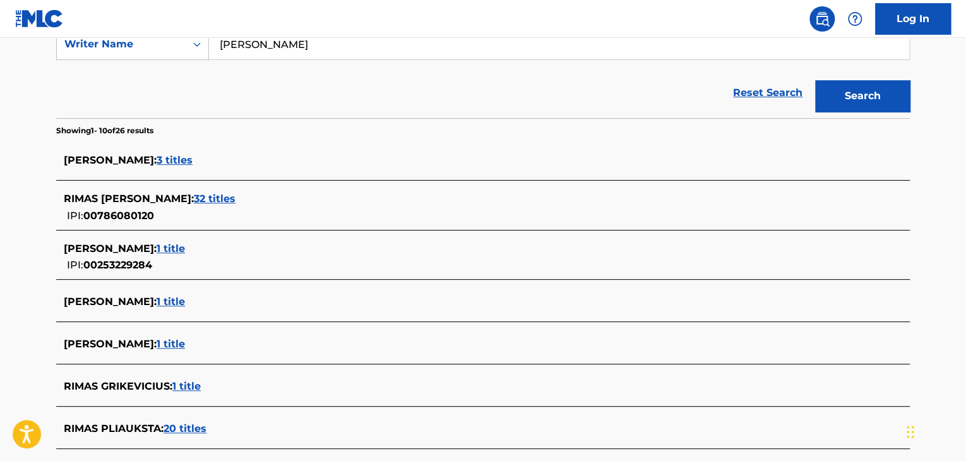
click at [207, 195] on span "32 titles" at bounding box center [215, 199] width 42 height 12
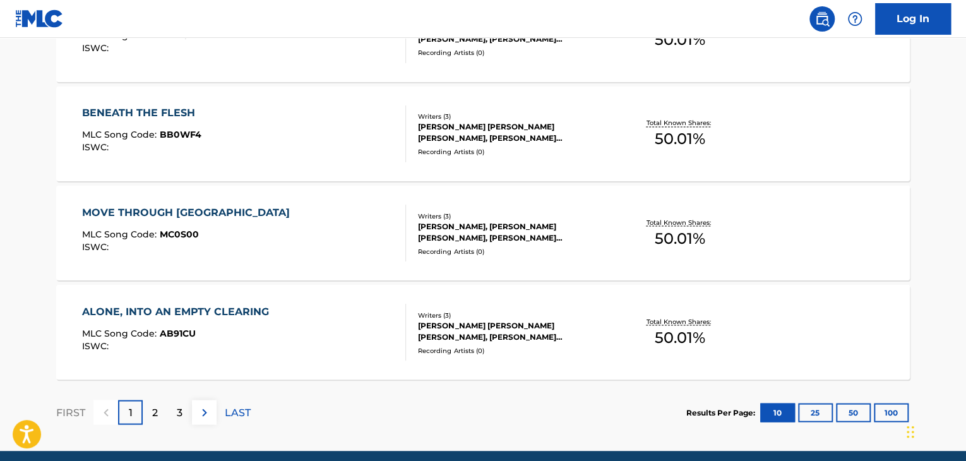
scroll to position [1085, 0]
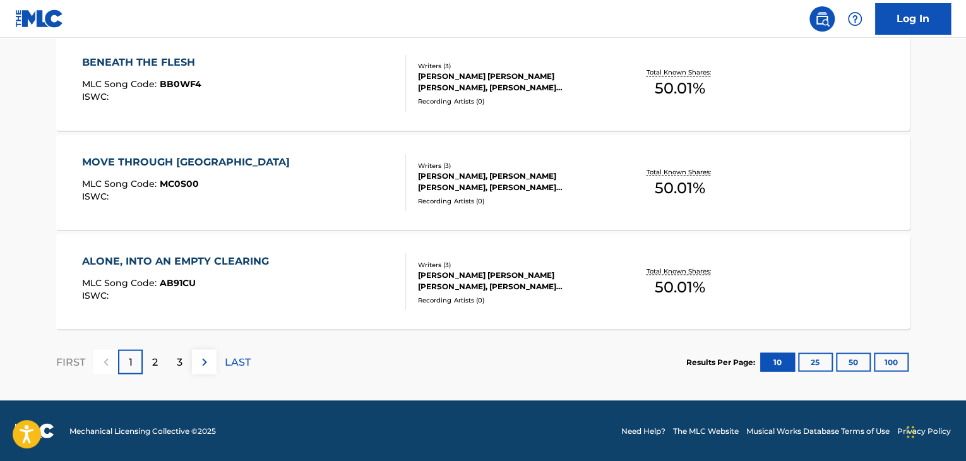
click at [376, 258] on div "ALONE, INTO AN EMPTY CLEARING MLC Song Code : AB91CU ISWC :" at bounding box center [244, 281] width 325 height 57
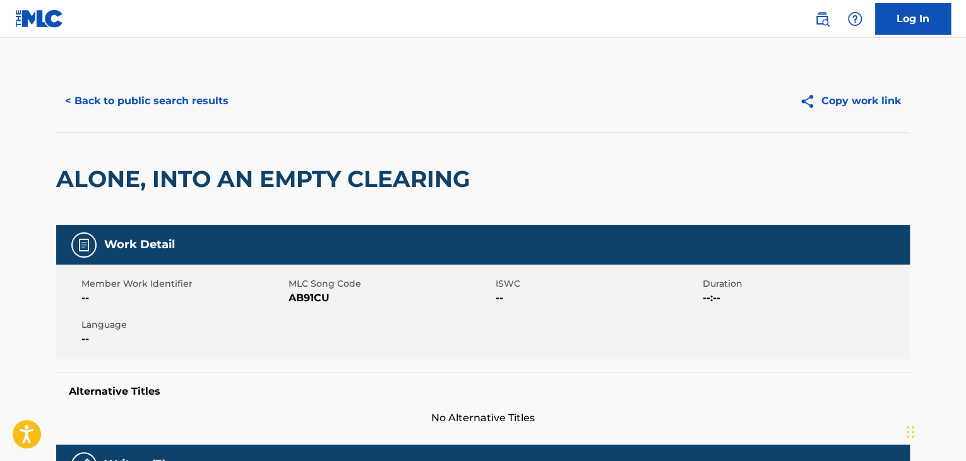
click at [133, 91] on button "< Back to public search results" at bounding box center [146, 101] width 181 height 32
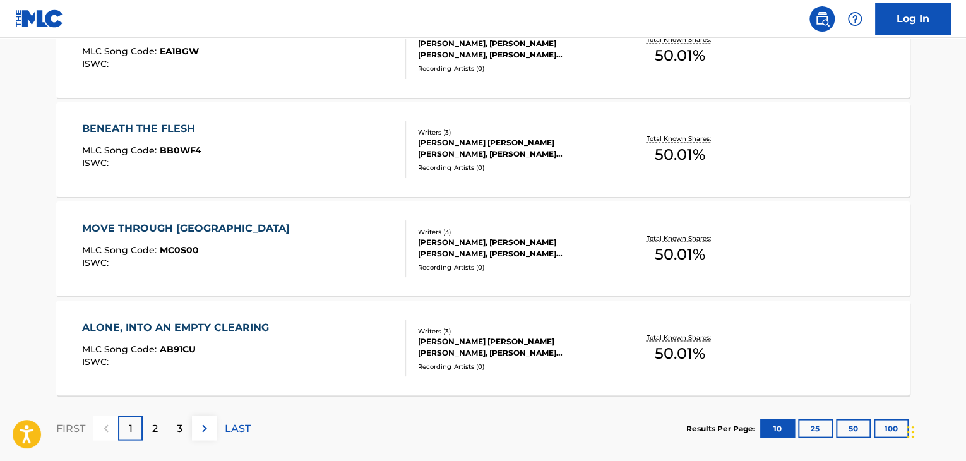
scroll to position [1085, 0]
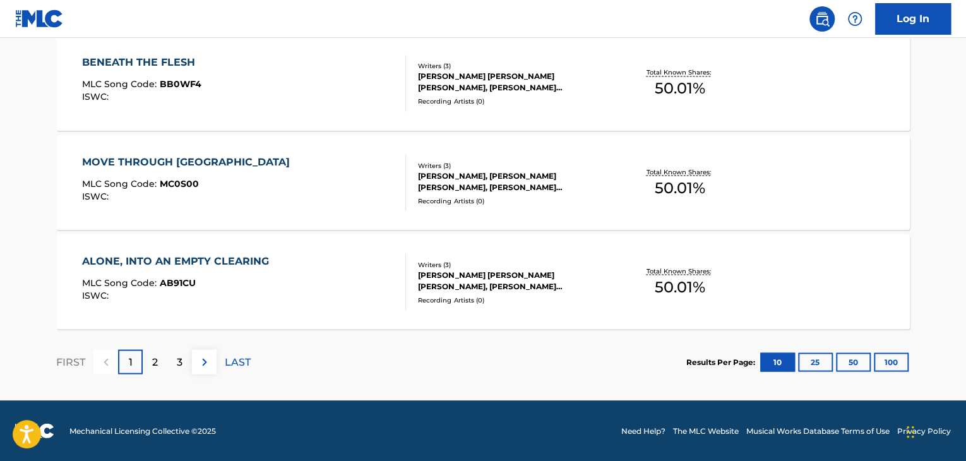
click at [239, 354] on p "LAST" at bounding box center [238, 361] width 26 height 15
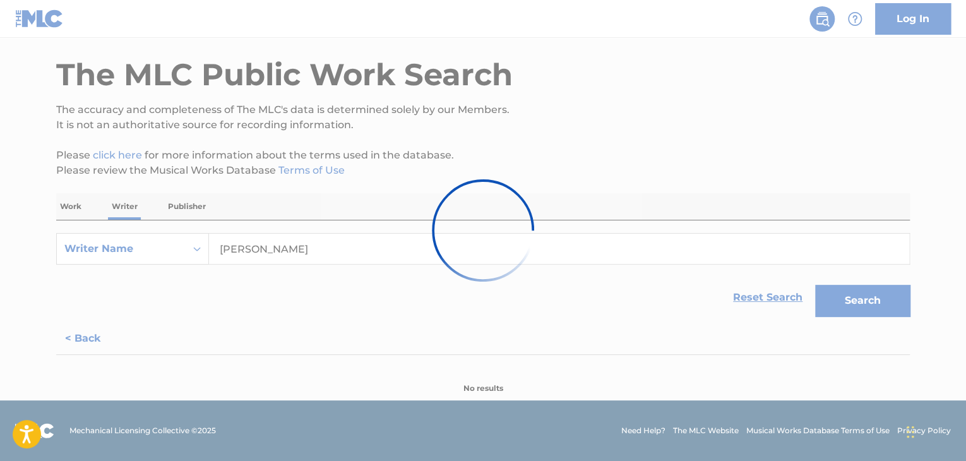
scroll to position [292, 0]
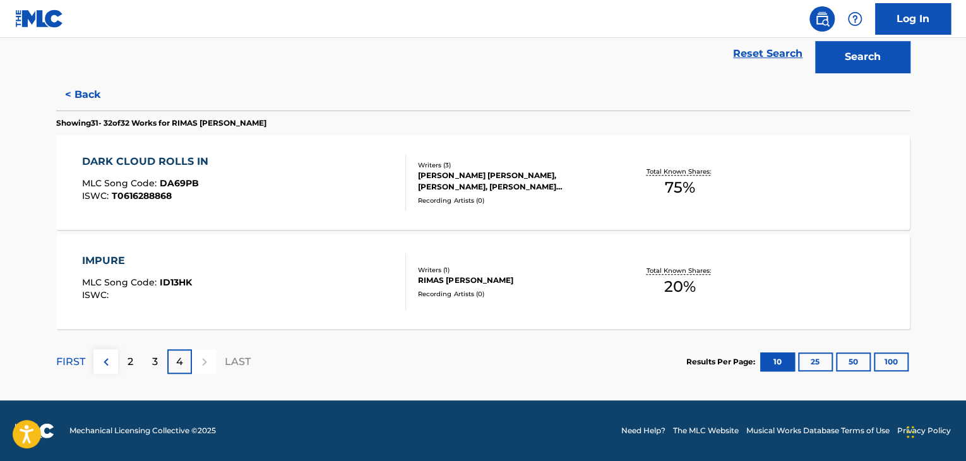
click at [373, 268] on div "IMPURE MLC Song Code : ID13HK ISWC :" at bounding box center [244, 281] width 325 height 57
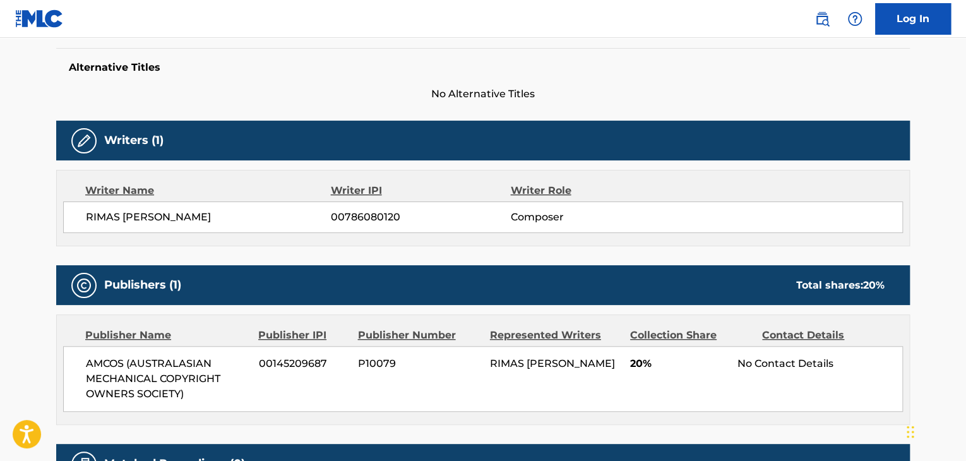
scroll to position [379, 0]
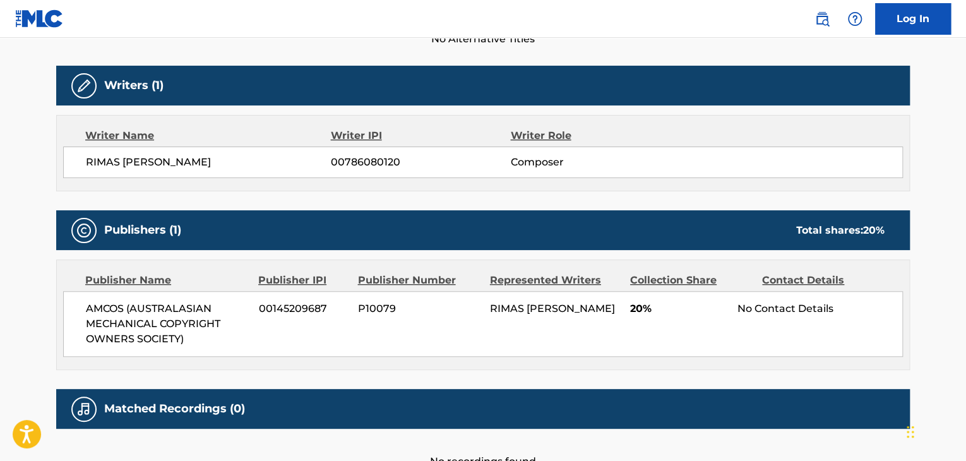
click at [165, 174] on div "RIMAS [PERSON_NAME] 00786080120 Composer" at bounding box center [483, 163] width 840 height 32
click at [379, 152] on div "RIMAS [PERSON_NAME] 00786080120 Composer" at bounding box center [483, 163] width 840 height 32
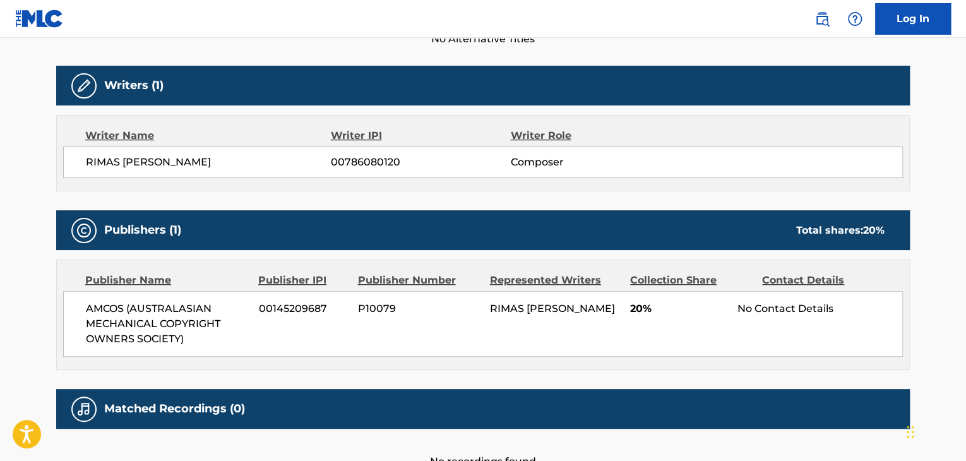
click at [109, 296] on div "AMCOS (AUSTRALASIAN MECHANICAL COPYRIGHT OWNERS SOCIETY) 00145209687 P10079 RIM…" at bounding box center [483, 324] width 840 height 66
click at [101, 306] on span "AMCOS (AUSTRALASIAN MECHANICAL COPYRIGHT OWNERS SOCIETY)" at bounding box center [168, 323] width 164 height 45
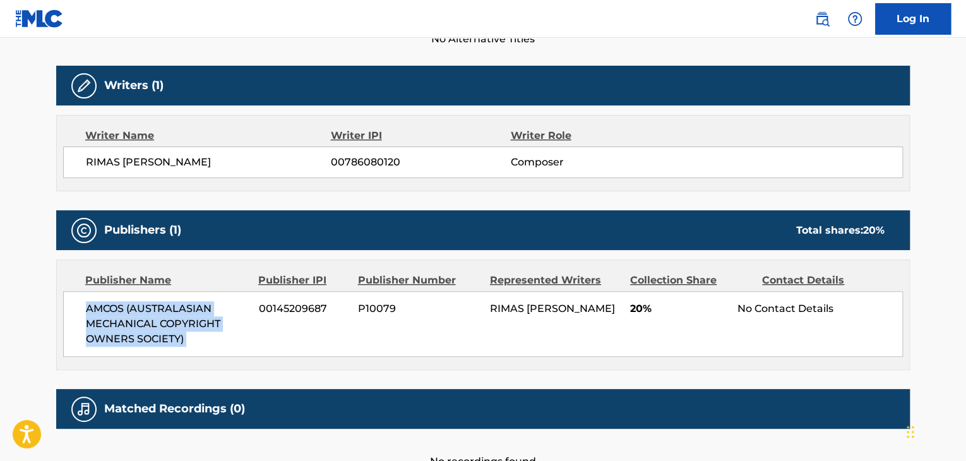
click at [101, 306] on span "AMCOS (AUSTRALASIAN MECHANICAL COPYRIGHT OWNERS SOCIETY)" at bounding box center [168, 323] width 164 height 45
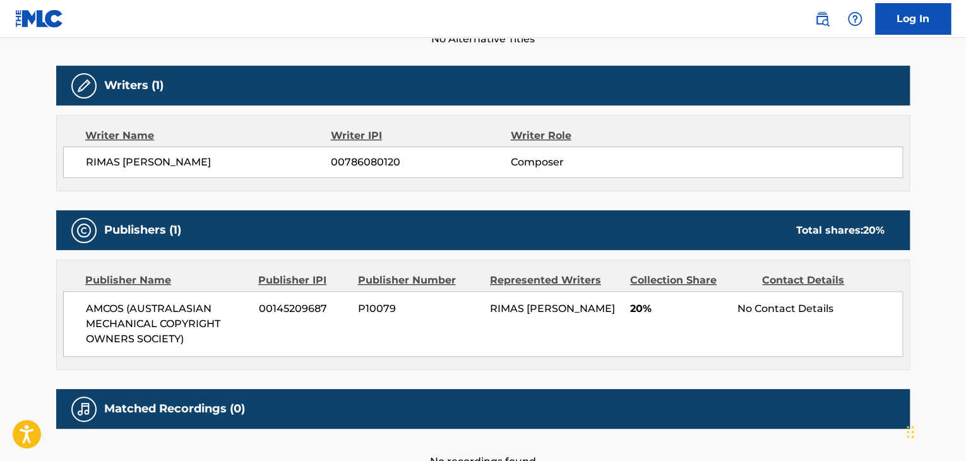
click at [279, 320] on div "AMCOS (AUSTRALASIAN MECHANICAL COPYRIGHT OWNERS SOCIETY) 00145209687 P10079 RIM…" at bounding box center [483, 324] width 840 height 66
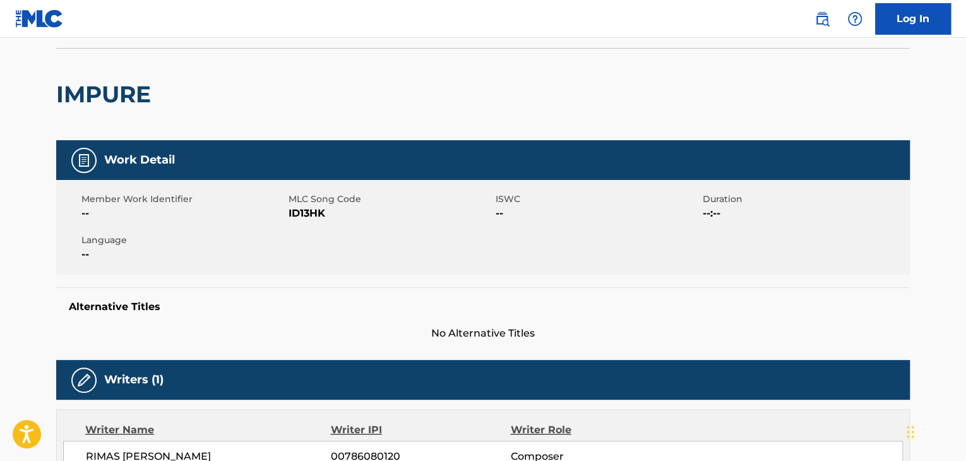
scroll to position [63, 0]
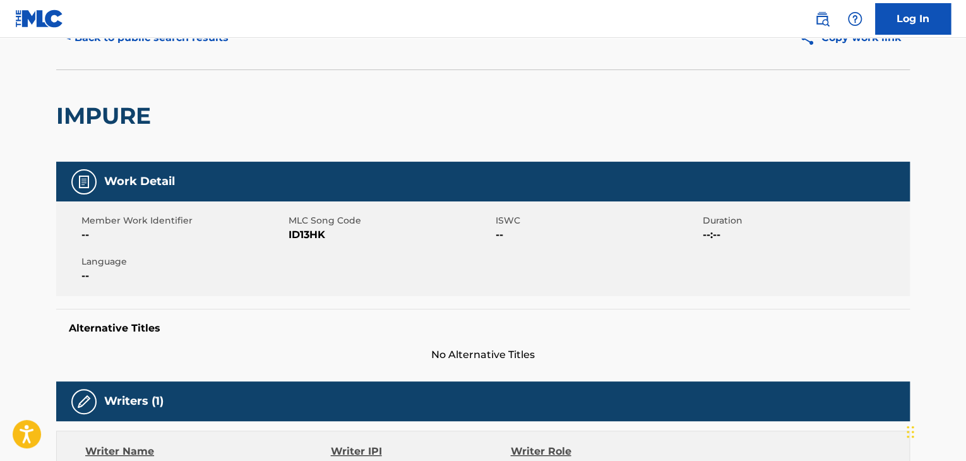
click at [303, 240] on span "ID13HK" at bounding box center [391, 234] width 204 height 15
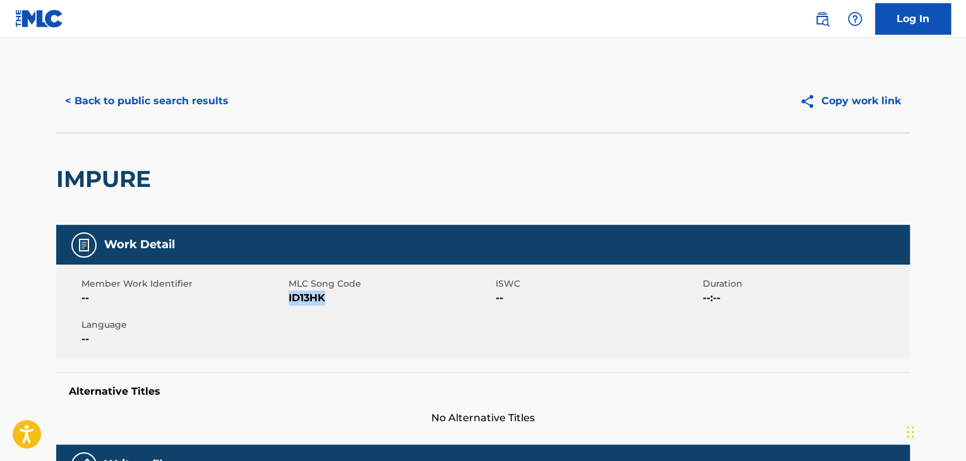
click at [181, 83] on div "< Back to public search results Copy work link" at bounding box center [483, 100] width 854 height 63
click at [183, 92] on button "< Back to public search results" at bounding box center [146, 101] width 181 height 32
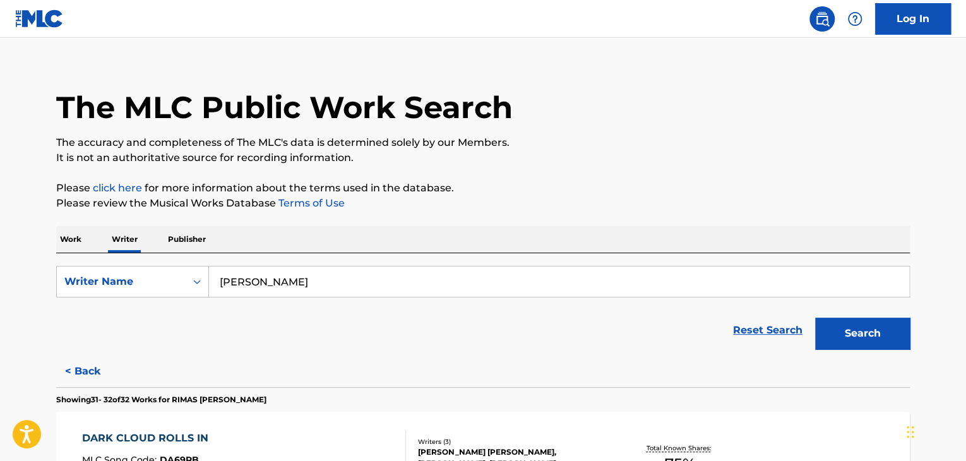
click at [279, 282] on input "[PERSON_NAME]" at bounding box center [559, 282] width 700 height 30
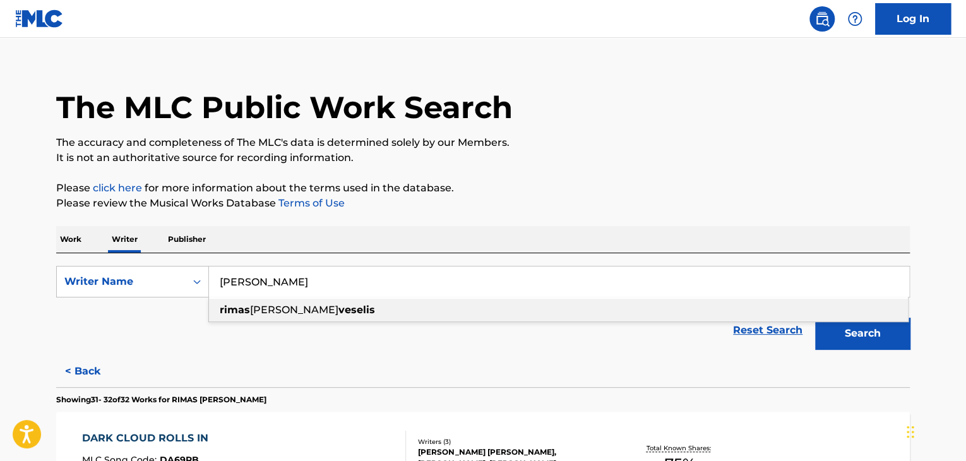
paste input "[DEMOGRAPHIC_DATA][PERSON_NAME]"
type input "[DEMOGRAPHIC_DATA][PERSON_NAME]"
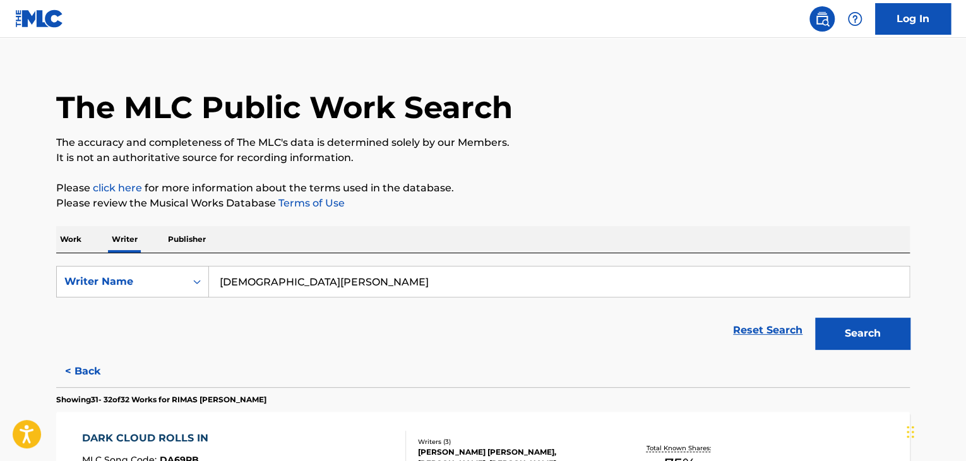
click at [518, 200] on p "Please review the Musical Works Database Terms of Use" at bounding box center [483, 203] width 854 height 15
click at [862, 345] on button "Search" at bounding box center [862, 334] width 95 height 32
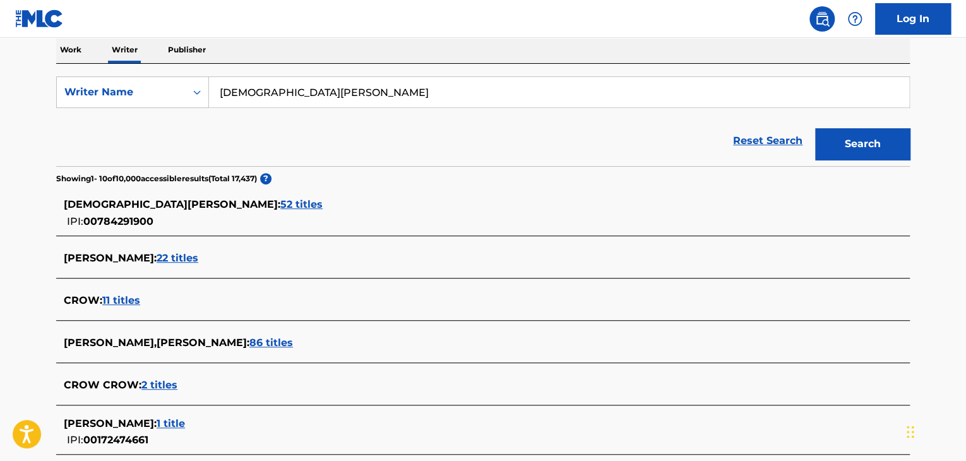
scroll to position [205, 0]
click at [280, 200] on span "52 titles" at bounding box center [301, 204] width 42 height 12
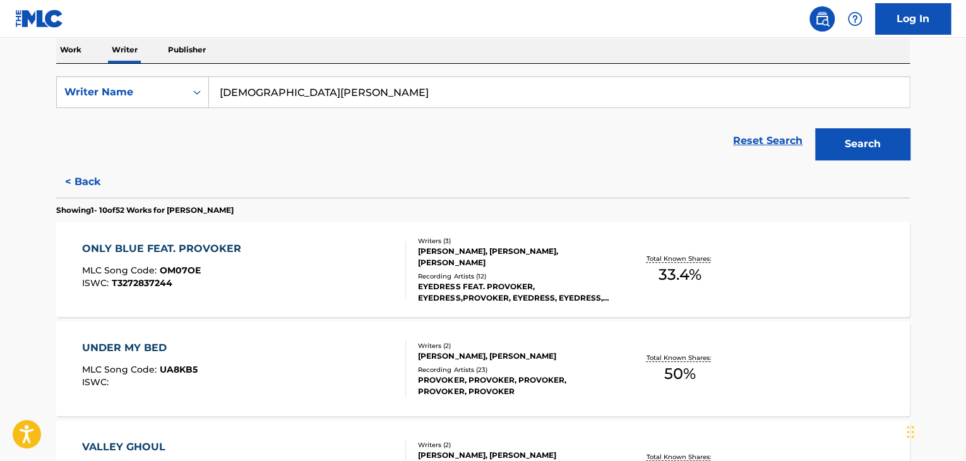
click at [306, 254] on div "ONLY BLUE FEAT. PROVOKER MLC Song Code : OM07OE ISWC : T3272837244" at bounding box center [244, 269] width 325 height 57
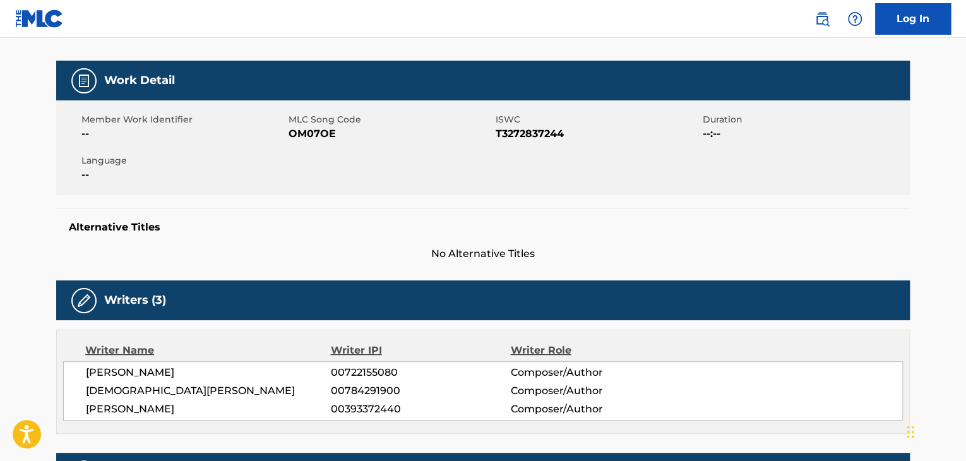
scroll to position [63, 0]
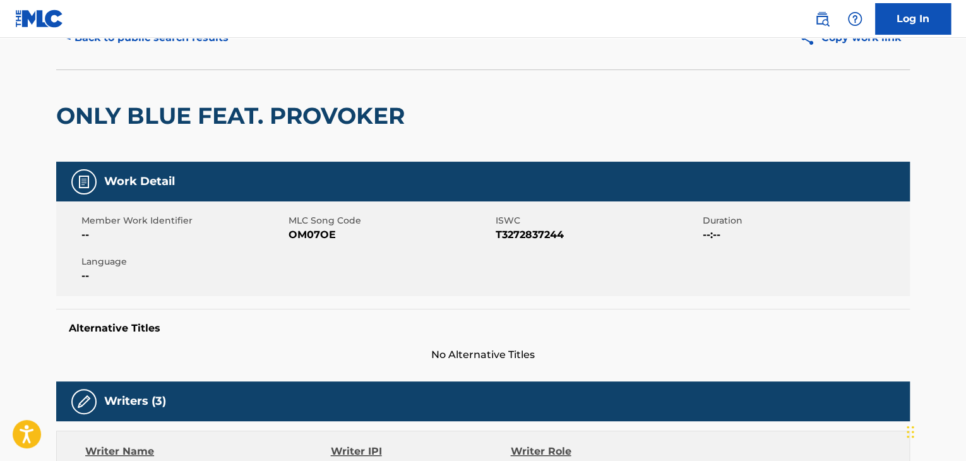
click at [136, 49] on button "< Back to public search results" at bounding box center [146, 38] width 181 height 32
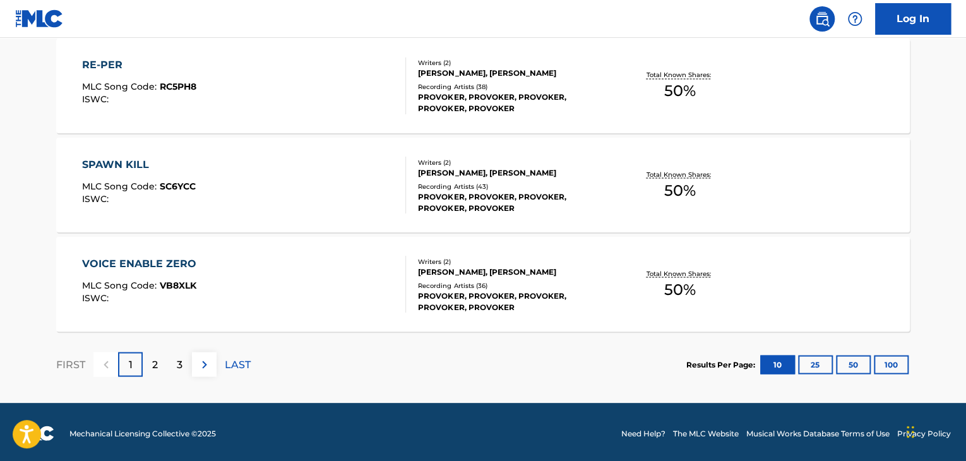
scroll to position [1085, 0]
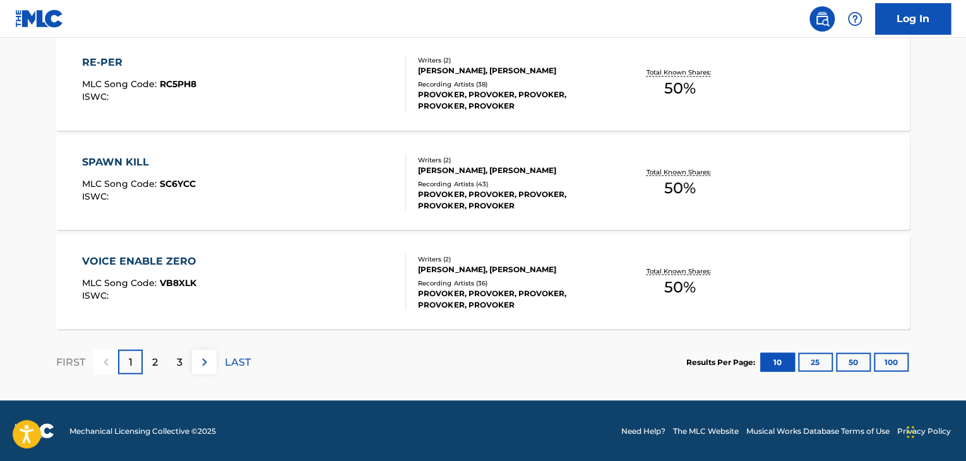
click at [331, 281] on div "VOICE ENABLE ZERO MLC Song Code : VB8XLK ISWC :" at bounding box center [244, 281] width 325 height 57
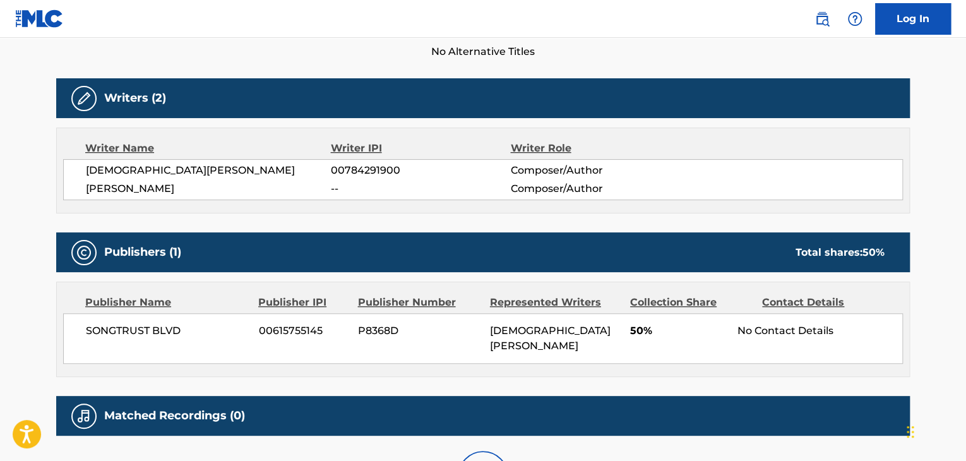
scroll to position [442, 0]
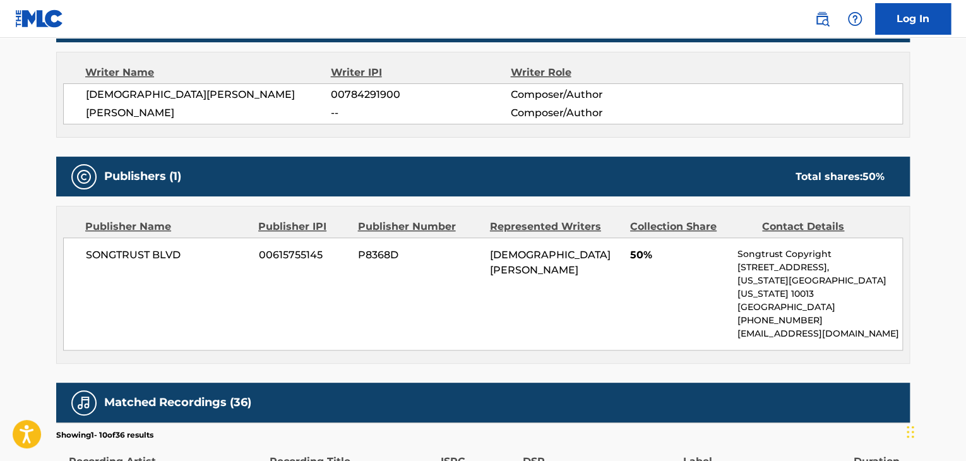
click at [155, 93] on span "[DEMOGRAPHIC_DATA][PERSON_NAME]" at bounding box center [208, 94] width 245 height 15
click at [361, 98] on span "00784291900" at bounding box center [420, 94] width 179 height 15
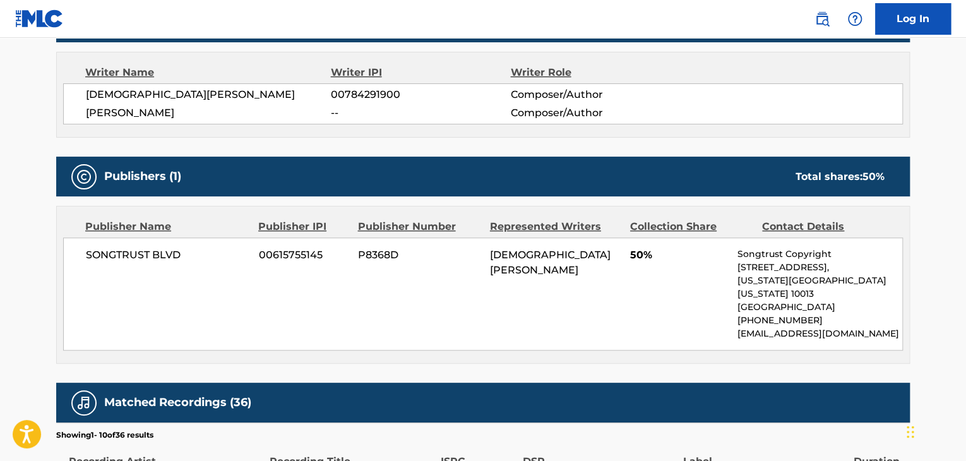
click at [128, 265] on div "SONGTRUST BLVD 00615755145 P8368D [PERSON_NAME] 50% Songtrust Copyright [STREET…" at bounding box center [483, 293] width 840 height 113
drag, startPoint x: 128, startPoint y: 265, endPoint x: 239, endPoint y: 218, distance: 120.6
click at [239, 218] on div "Publisher Name Publisher IPI Publisher Number Represented Writers Collection Sh…" at bounding box center [483, 285] width 853 height 157
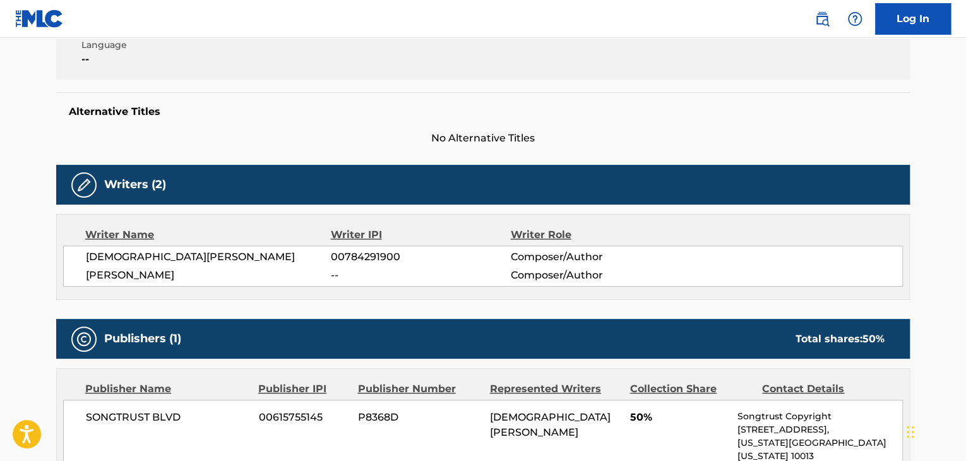
scroll to position [126, 0]
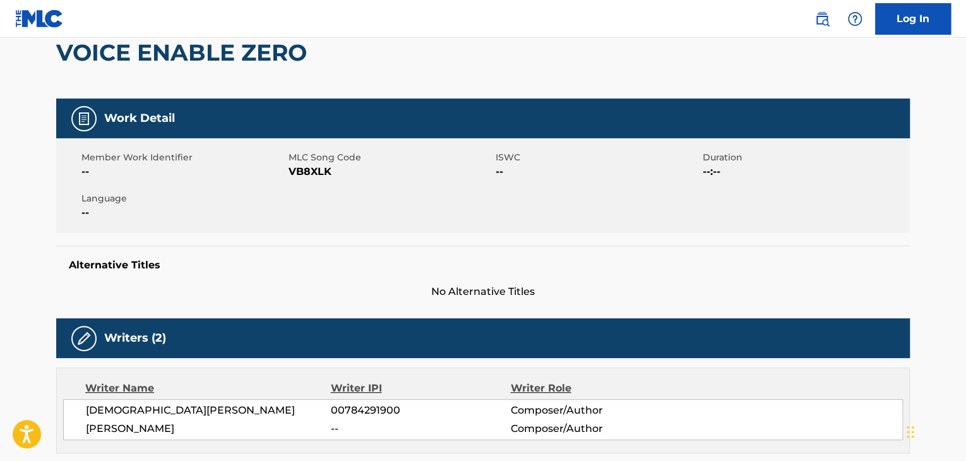
click at [308, 169] on span "VB8XLK" at bounding box center [391, 171] width 204 height 15
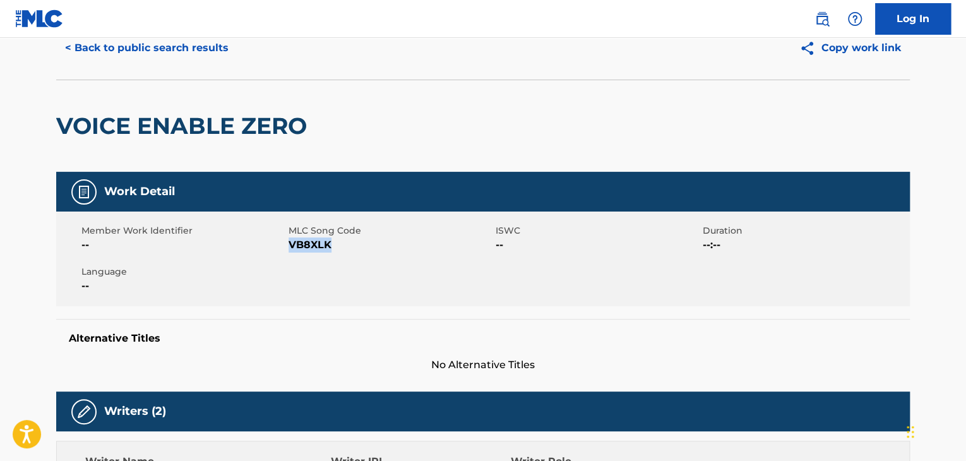
scroll to position [0, 0]
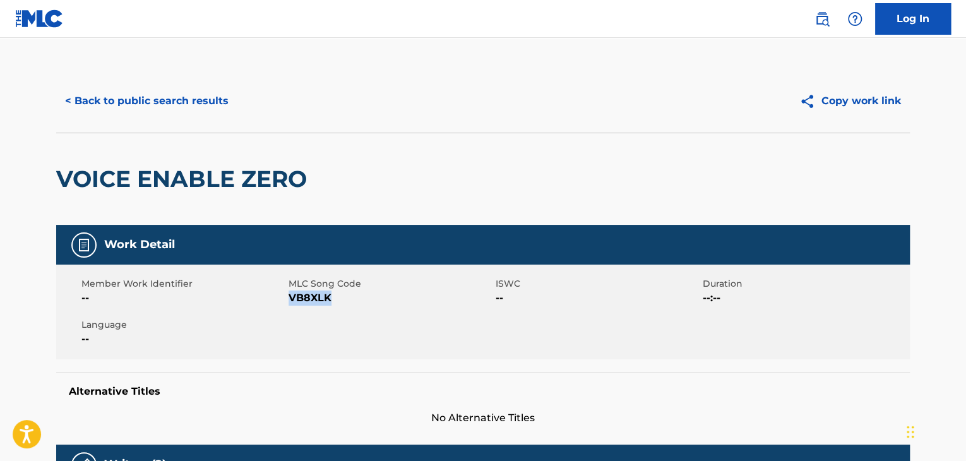
click at [143, 87] on button "< Back to public search results" at bounding box center [146, 101] width 181 height 32
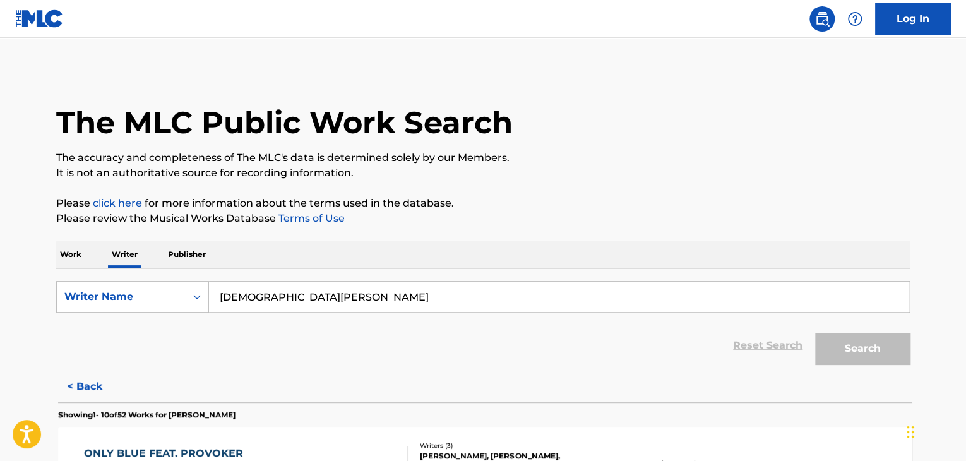
scroll to position [15, 0]
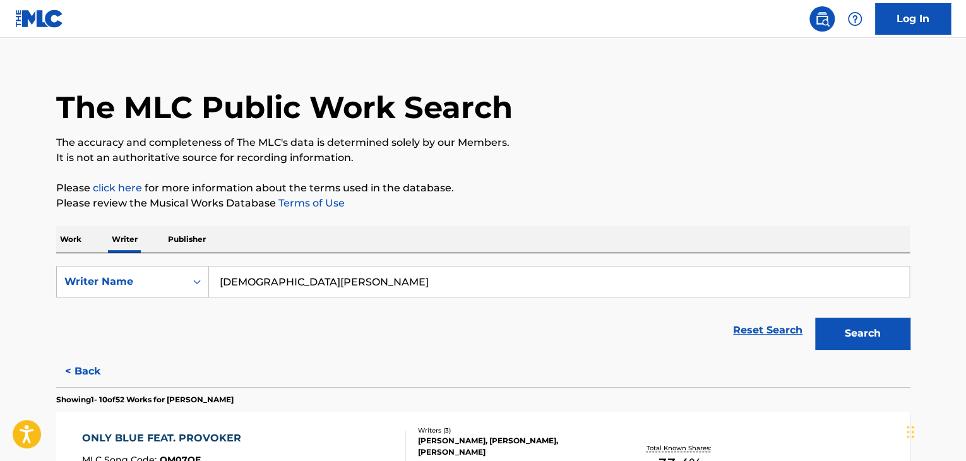
click at [73, 241] on p "Work" at bounding box center [70, 239] width 29 height 27
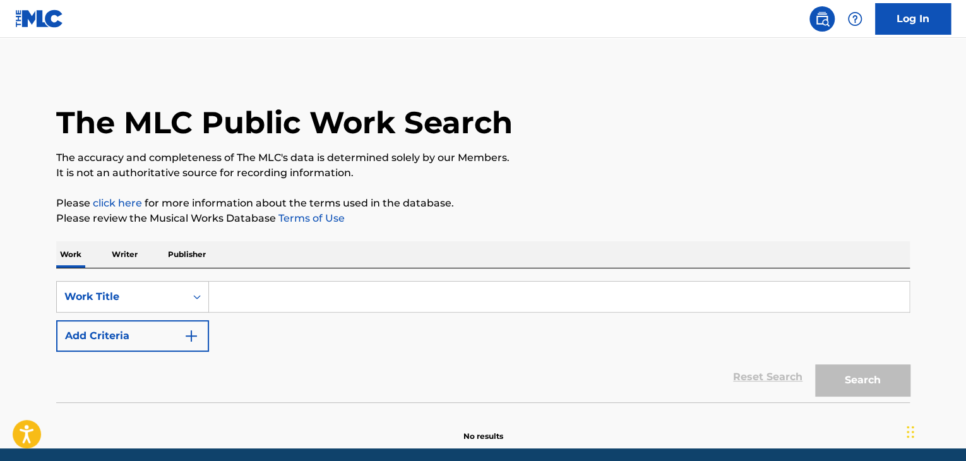
click at [281, 294] on input "Search Form" at bounding box center [559, 297] width 700 height 30
paste input "Tha Meino"
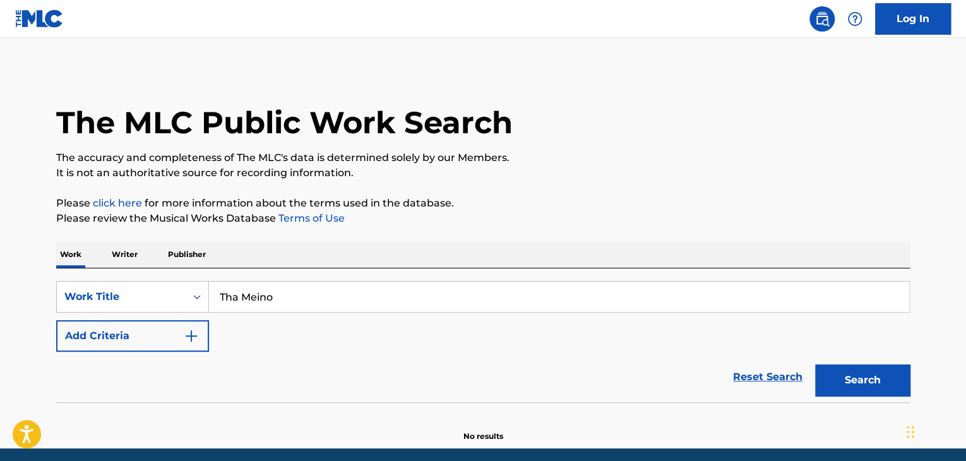
type input "Tha Meino"
click at [174, 354] on div "Reset Search Search" at bounding box center [483, 377] width 854 height 51
click at [854, 388] on button "Search" at bounding box center [862, 380] width 95 height 32
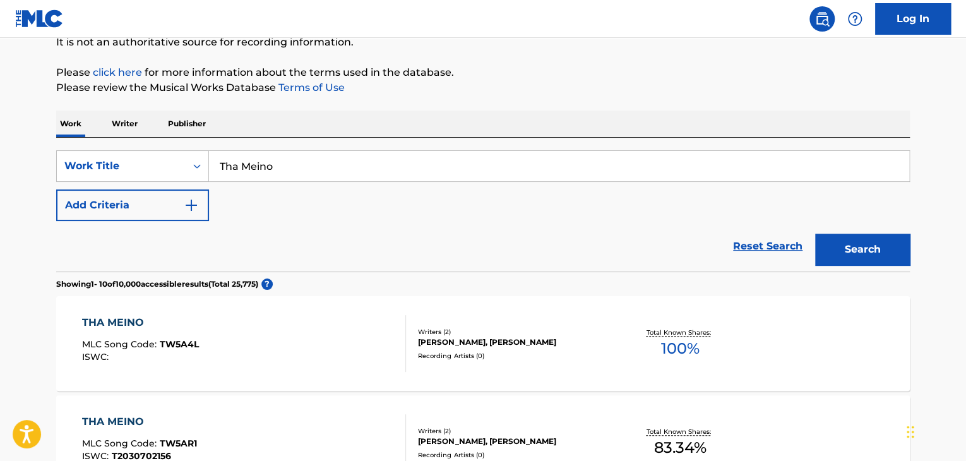
scroll to position [152, 0]
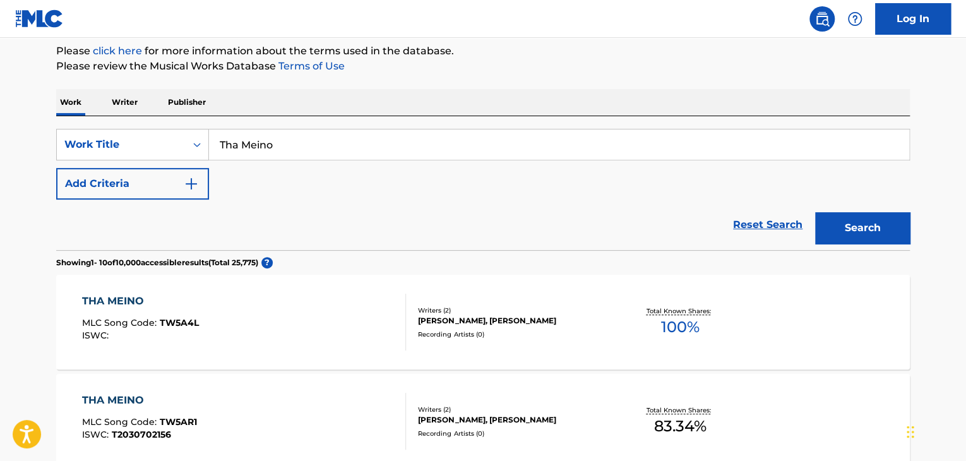
click at [346, 306] on div "THA MEINO MLC Song Code : TW5A4L ISWC :" at bounding box center [244, 322] width 325 height 57
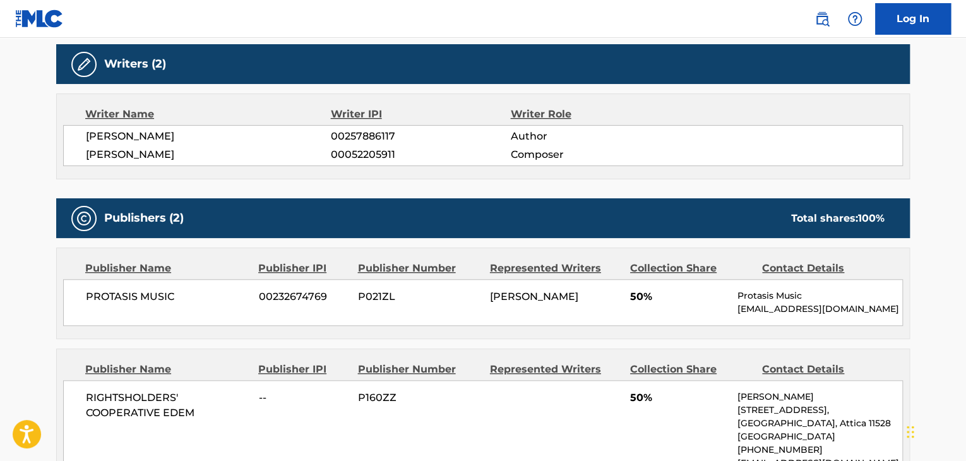
scroll to position [379, 0]
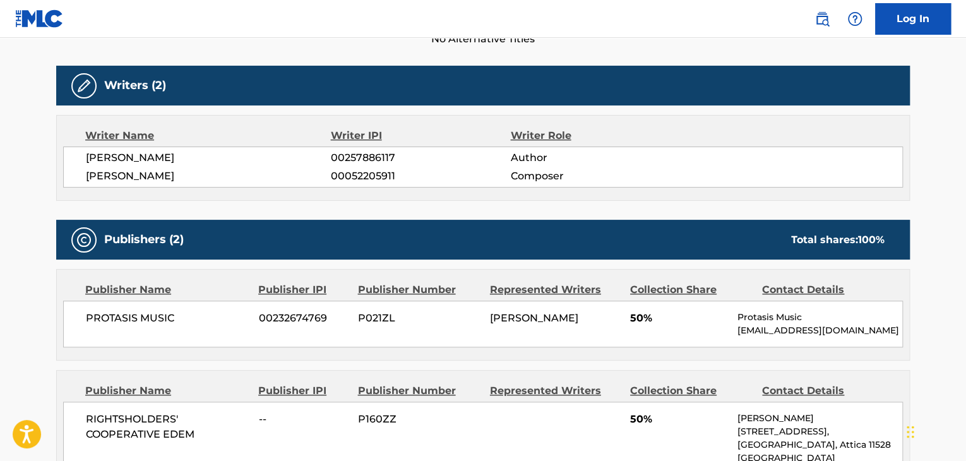
click at [129, 160] on span "[PERSON_NAME]" at bounding box center [208, 157] width 245 height 15
click at [349, 147] on div "[PERSON_NAME] 00257886117 Author [PERSON_NAME] 00052205911 Composer" at bounding box center [483, 167] width 840 height 41
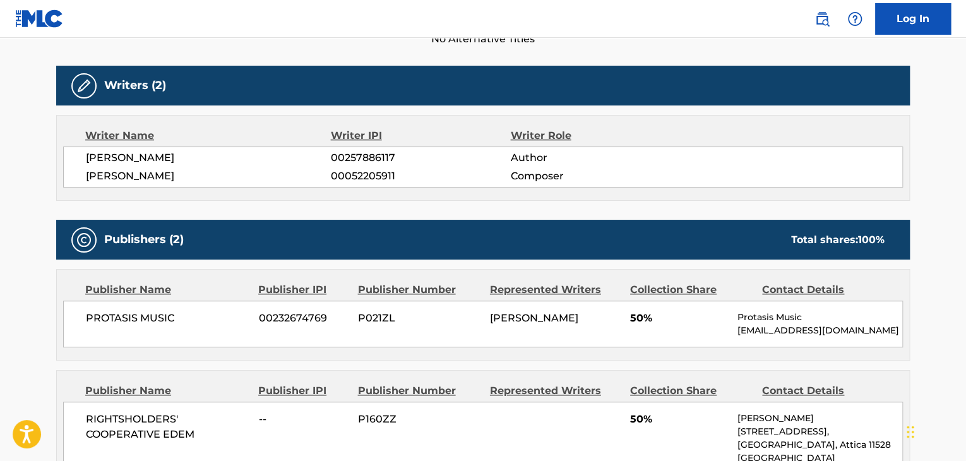
click at [181, 179] on span "[PERSON_NAME]" at bounding box center [208, 176] width 245 height 15
click at [359, 172] on span "00052205911" at bounding box center [420, 176] width 179 height 15
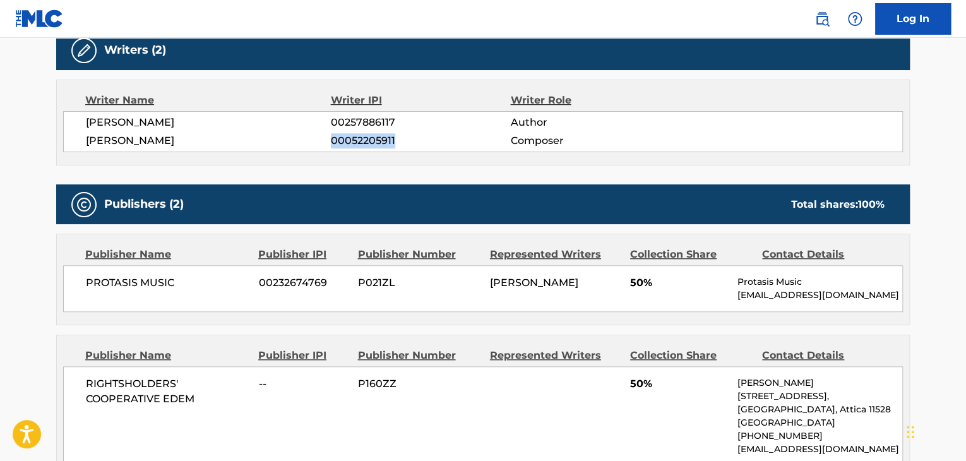
scroll to position [442, 0]
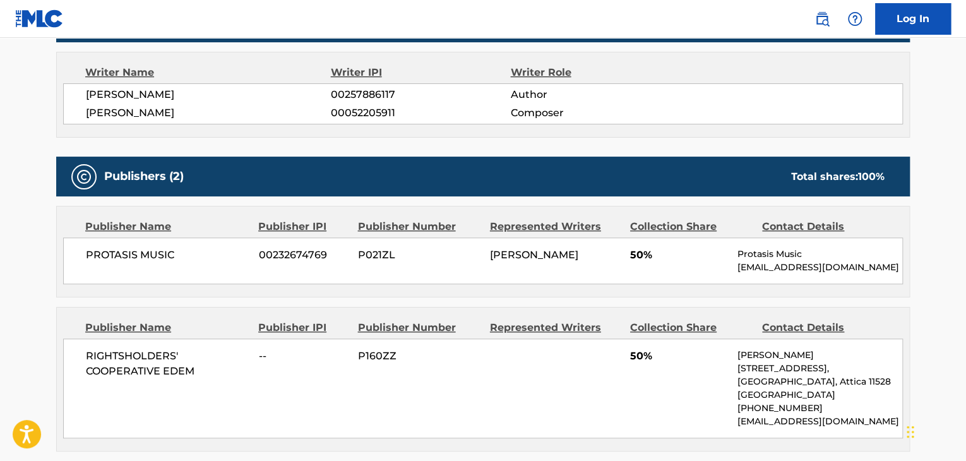
click at [151, 244] on div "PROTASIS MUSIC 00232674769 P021ZL [PERSON_NAME] 50% Protasis Music [EMAIL_ADDRE…" at bounding box center [483, 260] width 840 height 47
click at [301, 258] on span "00232674769" at bounding box center [304, 255] width 90 height 15
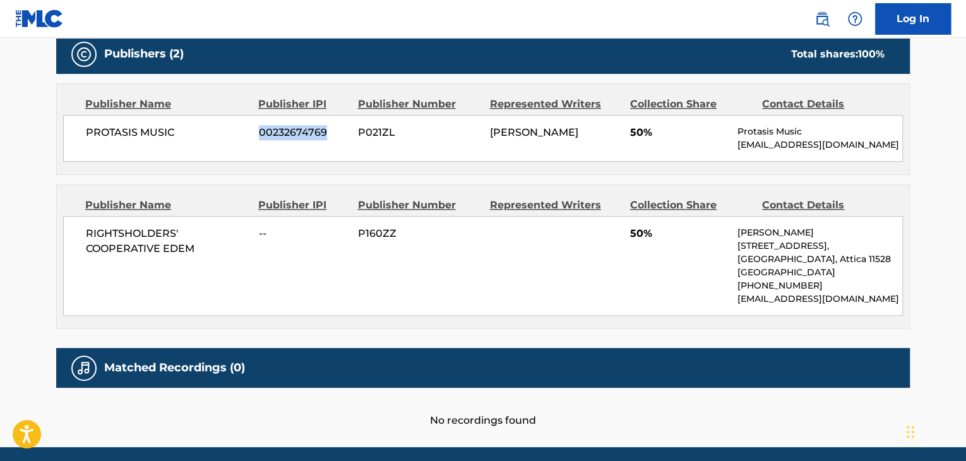
scroll to position [568, 0]
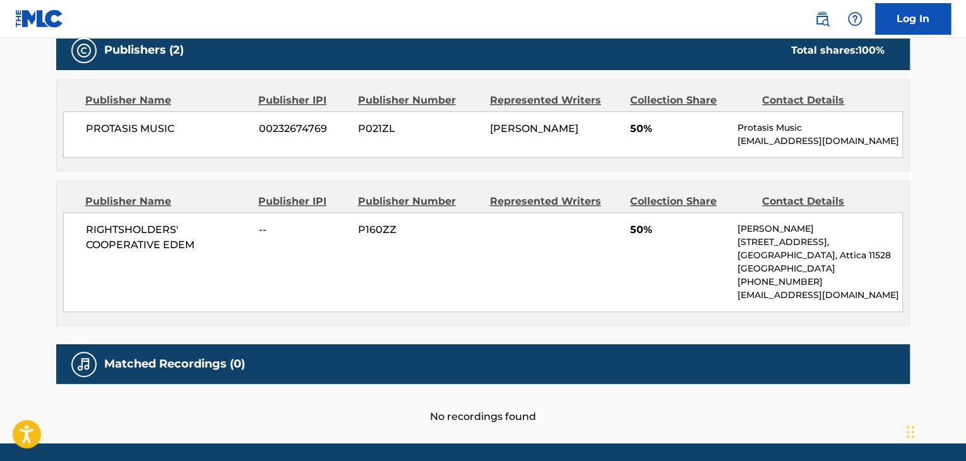
click at [152, 234] on span "RIGHTSHOLDERS' COOPERATIVE EDEM" at bounding box center [168, 237] width 164 height 30
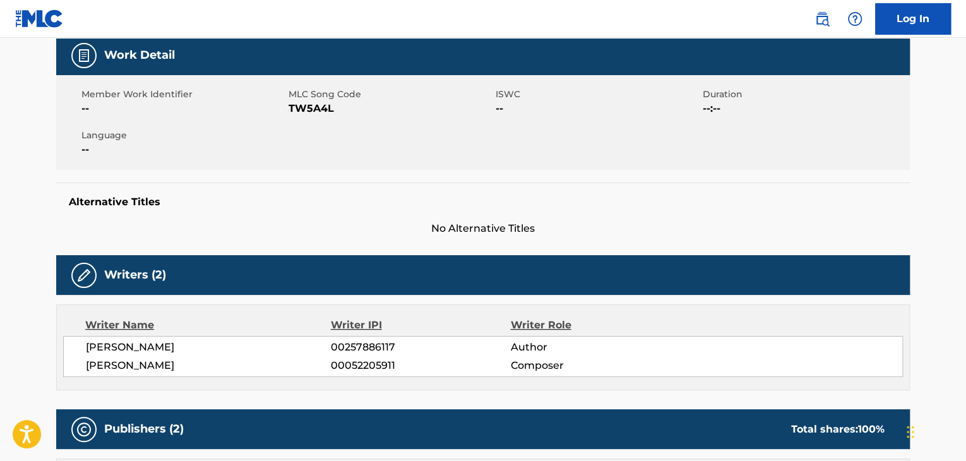
scroll to position [63, 0]
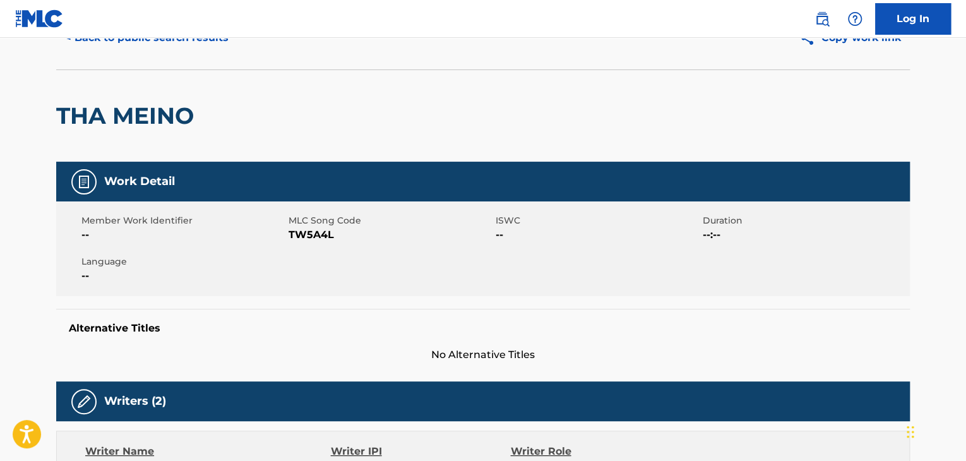
click at [312, 243] on div "Member Work Identifier -- MLC Song Code TW5A4L ISWC -- Duration --:-- Language …" at bounding box center [483, 248] width 854 height 95
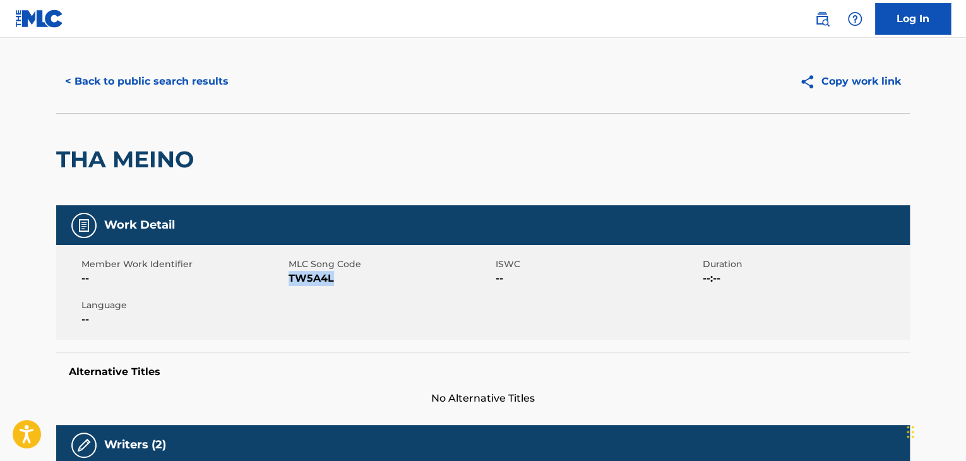
scroll to position [0, 0]
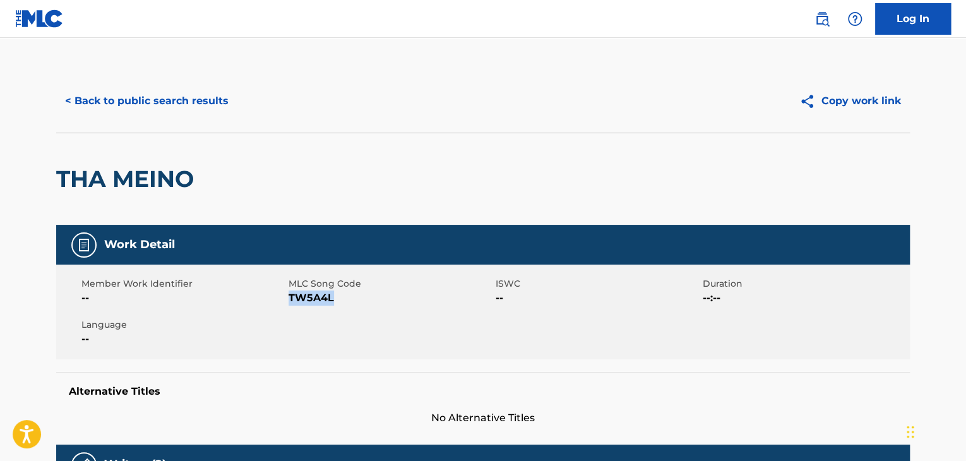
click at [153, 84] on div "< Back to public search results Copy work link" at bounding box center [483, 100] width 854 height 63
click at [134, 92] on button "< Back to public search results" at bounding box center [146, 101] width 181 height 32
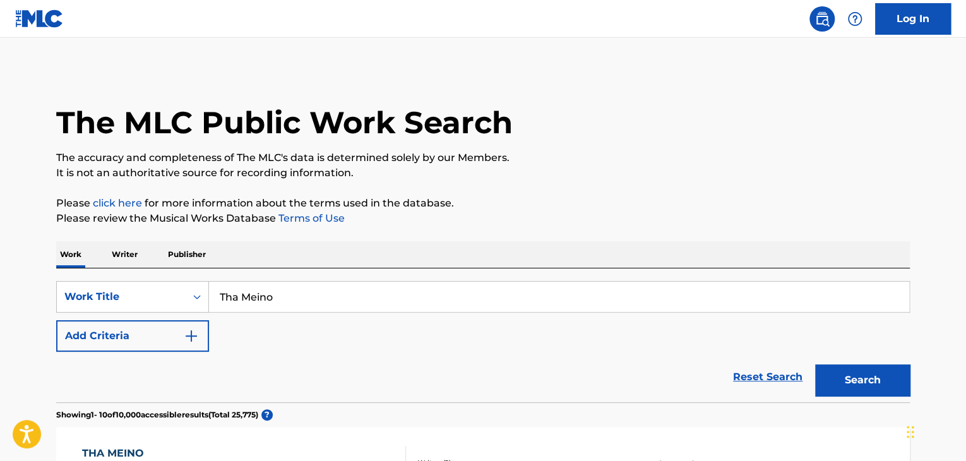
scroll to position [152, 0]
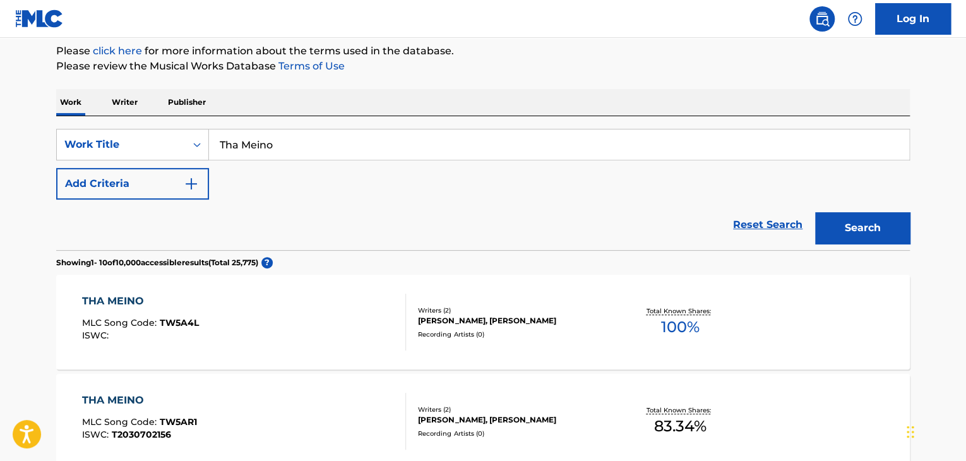
click at [240, 148] on input "Tha Meino" at bounding box center [559, 144] width 700 height 30
paste input "0N3M1 Y0K"
type input "0N3M1 Y0K"
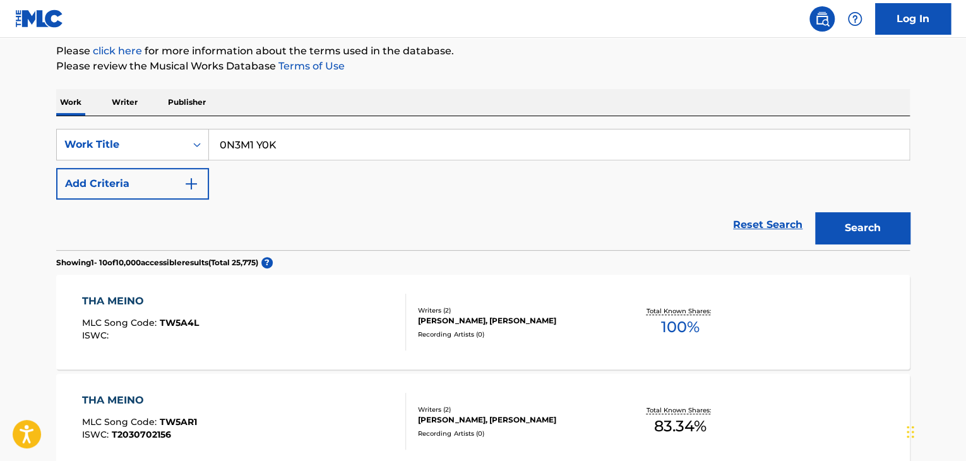
click at [509, 212] on div "Reset Search Search" at bounding box center [483, 225] width 854 height 51
click at [824, 236] on button "Search" at bounding box center [862, 228] width 95 height 32
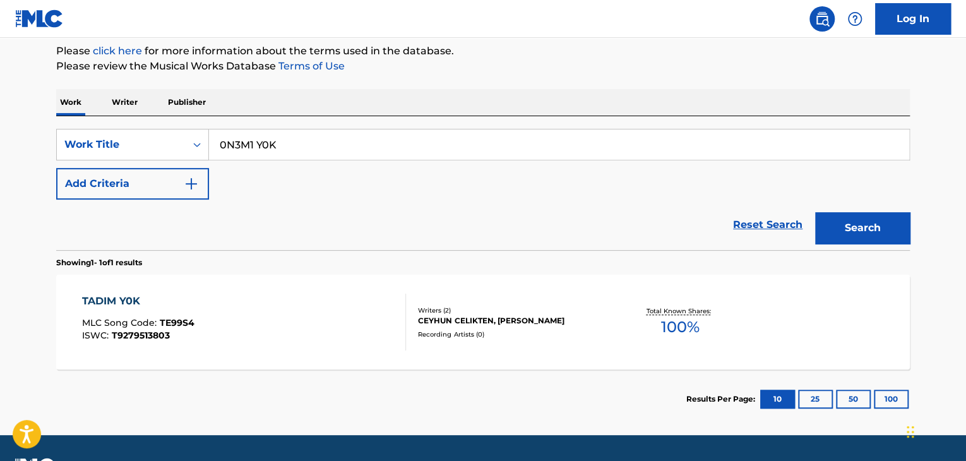
click at [120, 107] on p "Writer" at bounding box center [124, 102] width 33 height 27
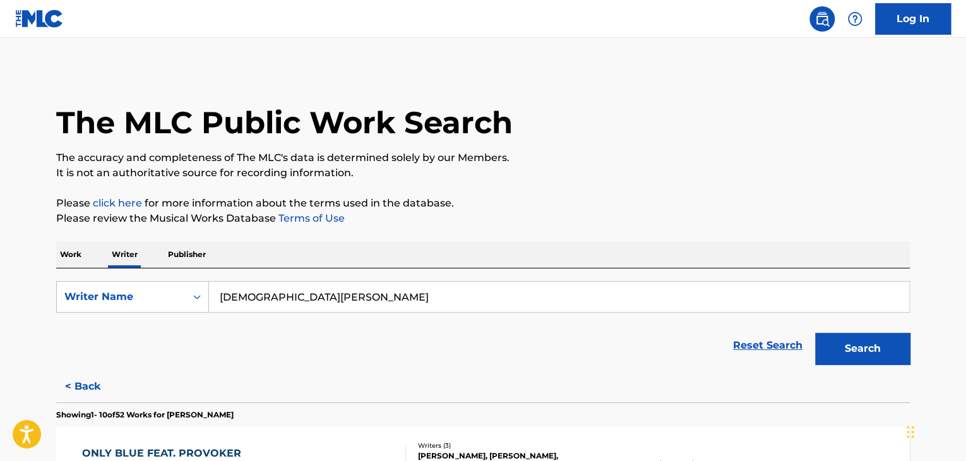
click at [274, 302] on input "[DEMOGRAPHIC_DATA][PERSON_NAME]" at bounding box center [559, 297] width 700 height 30
paste input "D3 Kozmopolitan"
click at [870, 354] on button "Search" at bounding box center [862, 349] width 95 height 32
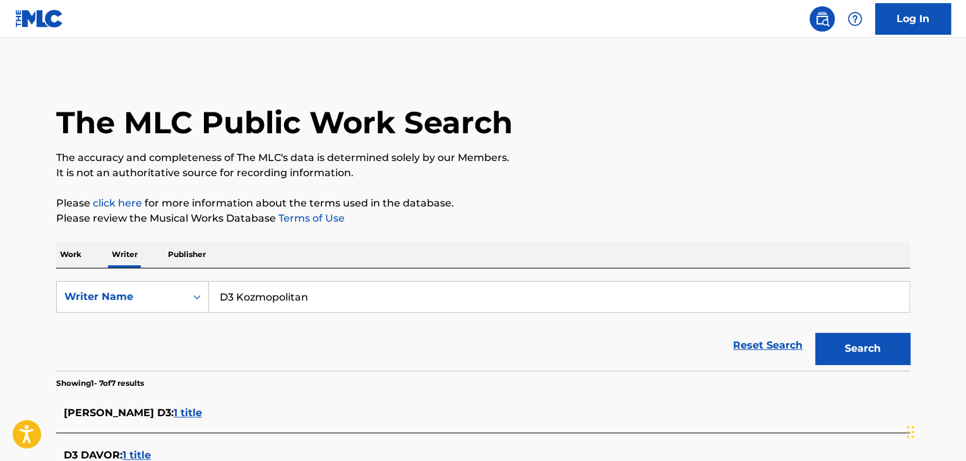
click at [277, 300] on input "D3 Kozmopolitan" at bounding box center [559, 297] width 700 height 30
paste input "[PERSON_NAME]"
click at [394, 241] on div "The MLC Public Work Search The accuracy and completeness of The MLC's data is d…" at bounding box center [483, 415] width 884 height 692
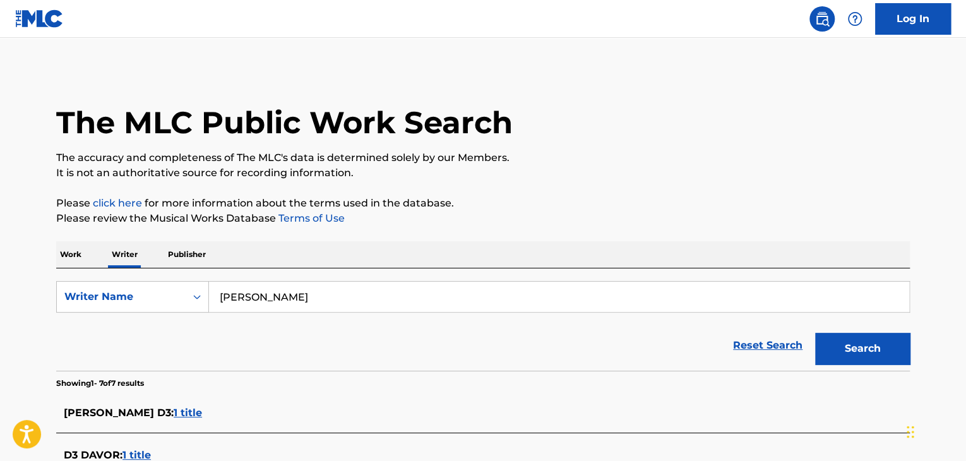
click at [856, 340] on button "Search" at bounding box center [862, 349] width 95 height 32
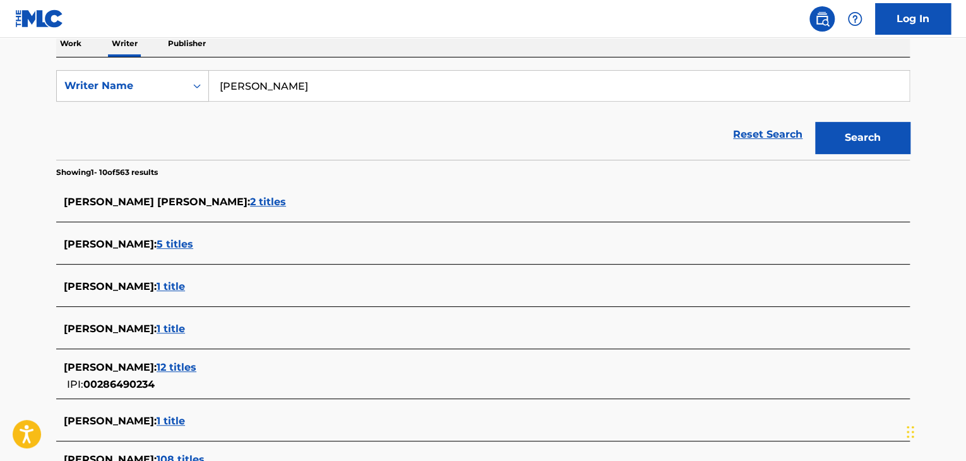
scroll to position [189, 0]
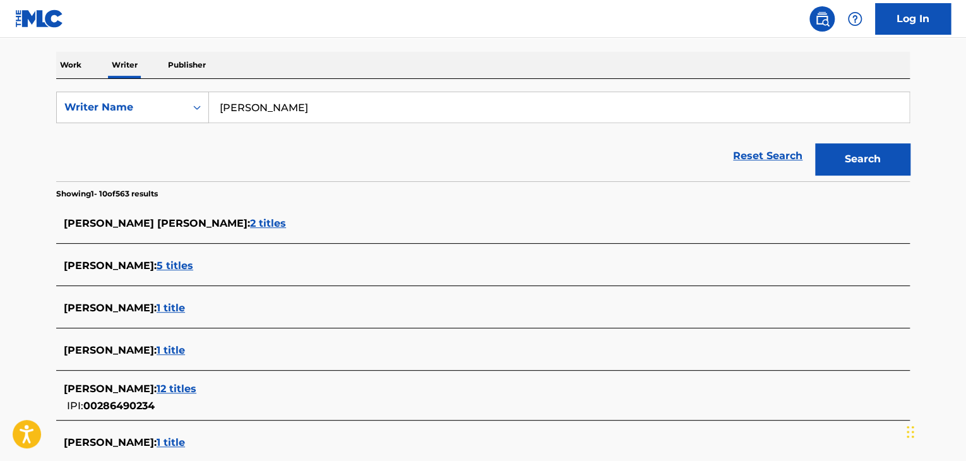
click at [279, 111] on input "[PERSON_NAME]" at bounding box center [559, 107] width 700 height 30
click at [815, 143] on button "Search" at bounding box center [862, 159] width 95 height 32
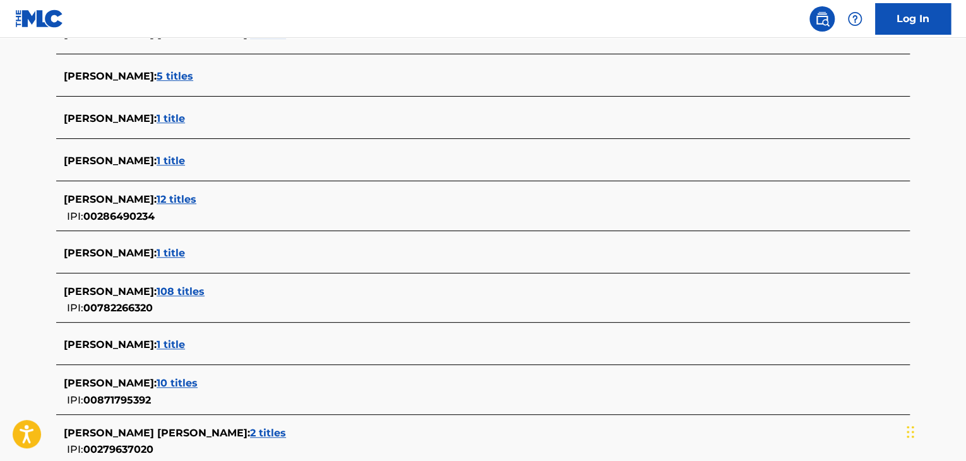
scroll to position [253, 0]
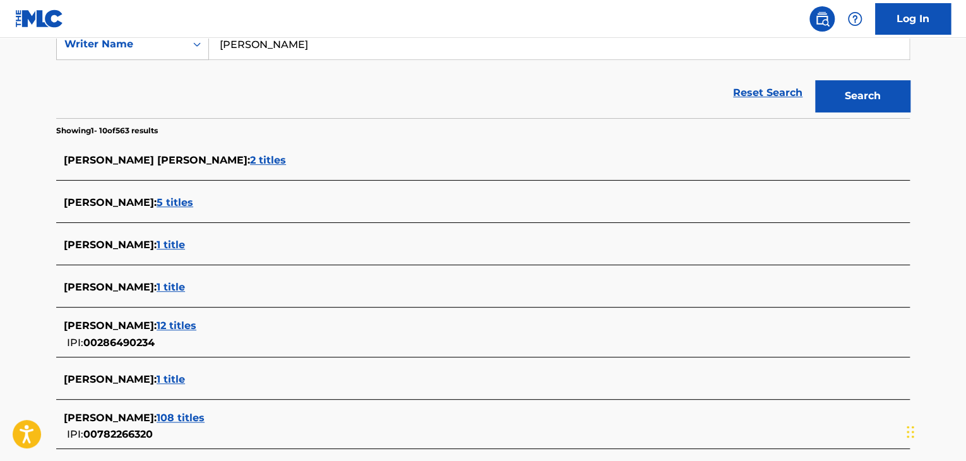
click at [268, 43] on input "[PERSON_NAME]" at bounding box center [559, 44] width 700 height 30
click at [258, 47] on input "[PERSON_NAME]" at bounding box center [559, 44] width 700 height 30
click at [253, 46] on input "[PERSON_NAME]" at bounding box center [559, 44] width 700 height 30
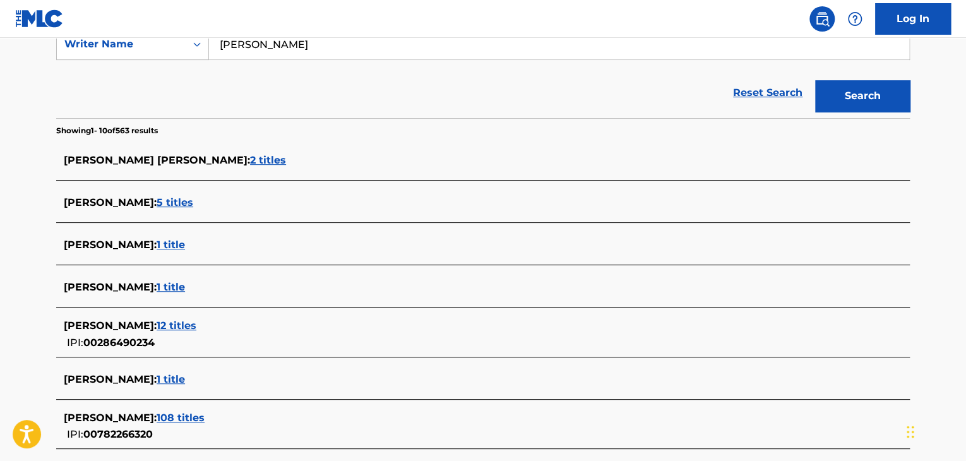
click at [254, 46] on input "[PERSON_NAME]" at bounding box center [559, 44] width 700 height 30
click at [815, 80] on button "Search" at bounding box center [862, 96] width 95 height 32
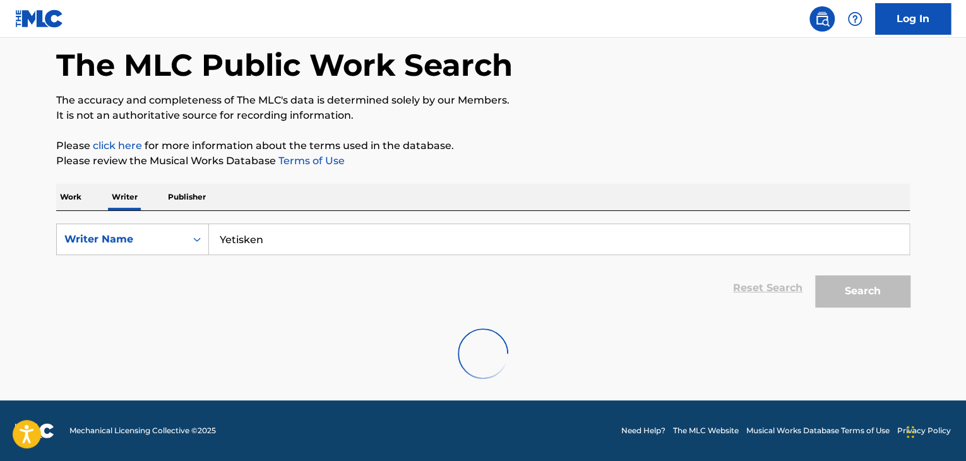
scroll to position [0, 0]
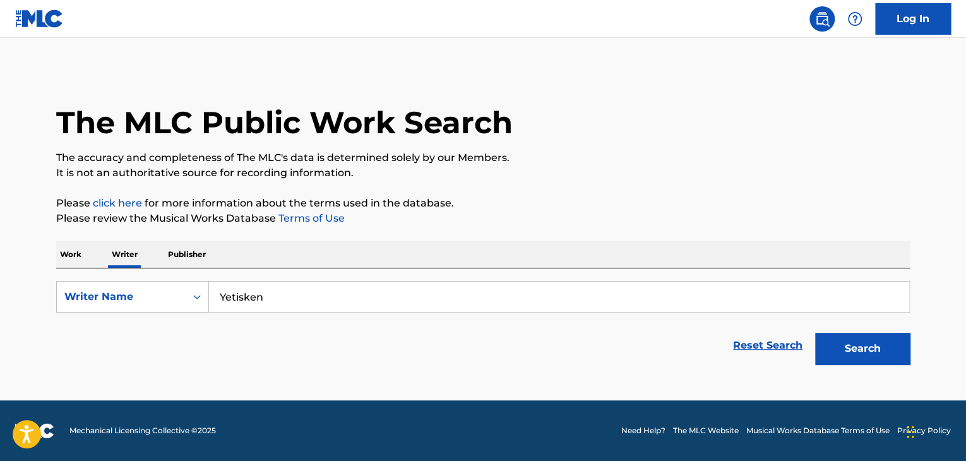
click at [852, 348] on button "Search" at bounding box center [862, 349] width 95 height 32
click at [286, 295] on input "Yetisken" at bounding box center [559, 297] width 700 height 30
paste input "dabbackwood"
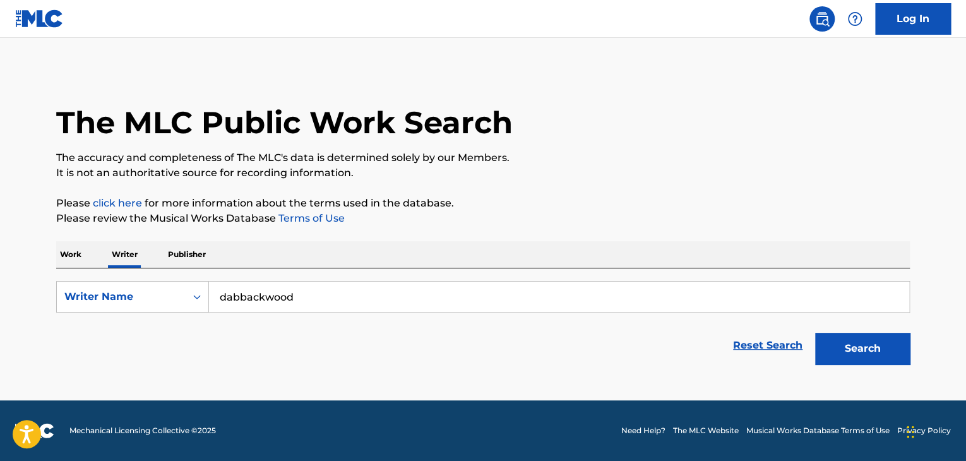
click at [841, 355] on button "Search" at bounding box center [862, 349] width 95 height 32
click at [272, 296] on input "dabbackwood" at bounding box center [559, 297] width 700 height 30
paste input "Российский исполнитель"
type input "Российский исполнитель"
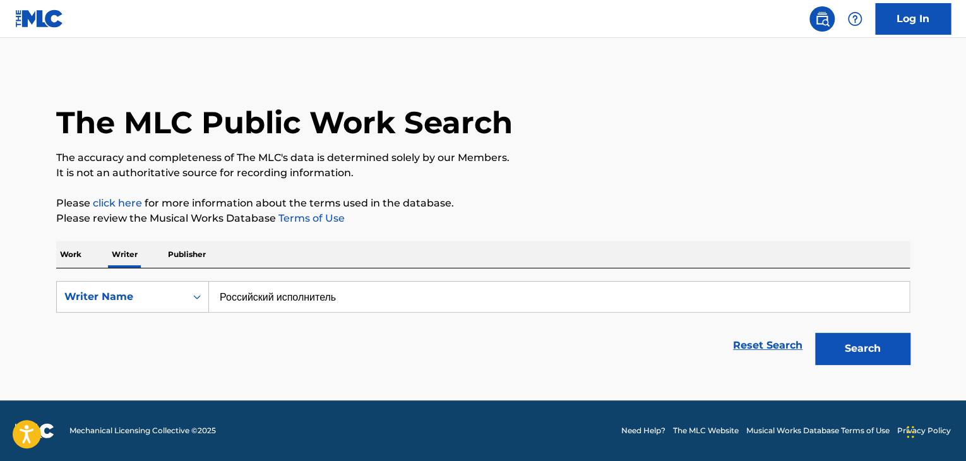
click at [599, 211] on p "Please review the Musical Works Database Terms of Use" at bounding box center [483, 218] width 854 height 15
click at [851, 345] on button "Search" at bounding box center [862, 349] width 95 height 32
click at [62, 253] on p "Work" at bounding box center [70, 254] width 29 height 27
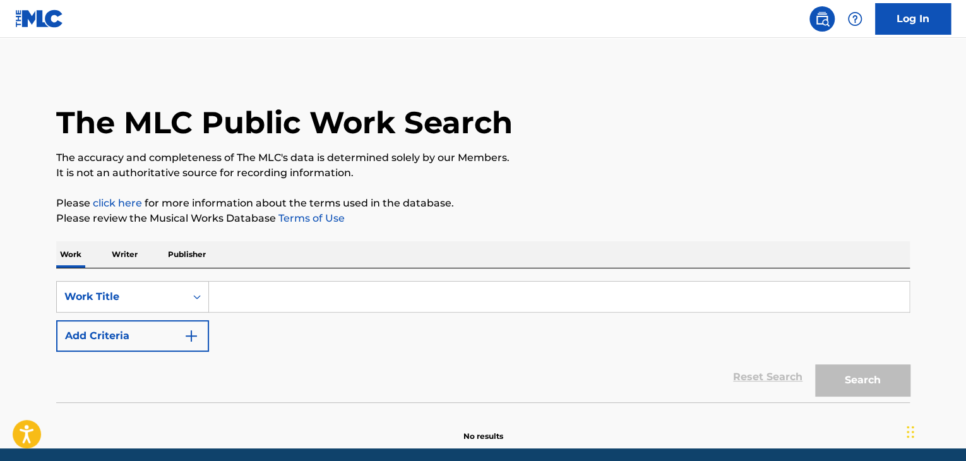
click at [250, 303] on input "Search Form" at bounding box center [559, 297] width 700 height 30
paste input "Definition"
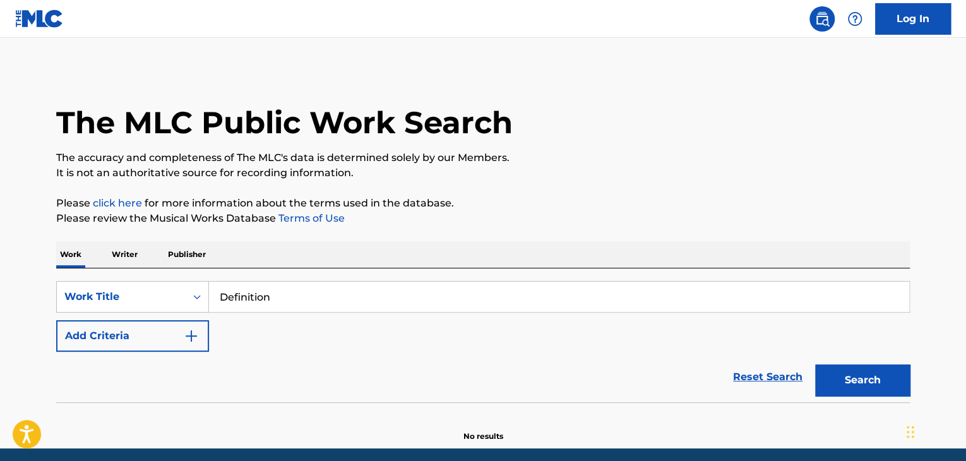
type input "Definition"
click at [162, 343] on button "Add Criteria" at bounding box center [132, 336] width 153 height 32
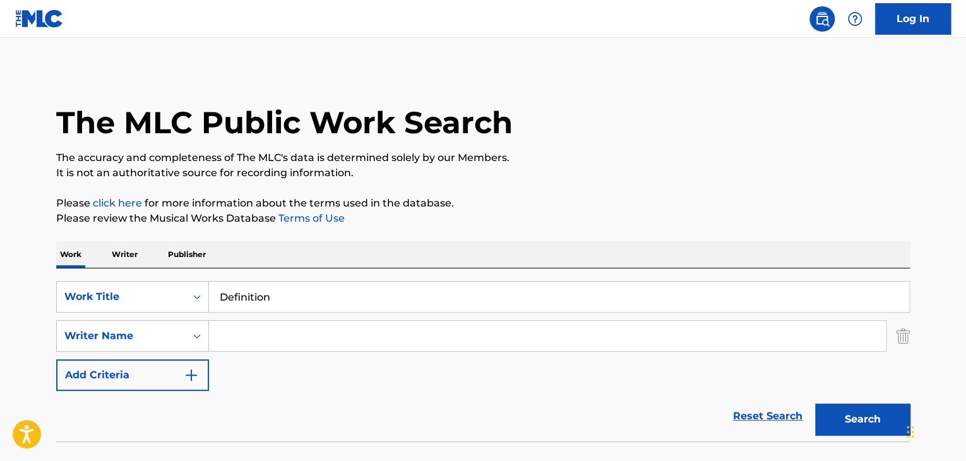
click at [255, 334] on input "Search Form" at bounding box center [547, 336] width 677 height 30
click at [249, 344] on input "Search Form" at bounding box center [547, 336] width 677 height 30
paste input "Dulla"
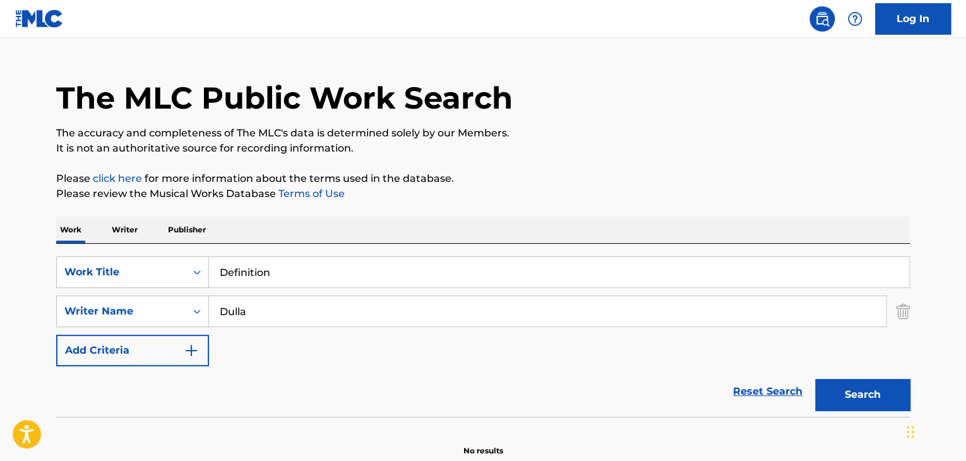
scroll to position [63, 0]
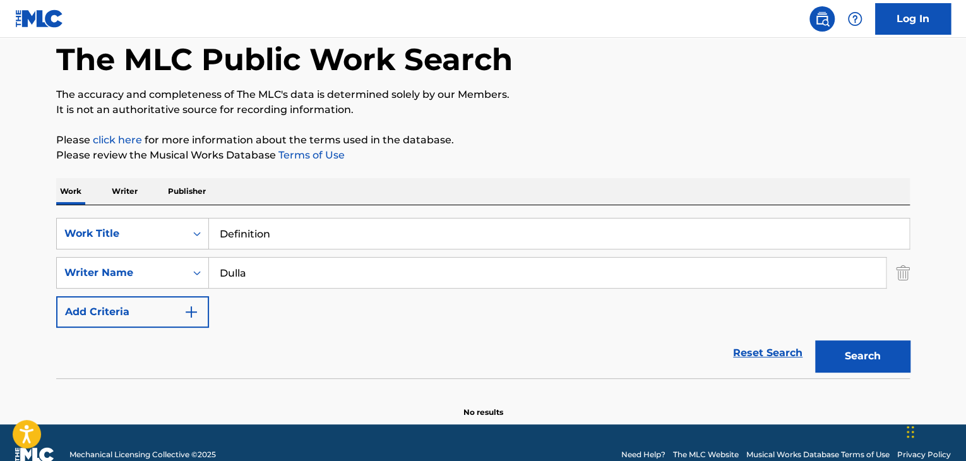
type input "Dulla"
click at [866, 367] on button "Search" at bounding box center [862, 356] width 95 height 32
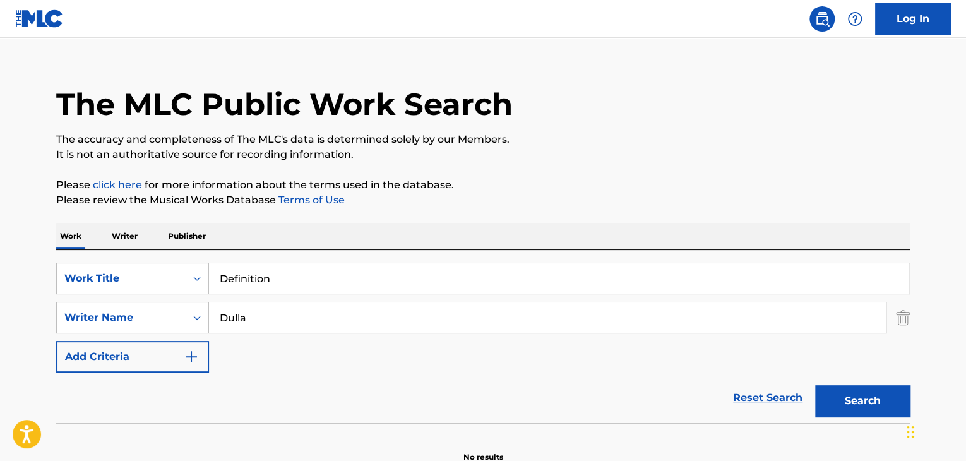
scroll to position [0, 0]
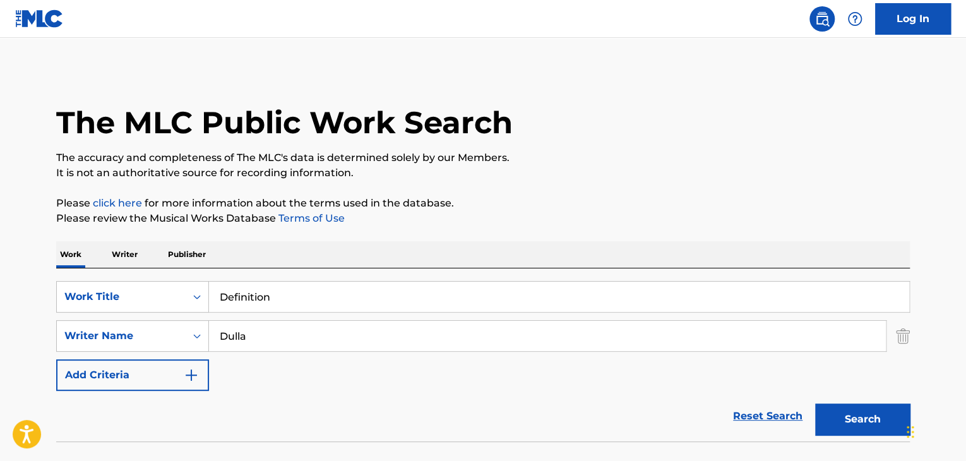
click at [267, 295] on input "Definition" at bounding box center [559, 297] width 700 height 30
paste input "Nothing but Love"
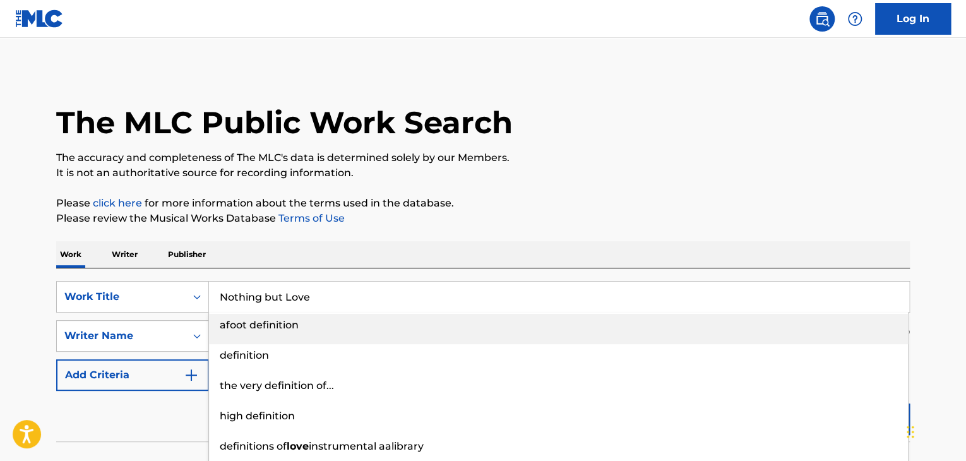
type input "Nothing but Love"
click at [364, 243] on div "Work Writer Publisher" at bounding box center [483, 254] width 854 height 27
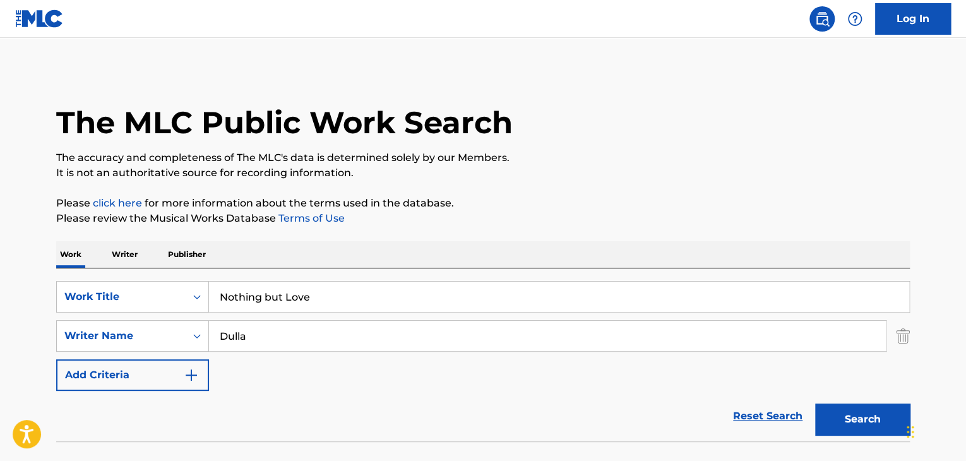
click at [279, 335] on input "Dulla" at bounding box center [547, 336] width 677 height 30
click at [815, 404] on button "Search" at bounding box center [862, 420] width 95 height 32
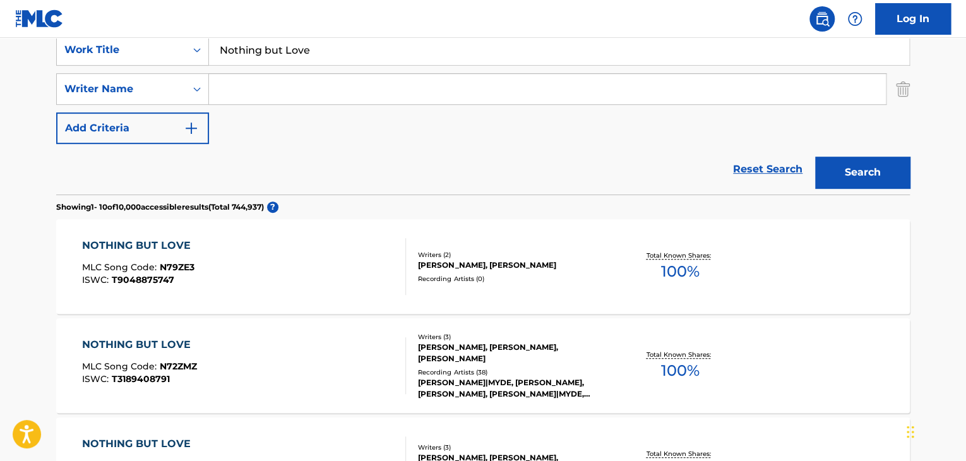
scroll to position [189, 0]
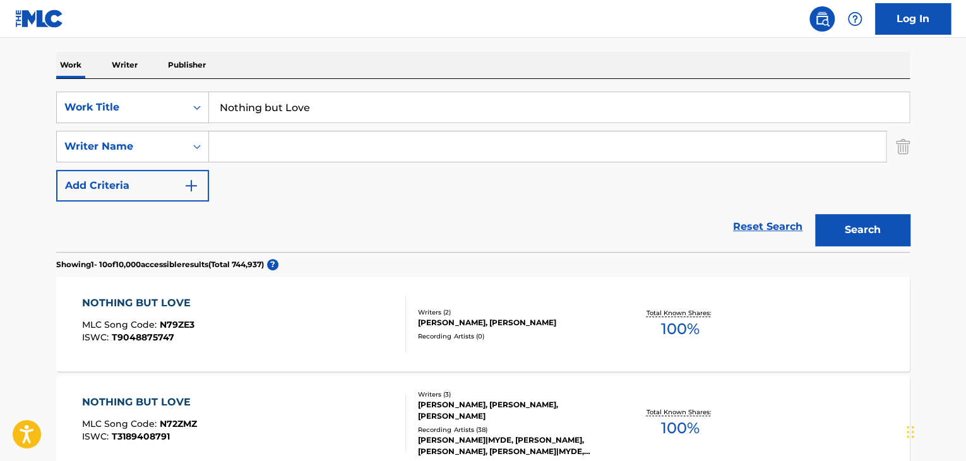
click at [276, 154] on input "Search Form" at bounding box center [547, 146] width 677 height 30
paste input "[PERSON_NAME]"
type input "[PERSON_NAME]"
click at [885, 227] on button "Search" at bounding box center [862, 230] width 95 height 32
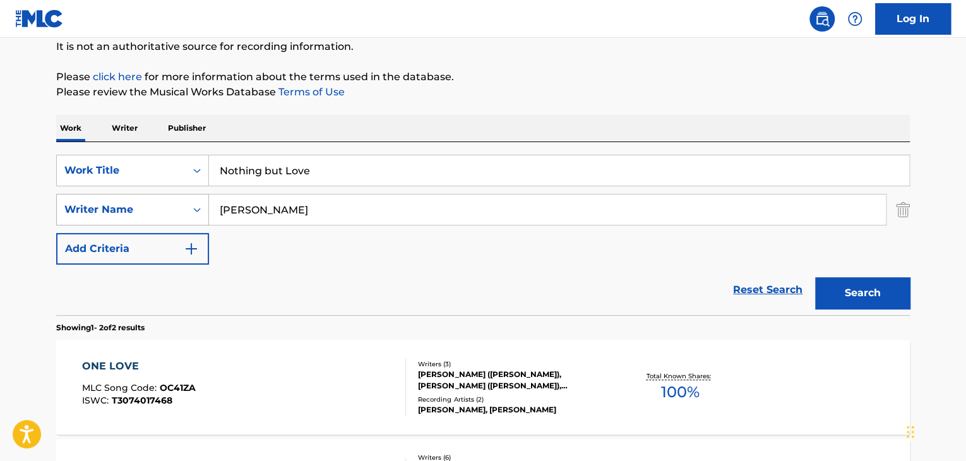
scroll to position [126, 0]
click at [111, 125] on p "Writer" at bounding box center [124, 128] width 33 height 27
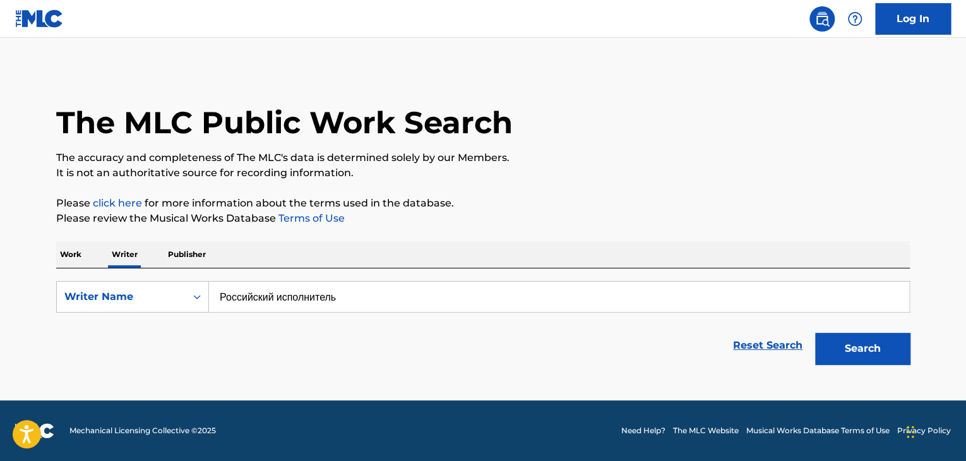
click at [291, 294] on input "Российский исполнитель" at bounding box center [559, 297] width 700 height 30
paste input "[PERSON_NAME]"
type input "[PERSON_NAME]"
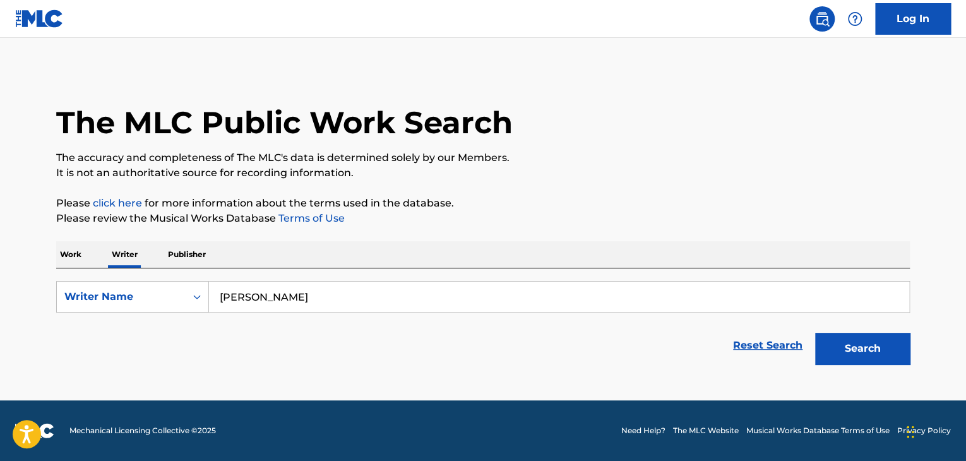
click at [674, 183] on div "The MLC Public Work Search The accuracy and completeness of The MLC's data is d…" at bounding box center [483, 219] width 884 height 301
click at [820, 343] on button "Search" at bounding box center [862, 349] width 95 height 32
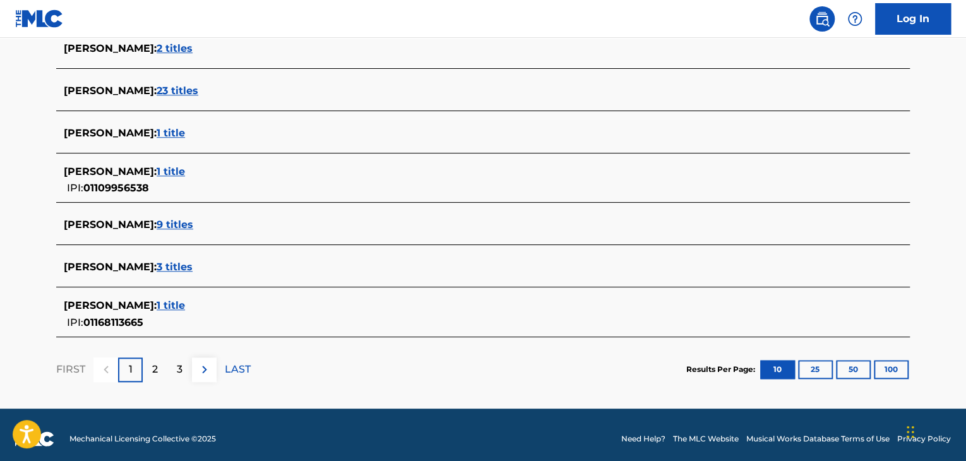
scroll to position [500, 0]
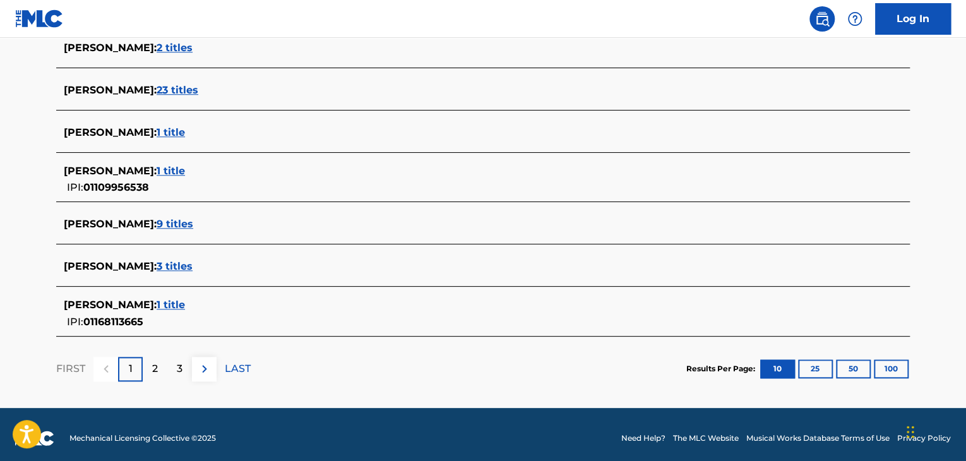
click at [193, 218] on span "9 titles" at bounding box center [175, 224] width 37 height 12
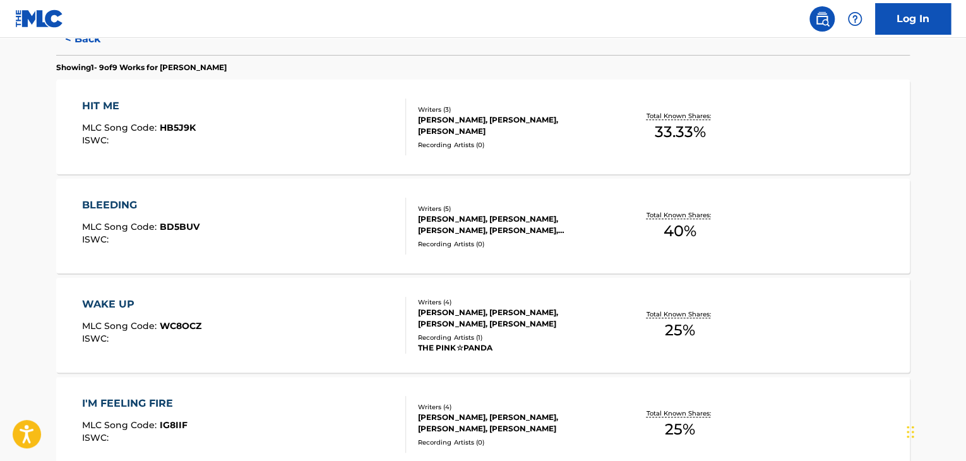
scroll to position [247, 0]
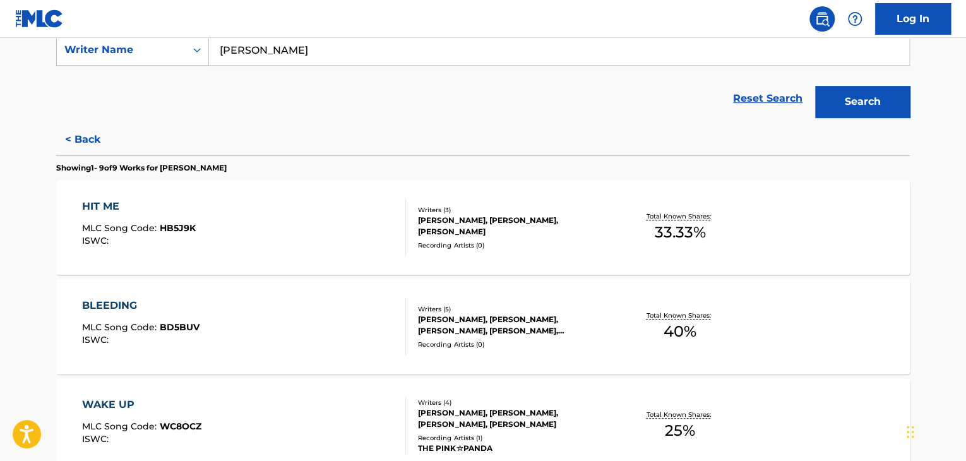
click at [392, 220] on div "HIT ME MLC Song Code : HB5J9K ISWC :" at bounding box center [244, 227] width 325 height 57
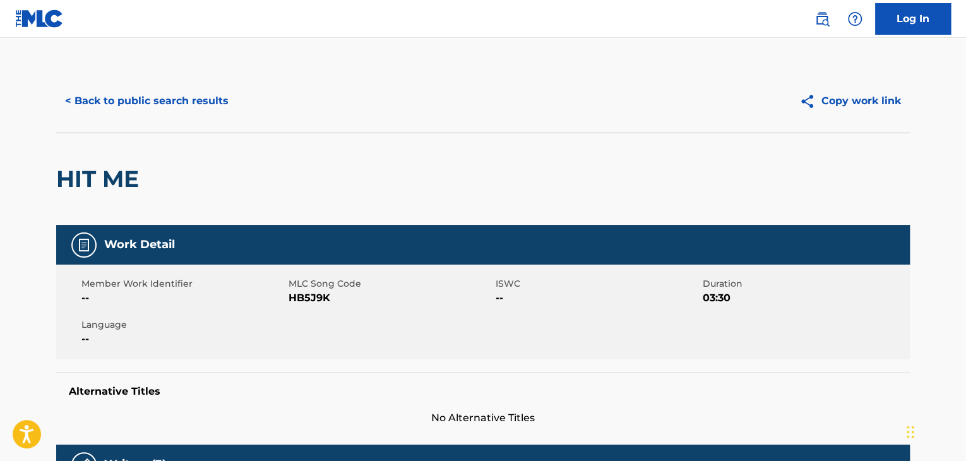
click at [202, 106] on button "< Back to public search results" at bounding box center [146, 101] width 181 height 32
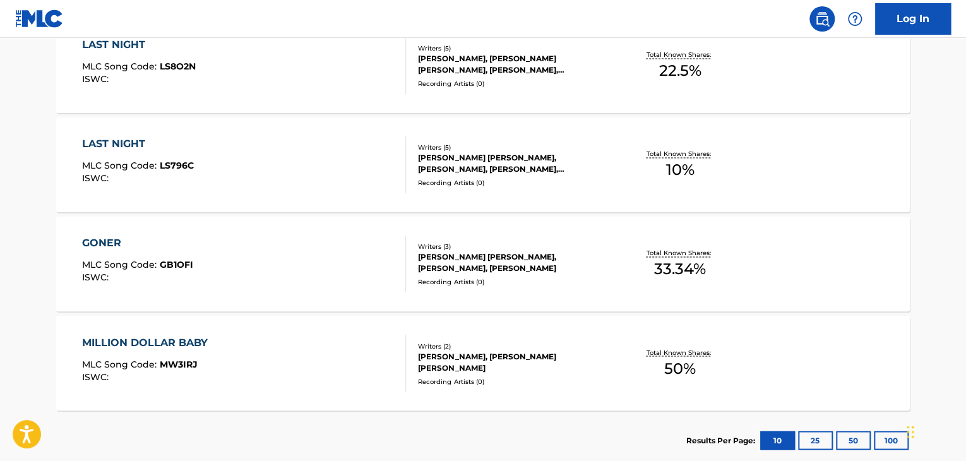
scroll to position [980, 0]
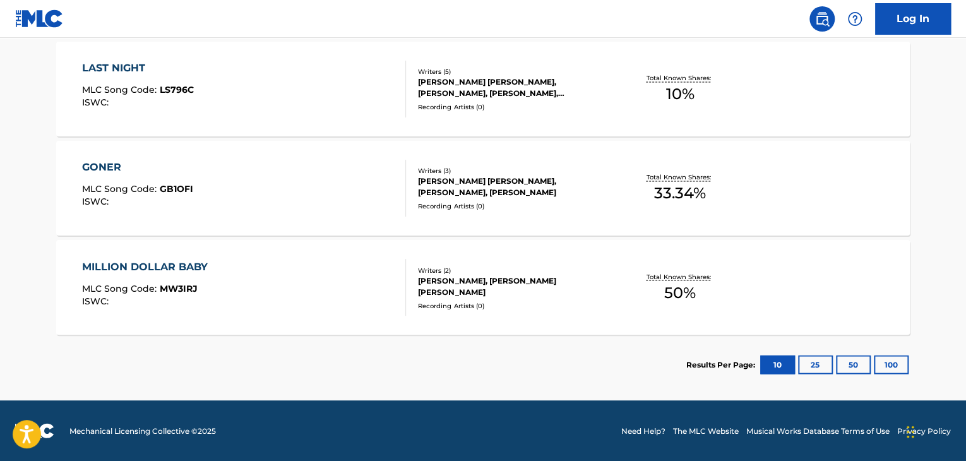
click at [292, 284] on div "MILLION DOLLAR BABY MLC Song Code : MW3IRJ ISWC :" at bounding box center [244, 287] width 325 height 57
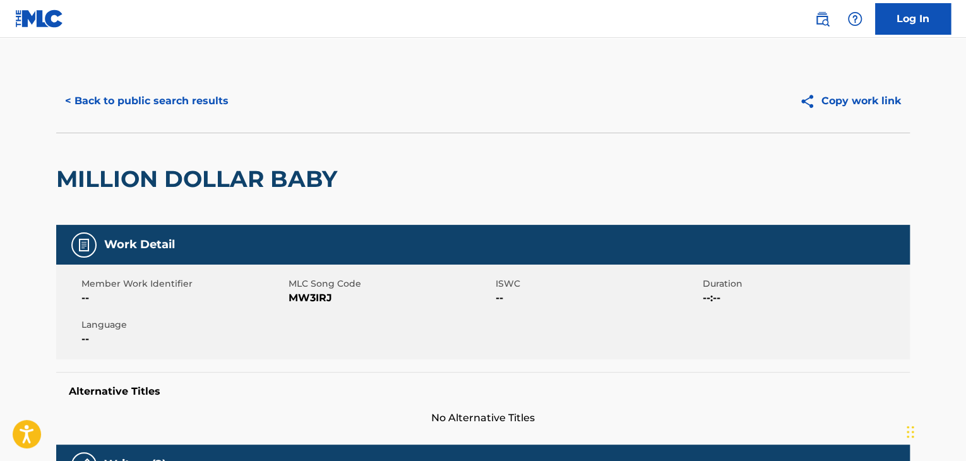
click at [162, 71] on div "< Back to public search results Copy work link" at bounding box center [483, 100] width 854 height 63
click at [164, 99] on button "< Back to public search results" at bounding box center [146, 101] width 181 height 32
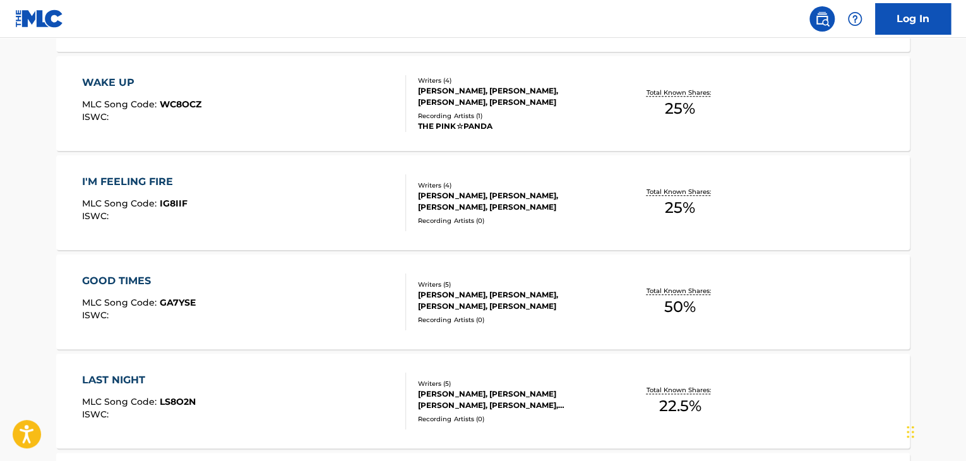
scroll to position [647, 0]
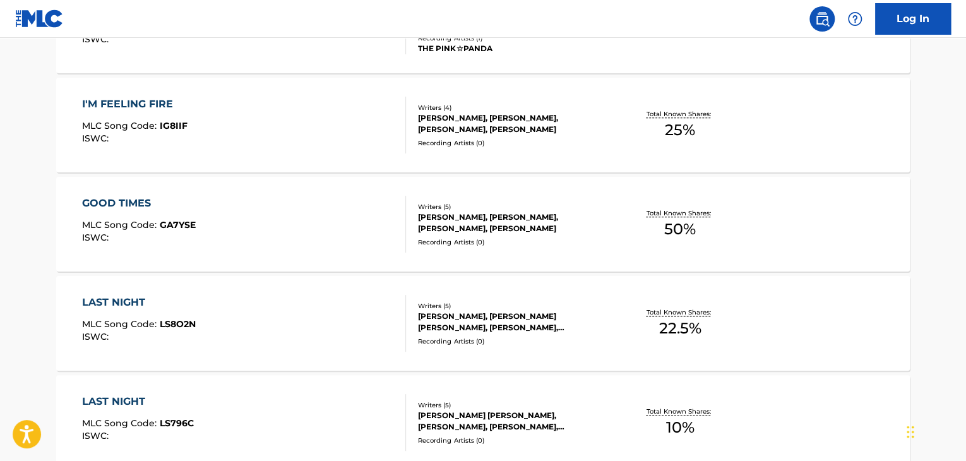
click at [397, 217] on div at bounding box center [400, 224] width 10 height 57
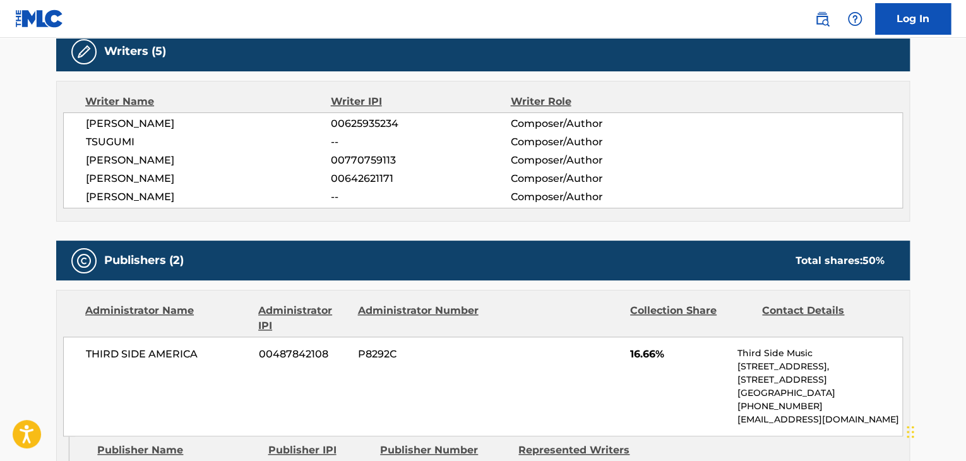
scroll to position [316, 0]
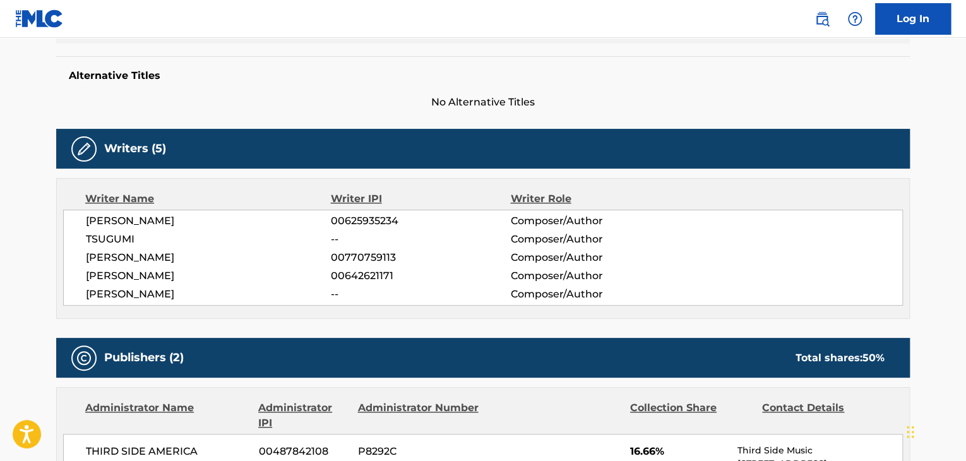
click at [155, 289] on span "[PERSON_NAME]" at bounding box center [208, 294] width 245 height 15
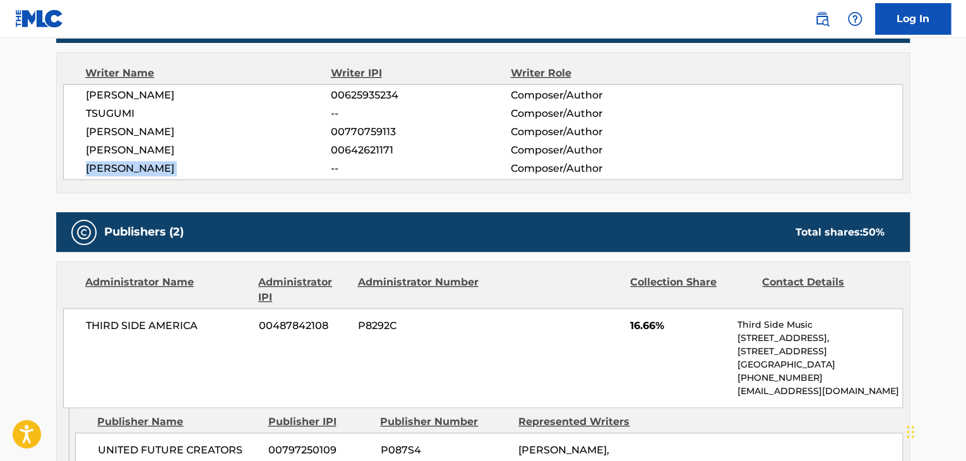
scroll to position [442, 0]
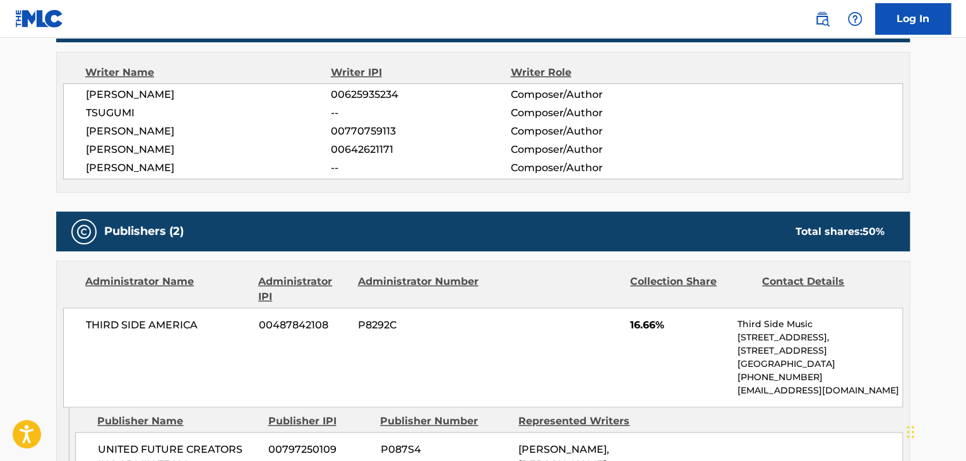
click at [149, 316] on div "THIRD SIDE AMERICA 00487842108 P8292C 16.66% Third Side Music [STREET_ADDRESS] …" at bounding box center [483, 358] width 840 height 100
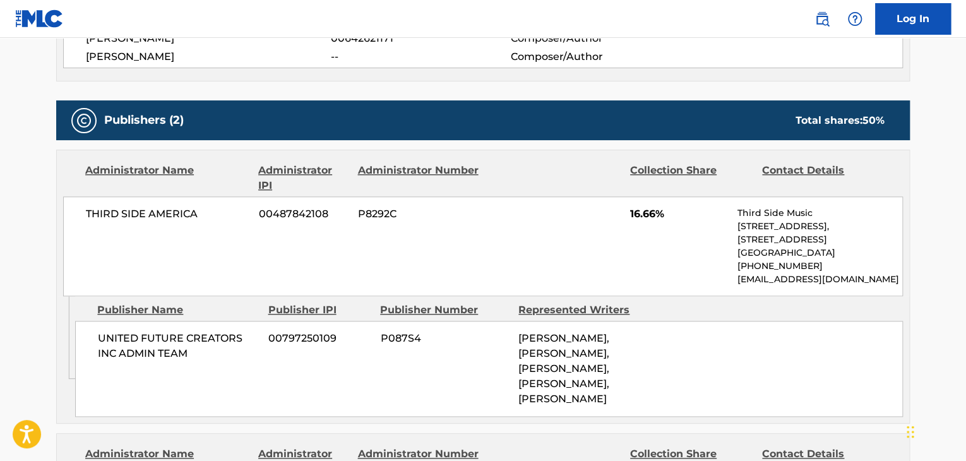
scroll to position [632, 0]
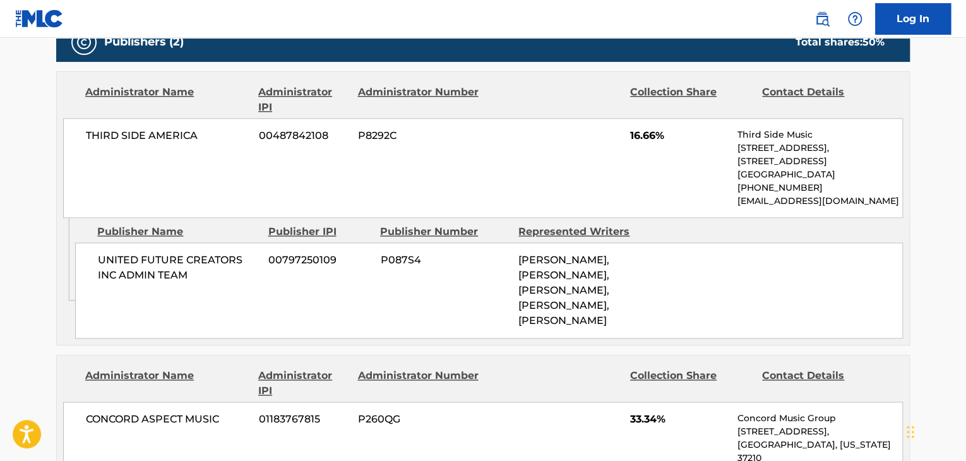
click at [147, 129] on span "THIRD SIDE AMERICA" at bounding box center [168, 135] width 164 height 15
click at [280, 138] on span "00487842108" at bounding box center [304, 135] width 90 height 15
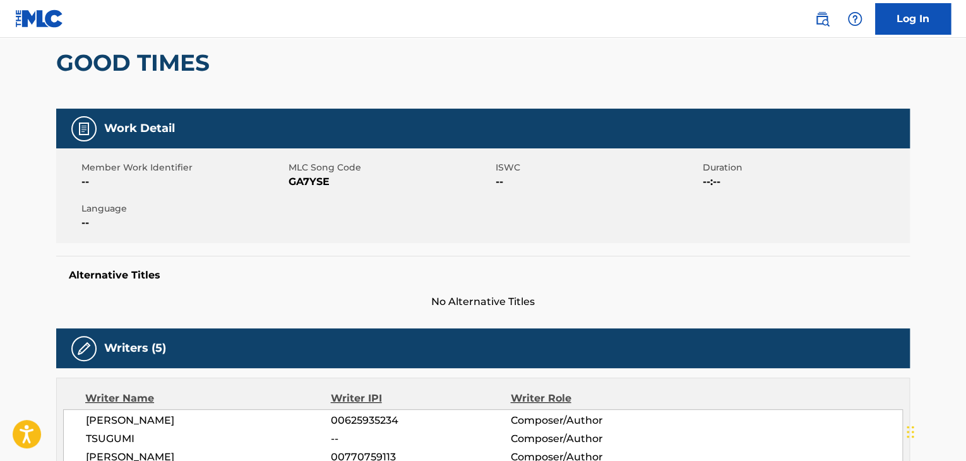
scroll to position [63, 0]
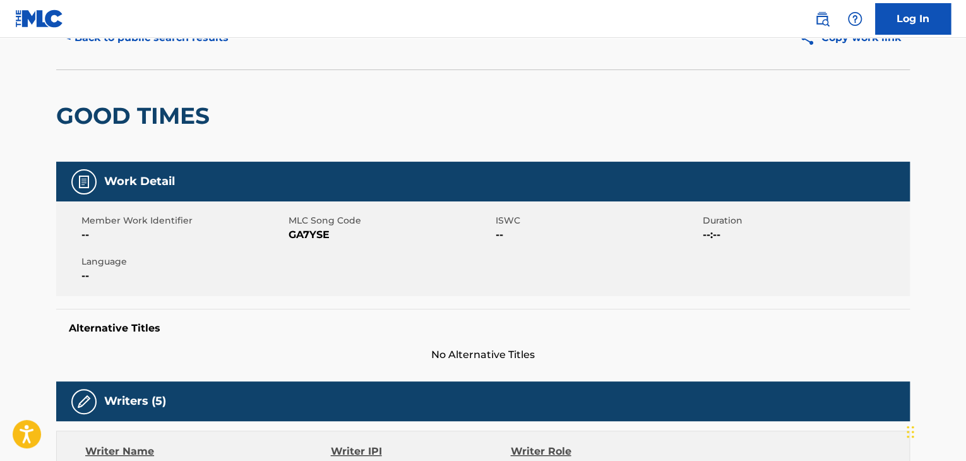
click at [303, 239] on span "GA7YSE" at bounding box center [391, 234] width 204 height 15
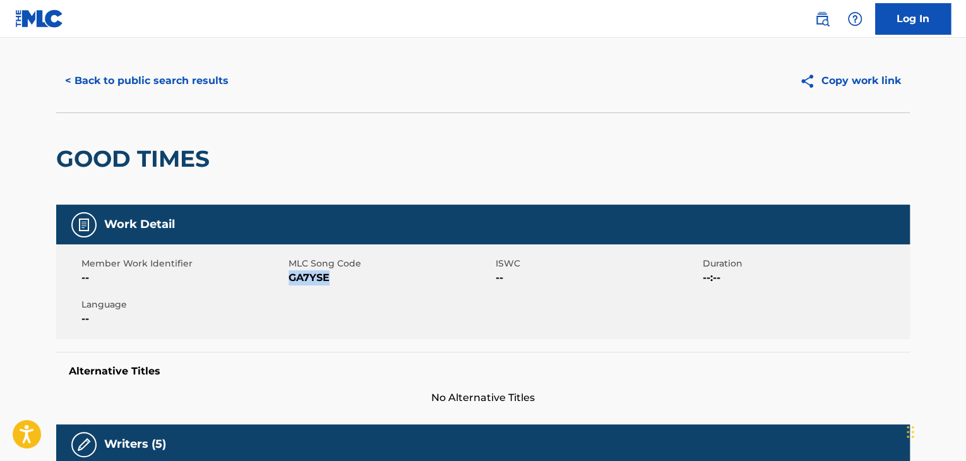
scroll to position [0, 0]
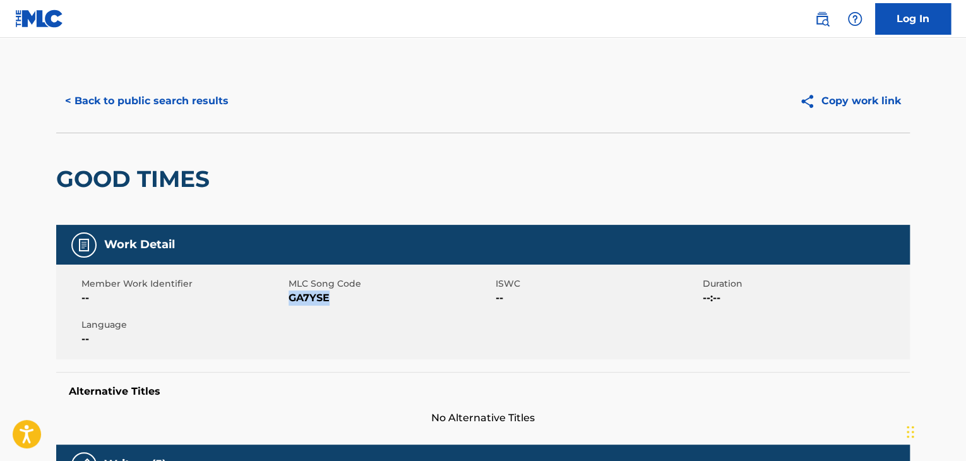
click at [159, 92] on button "< Back to public search results" at bounding box center [146, 101] width 181 height 32
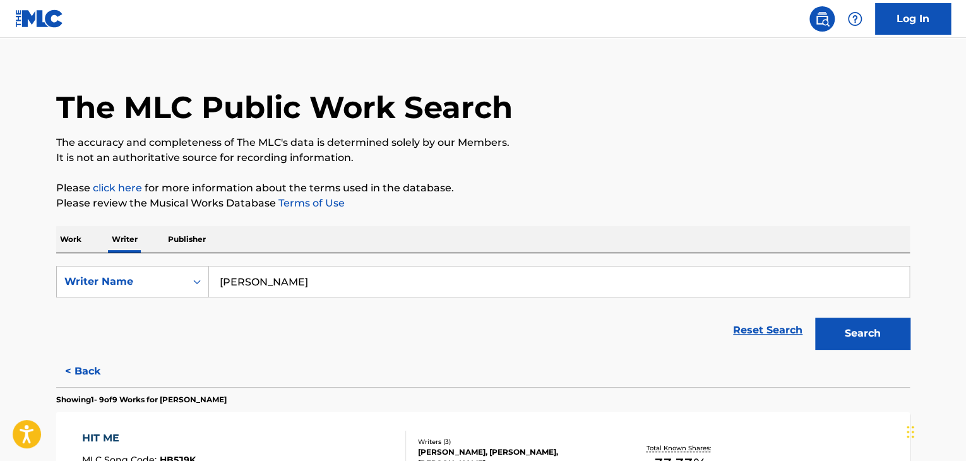
click at [289, 268] on input "[PERSON_NAME]" at bounding box center [559, 282] width 700 height 30
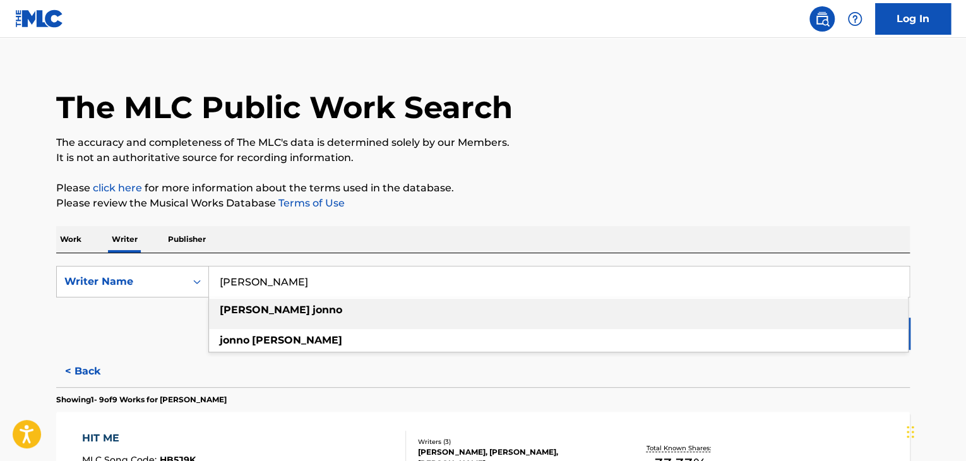
paste input "[PERSON_NAME]"
type input "[PERSON_NAME]"
click at [609, 181] on p "Please click here for more information about the terms used in the database." at bounding box center [483, 188] width 854 height 15
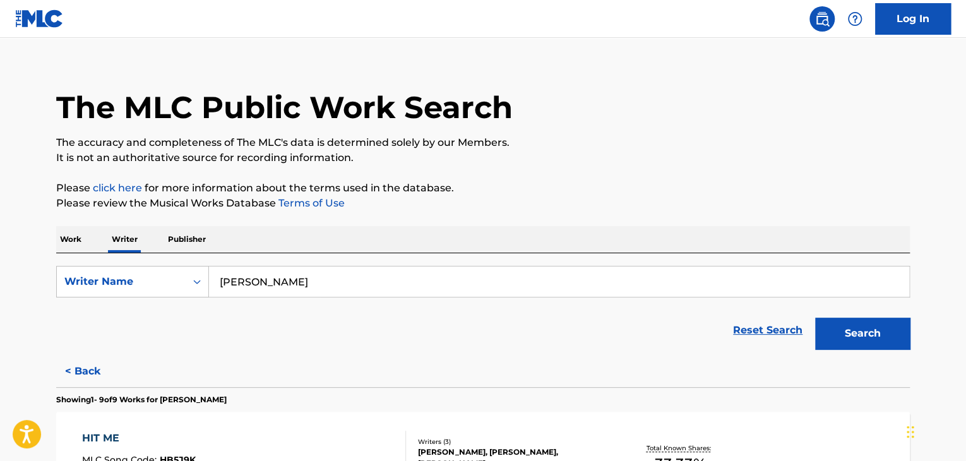
click at [853, 327] on button "Search" at bounding box center [862, 334] width 95 height 32
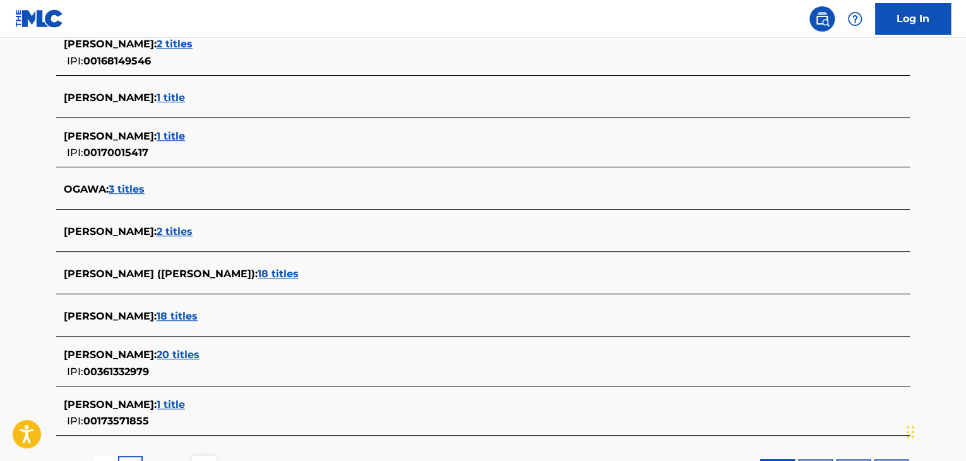
scroll to position [436, 0]
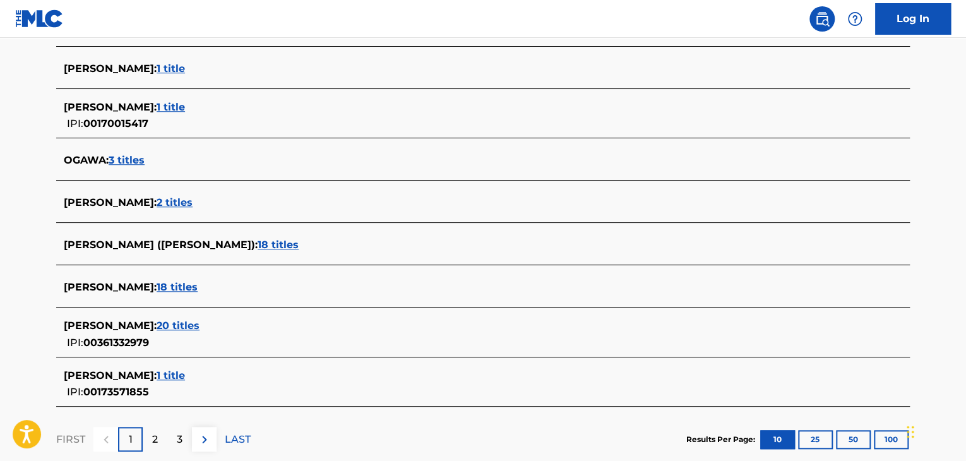
click at [157, 323] on span "20 titles" at bounding box center [178, 326] width 43 height 12
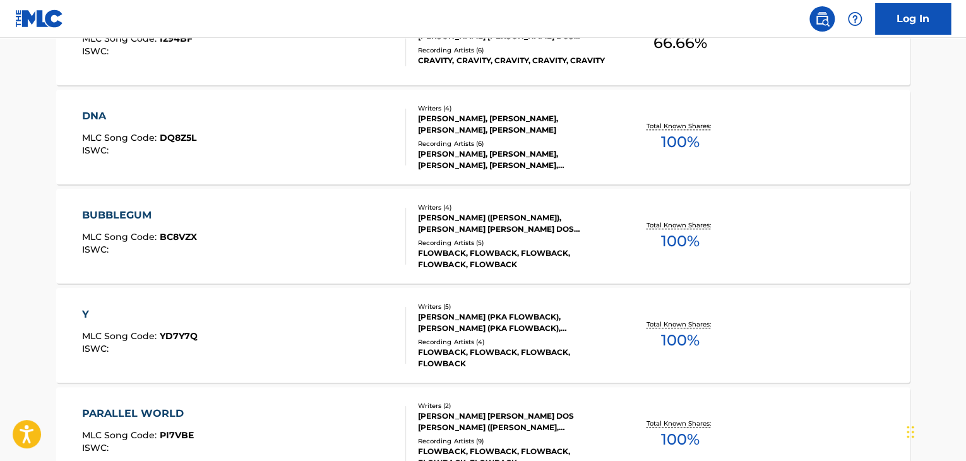
click at [369, 224] on div "BUBBLEGUM MLC Song Code : BC8VZX ISWC :" at bounding box center [244, 236] width 325 height 57
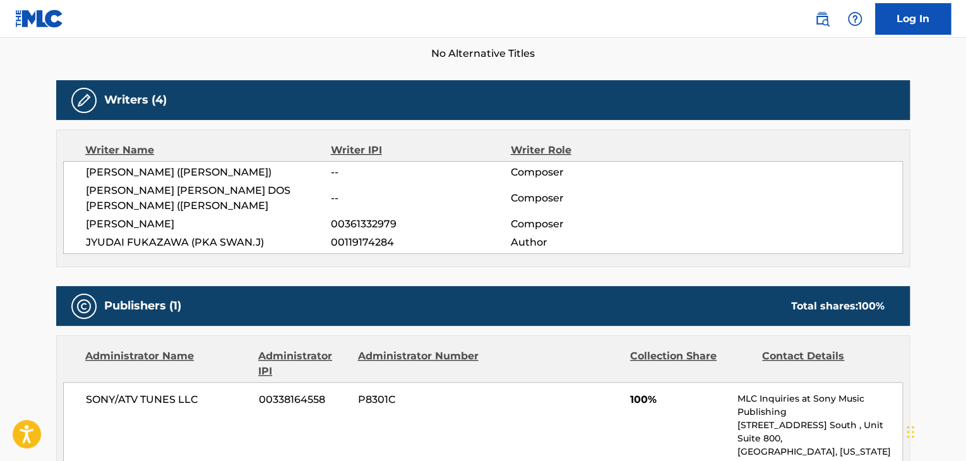
scroll to position [316, 0]
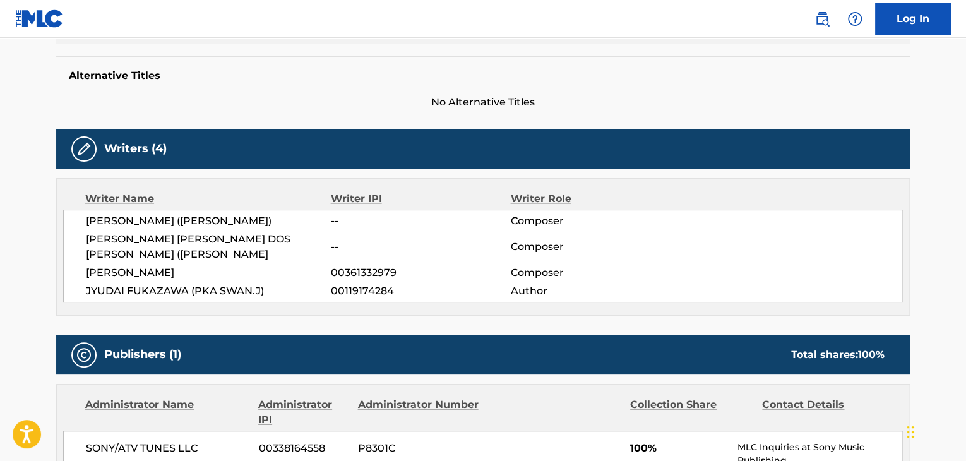
click at [135, 268] on span "[PERSON_NAME]" at bounding box center [208, 272] width 245 height 15
click at [352, 280] on div "[PERSON_NAME] ([PERSON_NAME]) -- Composer [PERSON_NAME] [PERSON_NAME] DOS [PERS…" at bounding box center [483, 256] width 840 height 93
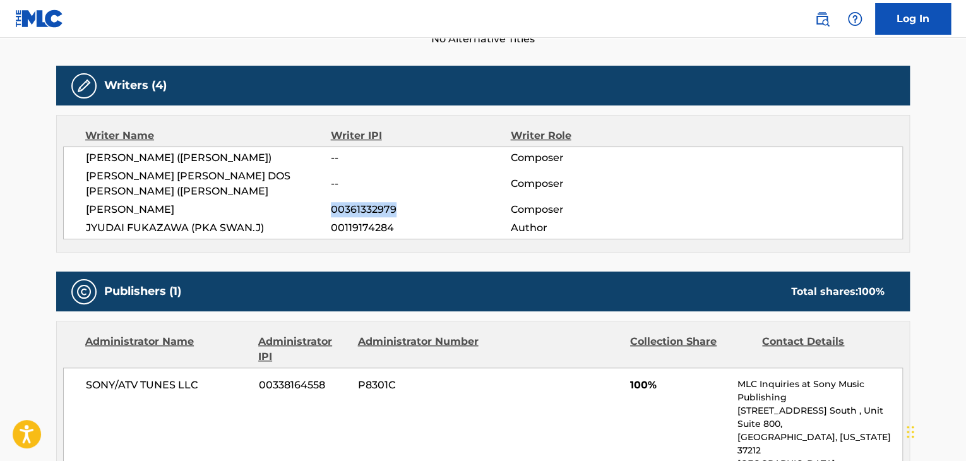
scroll to position [442, 0]
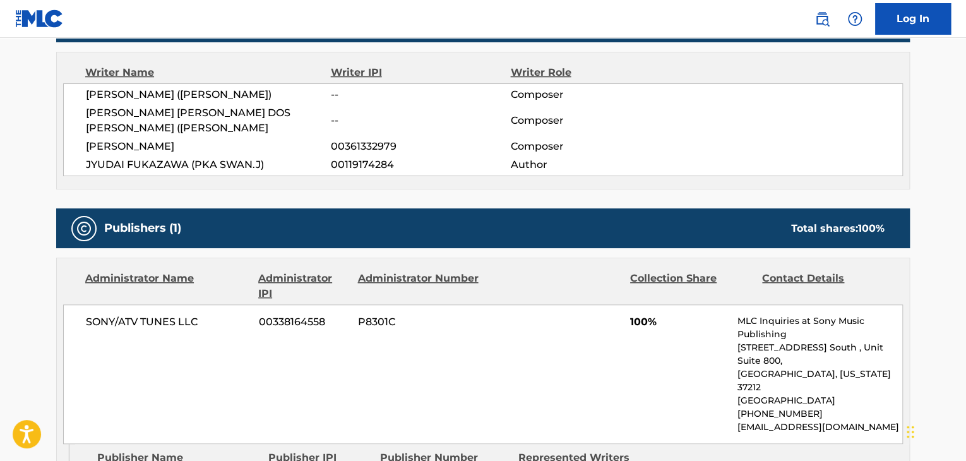
click at [162, 320] on span "SONY/ATV TUNES LLC" at bounding box center [168, 322] width 164 height 15
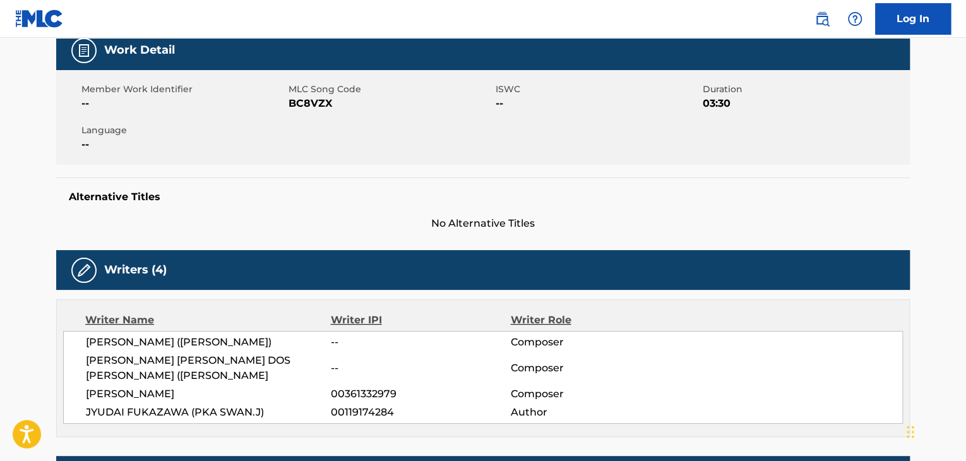
scroll to position [126, 0]
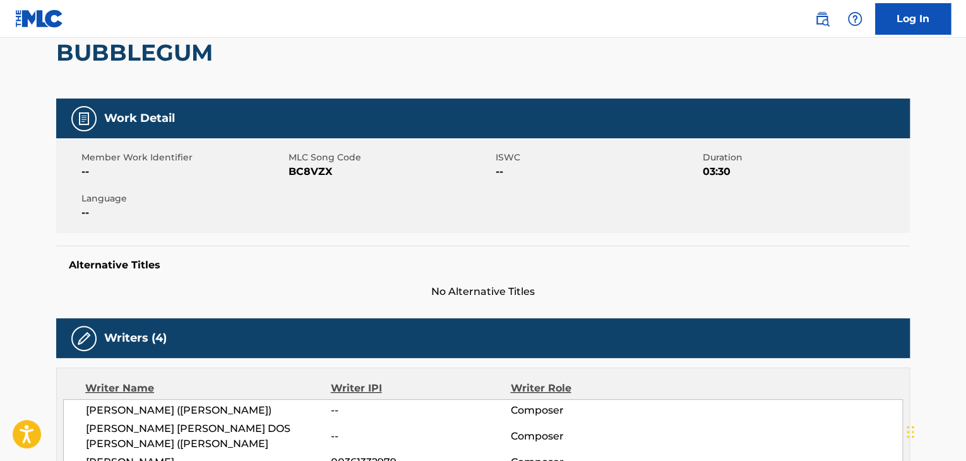
click at [308, 162] on span "MLC Song Code" at bounding box center [391, 157] width 204 height 13
click at [309, 177] on span "BC8VZX" at bounding box center [391, 171] width 204 height 15
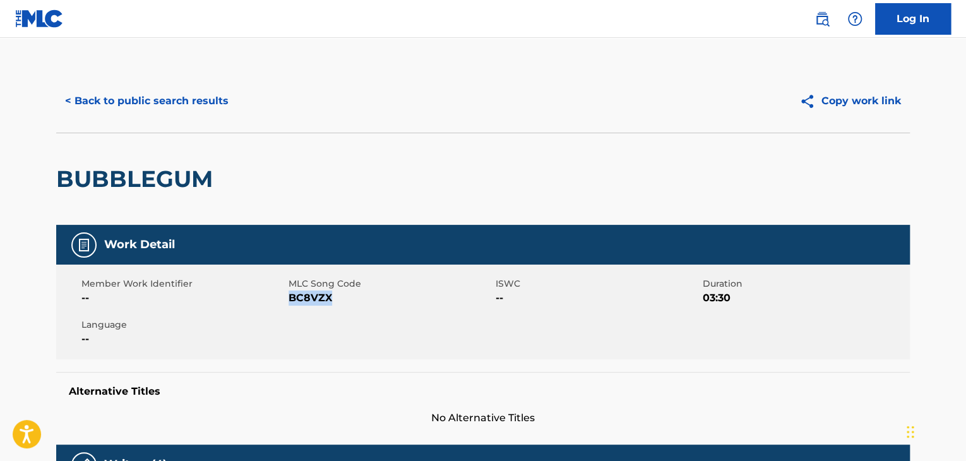
click at [153, 109] on button "< Back to public search results" at bounding box center [146, 101] width 181 height 32
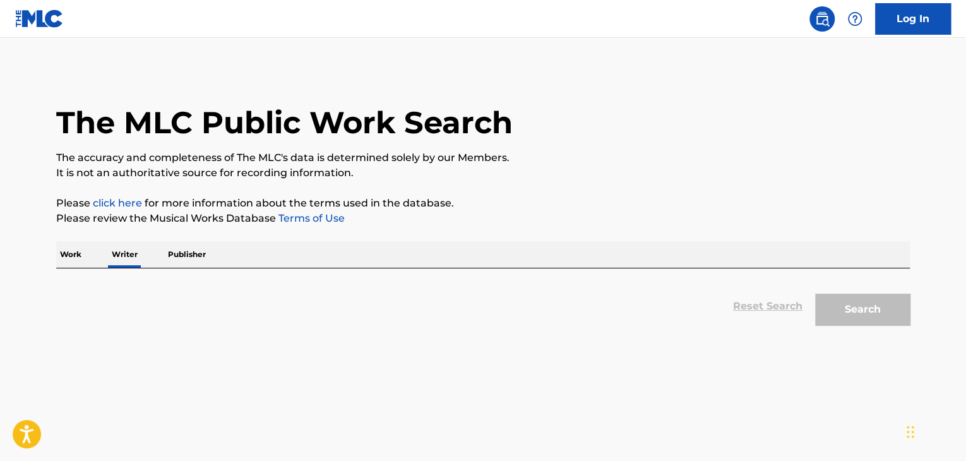
scroll to position [15, 0]
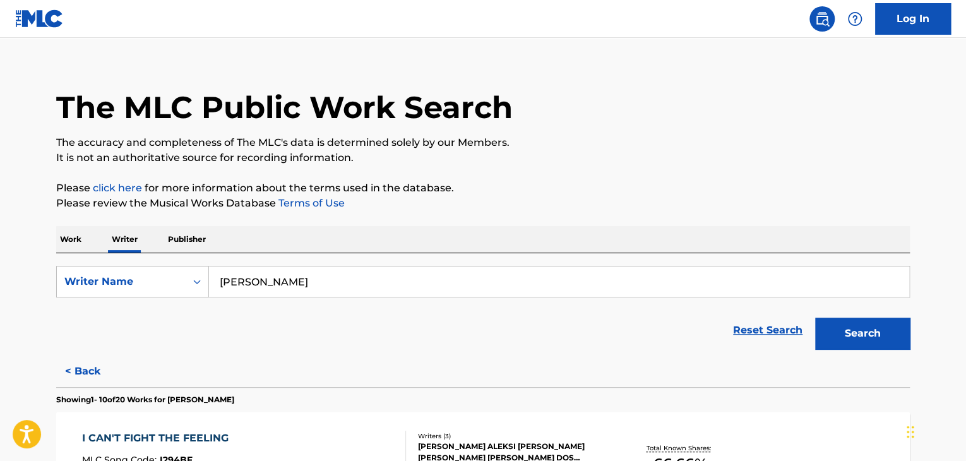
click at [303, 281] on input "[PERSON_NAME]" at bounding box center [559, 282] width 700 height 30
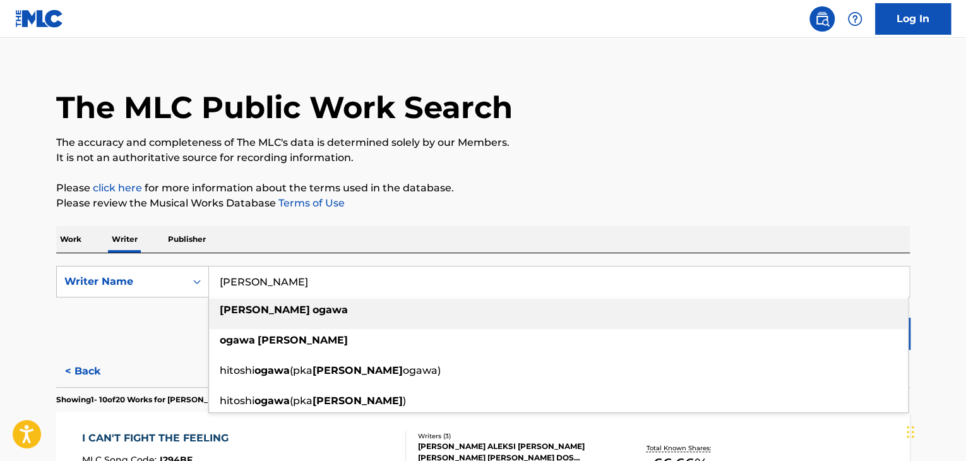
paste input "Benizakur"
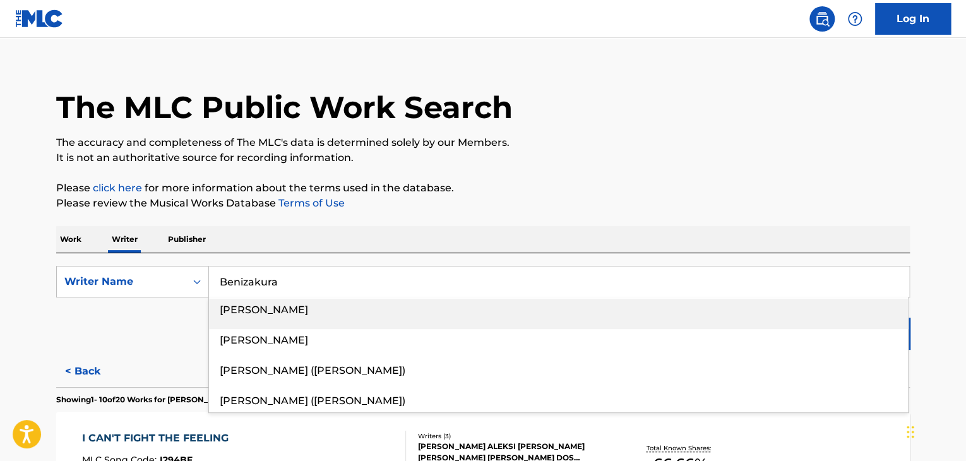
type input "Benizakura"
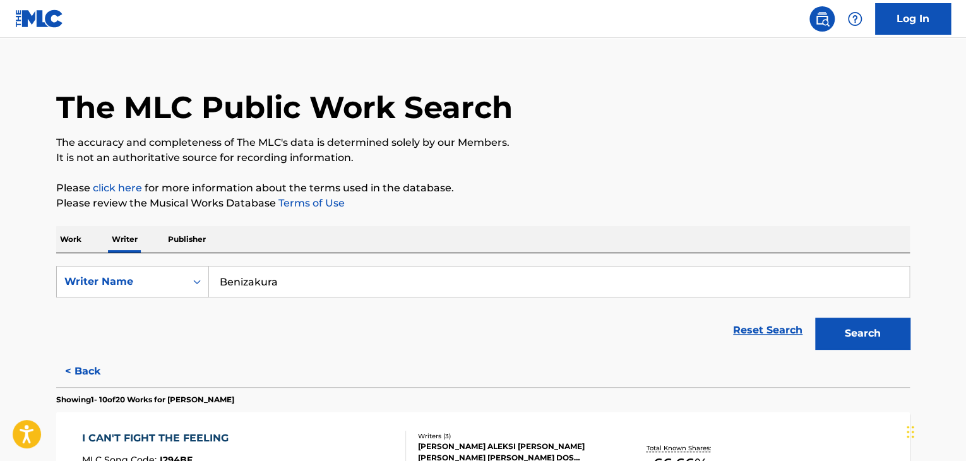
click at [846, 337] on button "Search" at bounding box center [862, 334] width 95 height 32
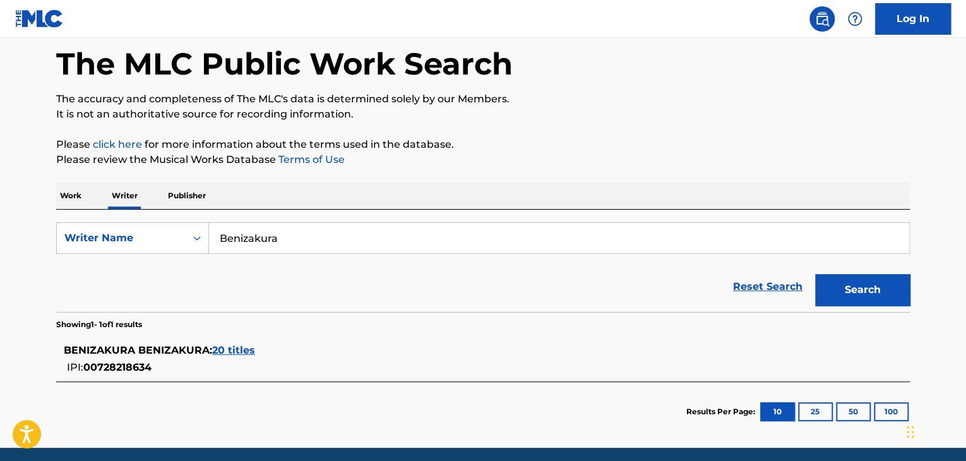
scroll to position [78, 0]
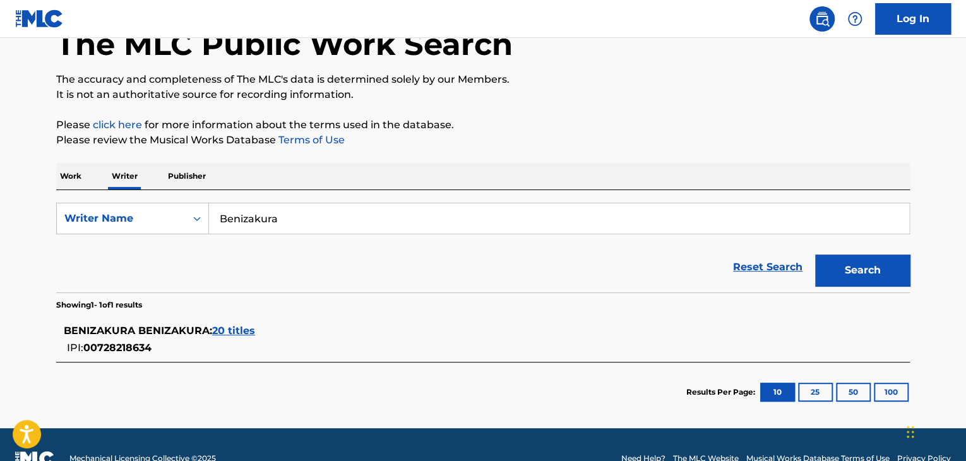
click at [232, 325] on span "20 titles" at bounding box center [233, 331] width 43 height 12
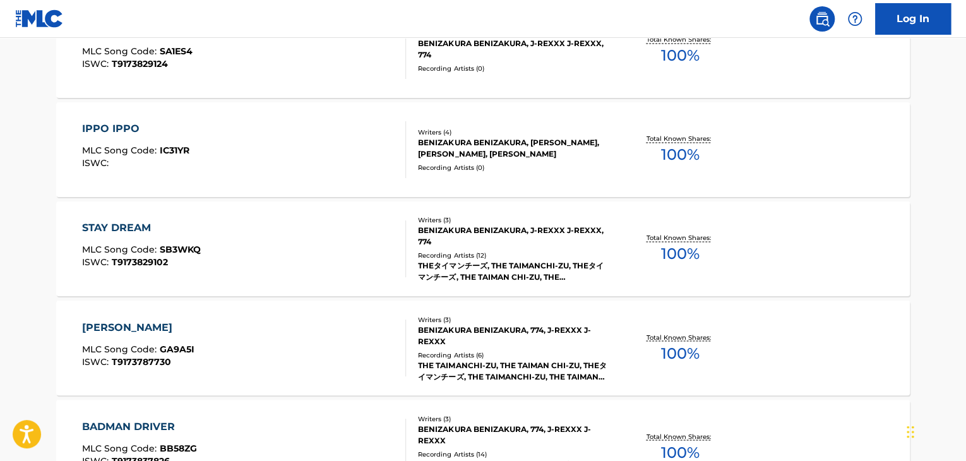
scroll to position [1026, 0]
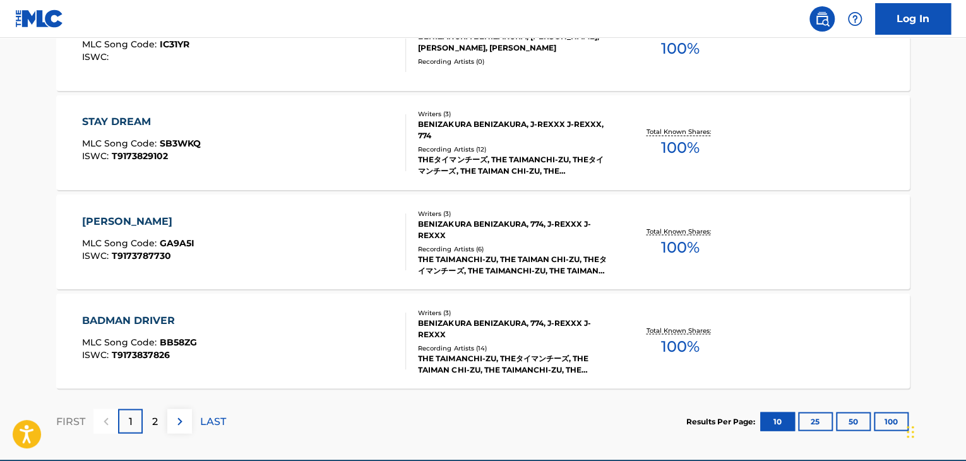
click at [351, 319] on div "BADMAN DRIVER MLC Song Code : BB58ZG ISWC : T9173837826" at bounding box center [244, 341] width 325 height 57
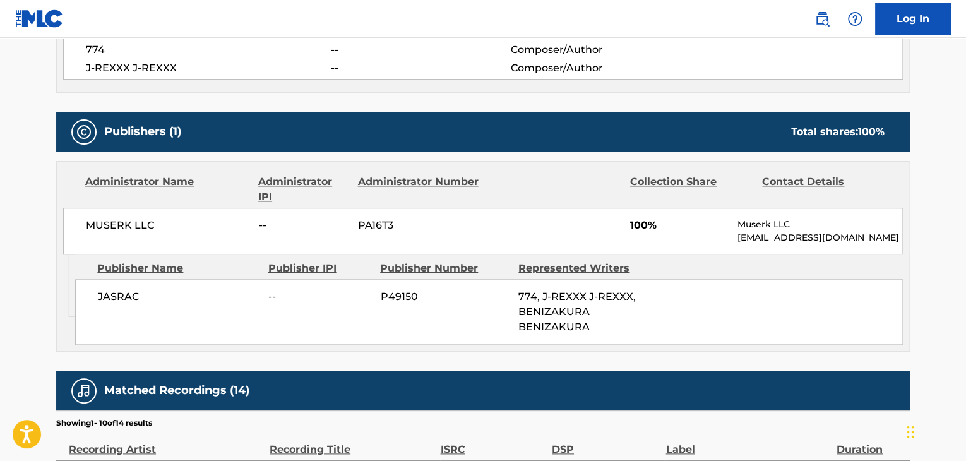
scroll to position [442, 0]
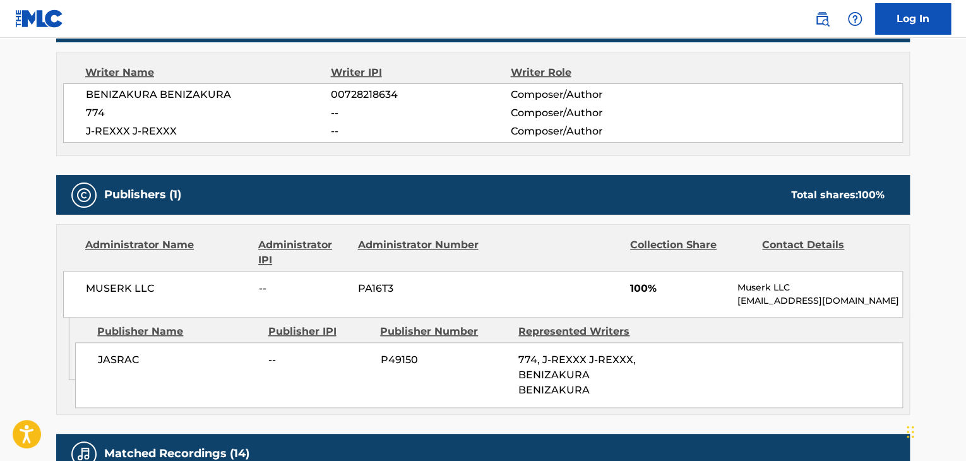
click at [167, 97] on span "BENIZAKURA BENIZAKURA" at bounding box center [208, 94] width 245 height 15
click at [189, 97] on span "BENIZAKURA BENIZAKURA" at bounding box center [208, 94] width 245 height 15
click at [209, 94] on span "BENIZAKURA BENIZAKURA" at bounding box center [208, 94] width 245 height 15
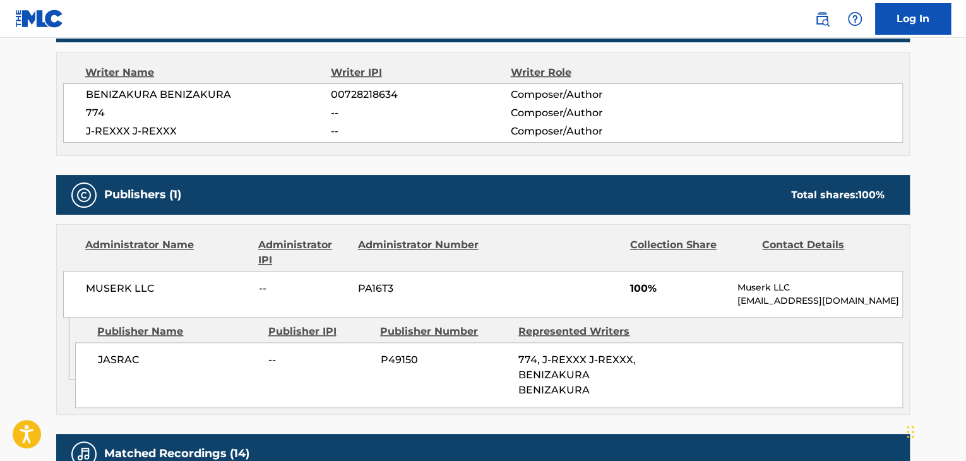
click at [345, 92] on span "00728218634" at bounding box center [420, 94] width 179 height 15
click at [126, 297] on div "MUSERK LLC -- PA16T3 100% Muserk LLC [EMAIL_ADDRESS][DOMAIN_NAME]" at bounding box center [483, 294] width 840 height 47
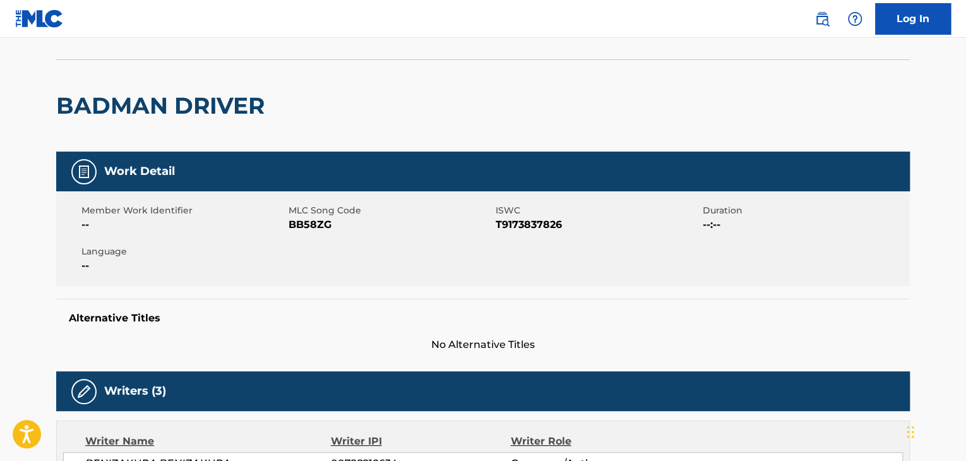
scroll to position [0, 0]
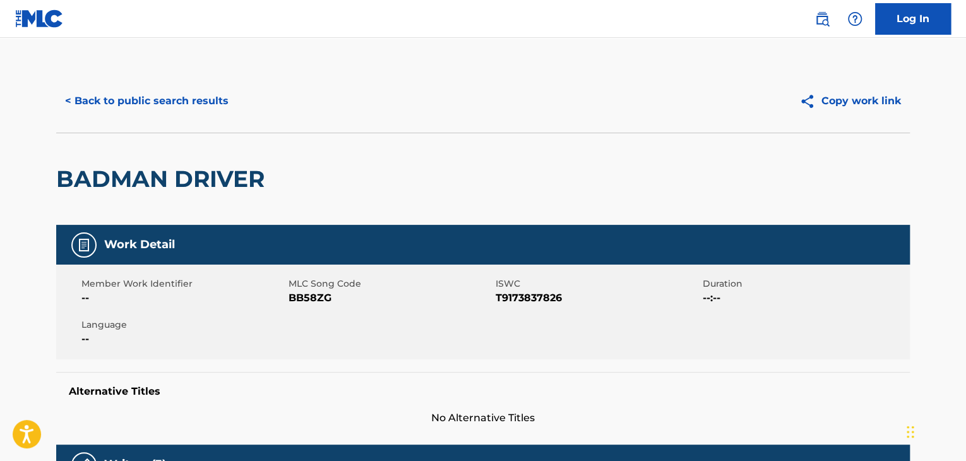
click at [302, 301] on span "BB58ZG" at bounding box center [391, 298] width 204 height 15
click at [187, 112] on button "< Back to public search results" at bounding box center [146, 101] width 181 height 32
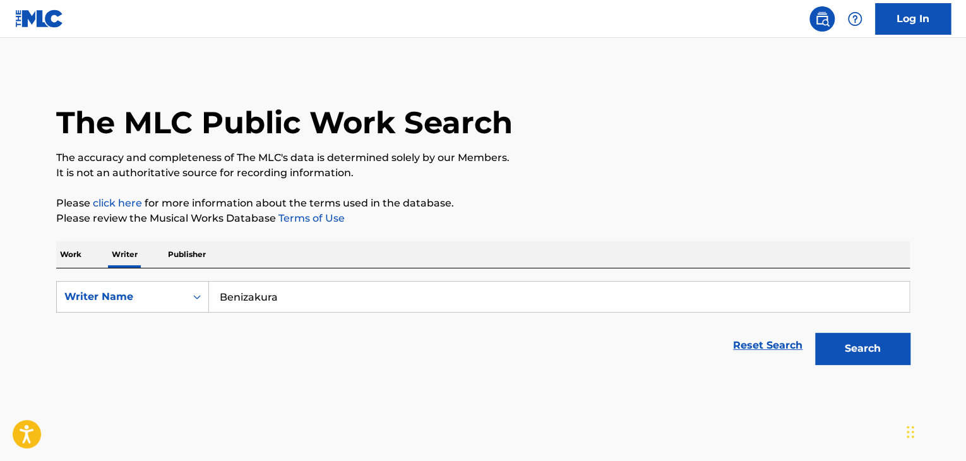
scroll to position [15, 0]
